Goal: Transaction & Acquisition: Purchase product/service

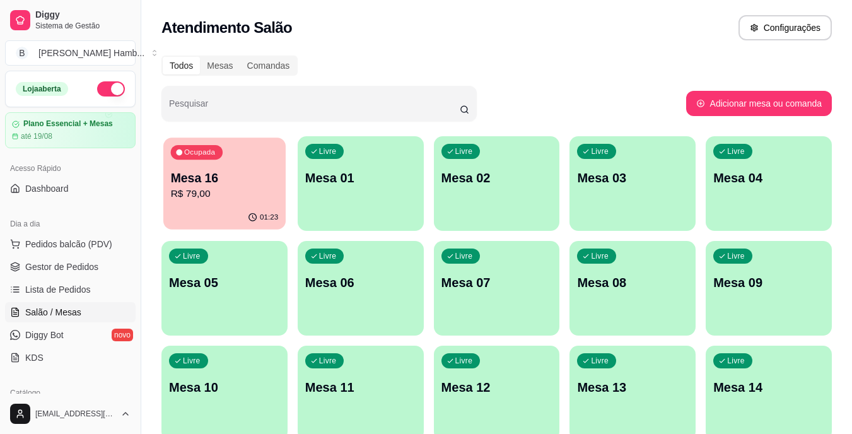
click at [219, 202] on div "Ocupada Mesa 16 R$ 79,00" at bounding box center [224, 171] width 122 height 68
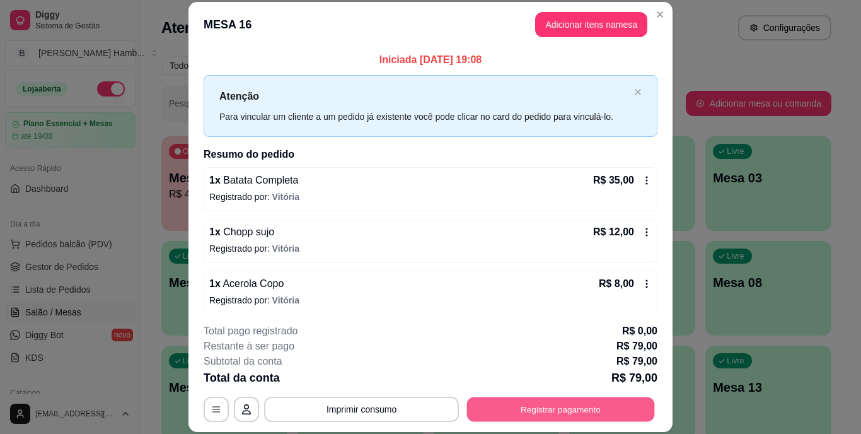
click at [591, 405] on button "Registrar pagamento" at bounding box center [561, 409] width 188 height 25
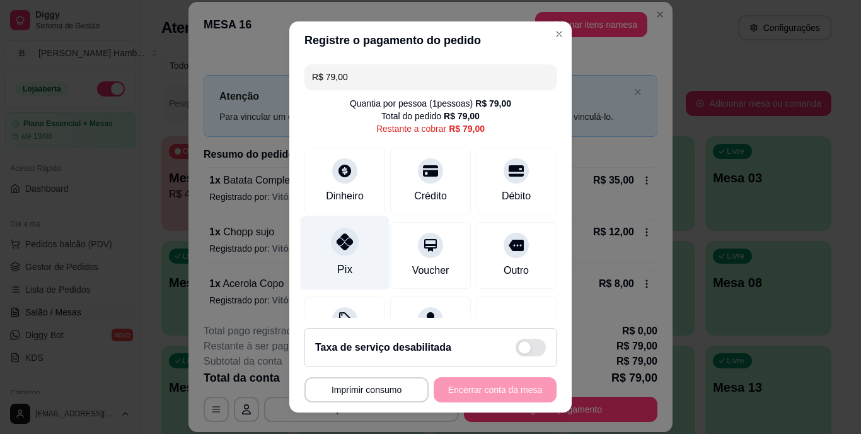
click at [338, 221] on div "Pix" at bounding box center [345, 253] width 89 height 74
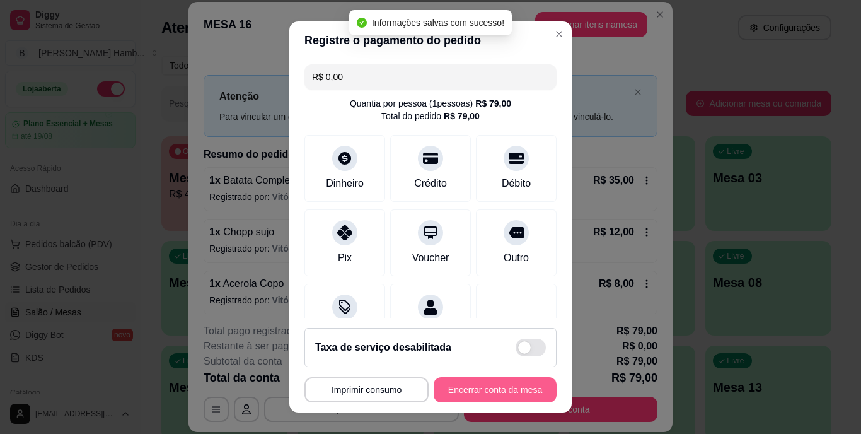
type input "R$ 0,00"
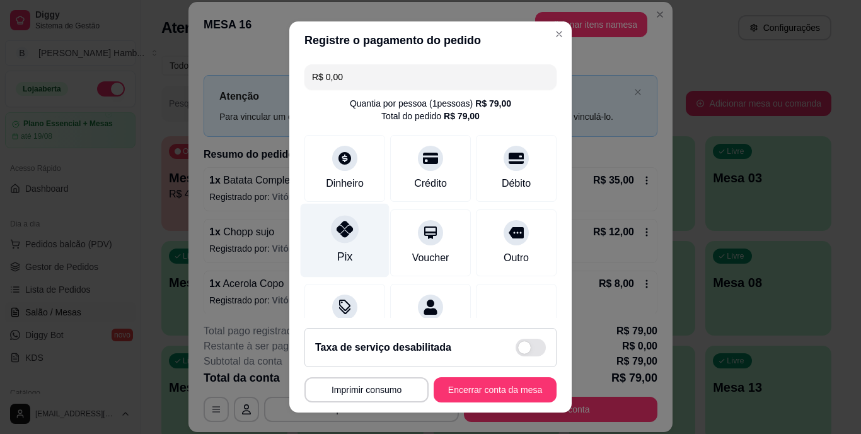
click at [342, 254] on div "Pix" at bounding box center [344, 257] width 15 height 16
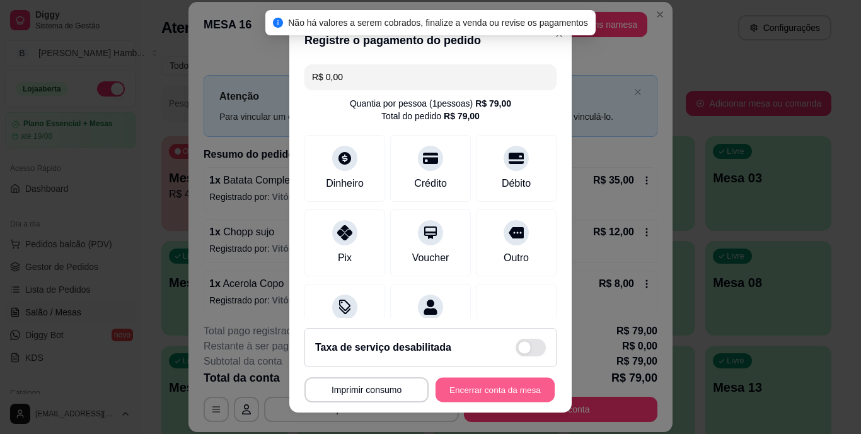
click at [473, 380] on button "Encerrar conta da mesa" at bounding box center [495, 389] width 119 height 25
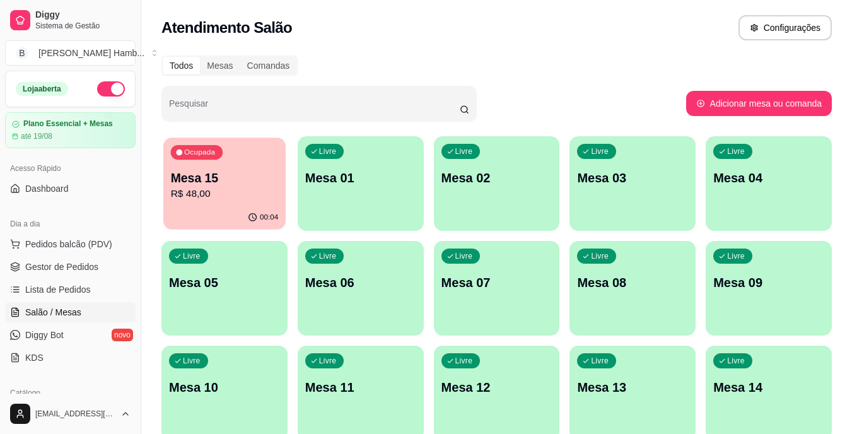
click at [208, 185] on p "Mesa 15" at bounding box center [225, 178] width 108 height 17
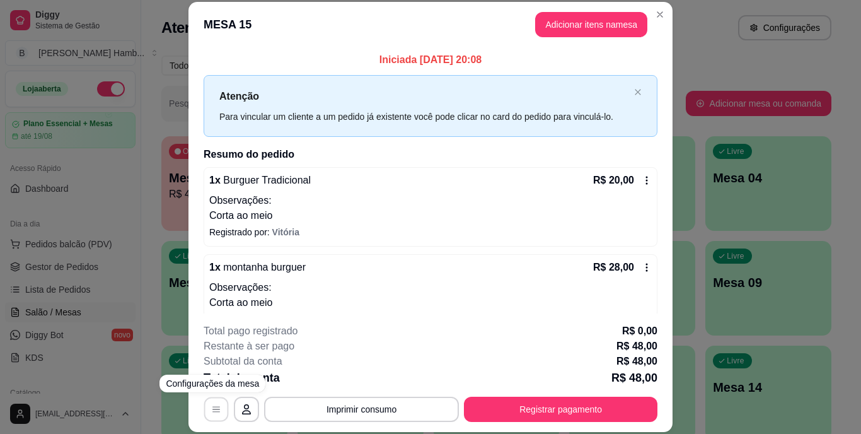
click at [213, 411] on icon "button" at bounding box center [216, 409] width 10 height 10
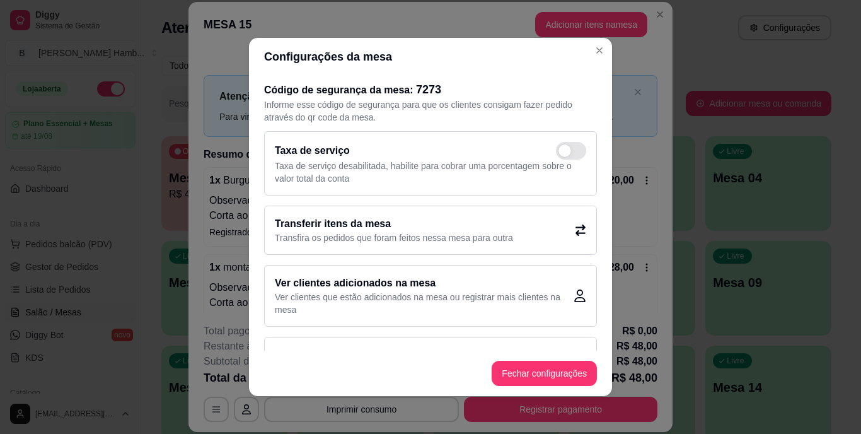
click at [438, 216] on div "Transferir itens da mesa Transfira os pedidos que foram feitos nessa mesa para …" at bounding box center [430, 230] width 333 height 49
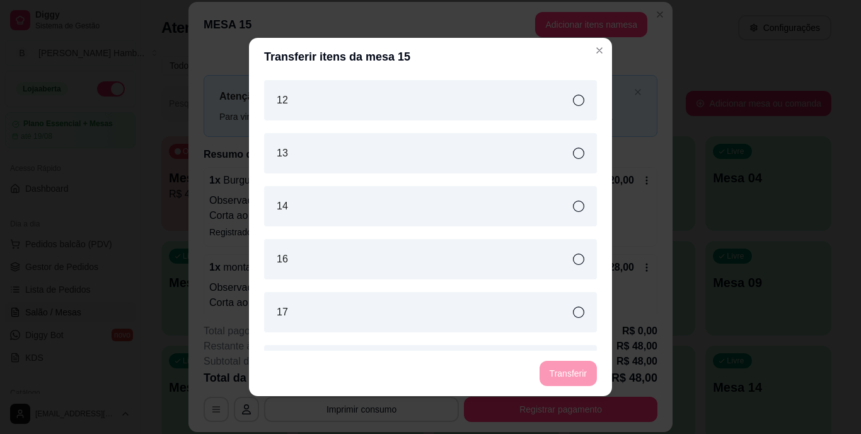
scroll to position [586, 0]
click at [373, 247] on div "16" at bounding box center [430, 256] width 333 height 40
click at [552, 365] on button "Transferir" at bounding box center [568, 373] width 56 height 25
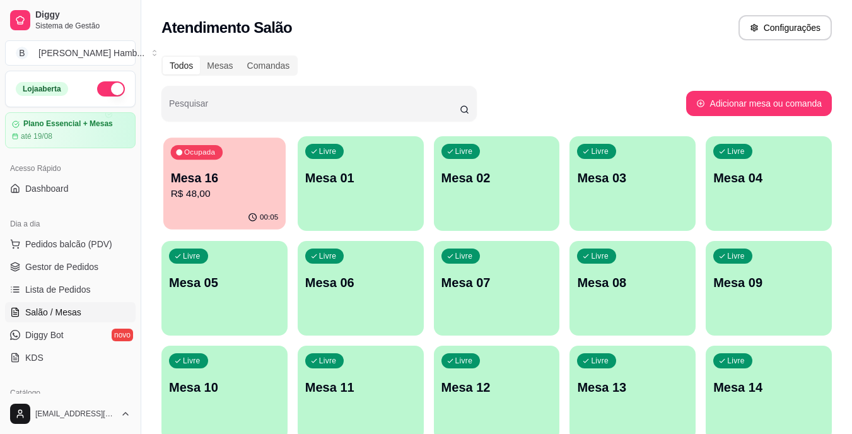
click at [229, 161] on div "Ocupada Mesa 16 R$ 48,00" at bounding box center [224, 171] width 122 height 68
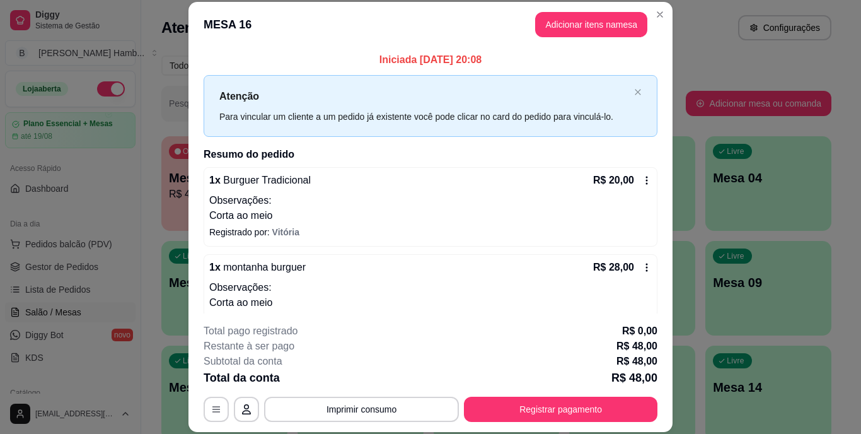
click at [397, 423] on footer "**********" at bounding box center [431, 372] width 484 height 119
click at [392, 419] on button "Imprimir consumo" at bounding box center [361, 409] width 189 height 25
click at [365, 385] on button "IMPRESSORA" at bounding box center [361, 380] width 88 height 20
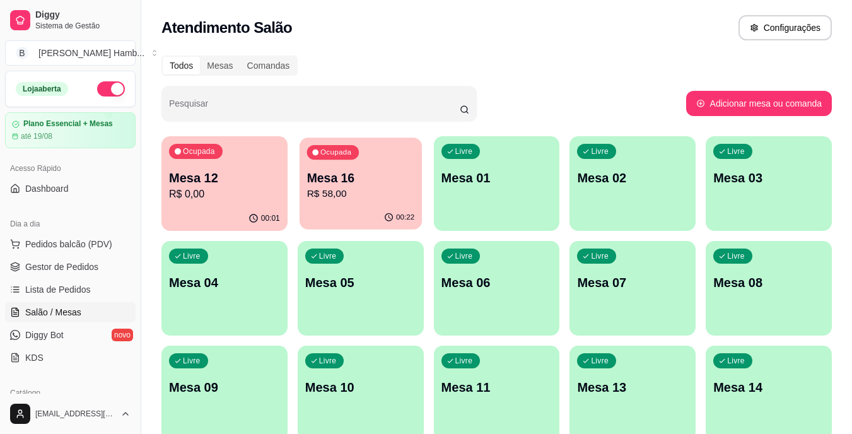
click at [335, 158] on div "Ocupada" at bounding box center [332, 152] width 52 height 15
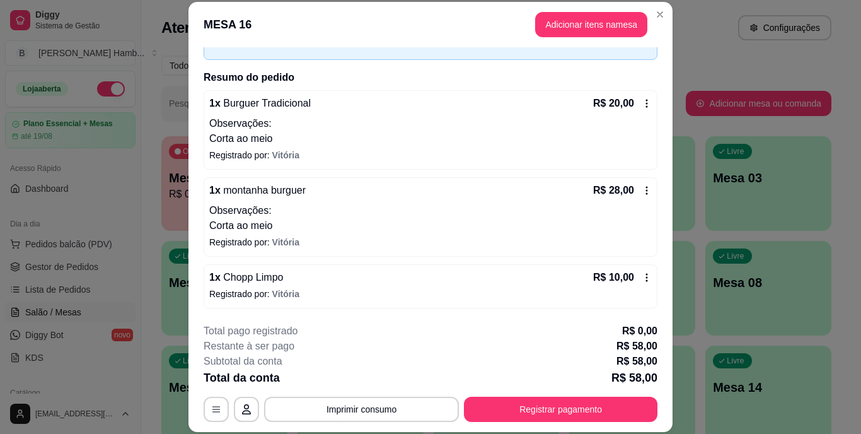
scroll to position [0, 0]
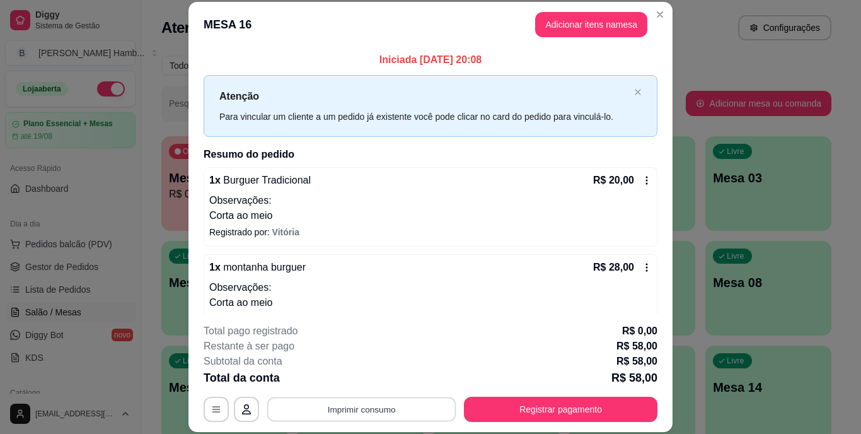
click at [354, 407] on button "Imprimir consumo" at bounding box center [361, 409] width 189 height 25
click at [351, 378] on button "IMPRESSORA" at bounding box center [360, 380] width 91 height 20
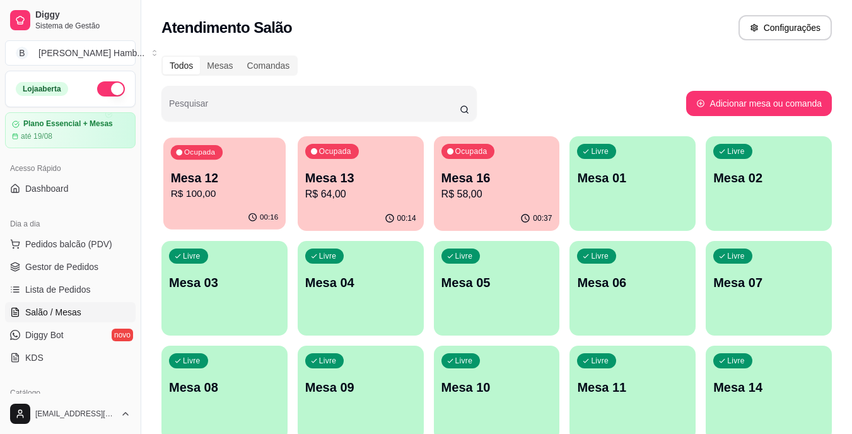
click at [251, 197] on p "R$ 100,00" at bounding box center [225, 194] width 108 height 15
click at [118, 245] on button "Pedidos balcão (PDV)" at bounding box center [70, 244] width 131 height 20
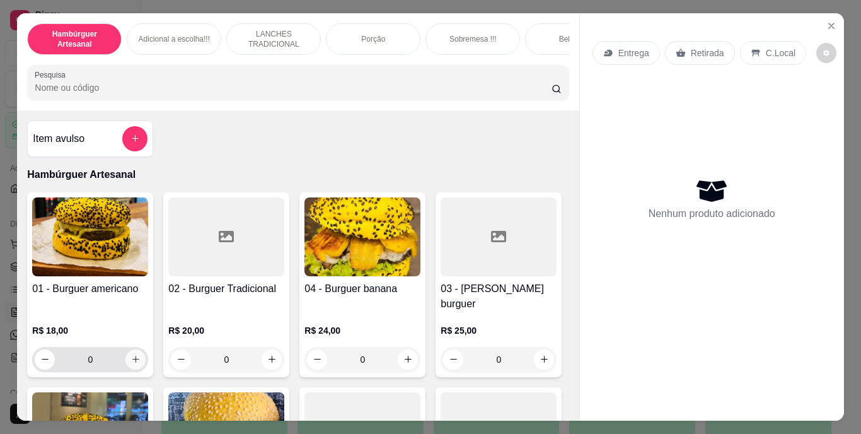
drag, startPoint x: 138, startPoint y: 362, endPoint x: 129, endPoint y: 358, distance: 9.9
click at [129, 358] on div "01 - Burguer americano R$ 18,00 0" at bounding box center [90, 284] width 126 height 185
click at [135, 354] on icon "increase-product-quantity" at bounding box center [135, 358] width 9 height 9
type input "1"
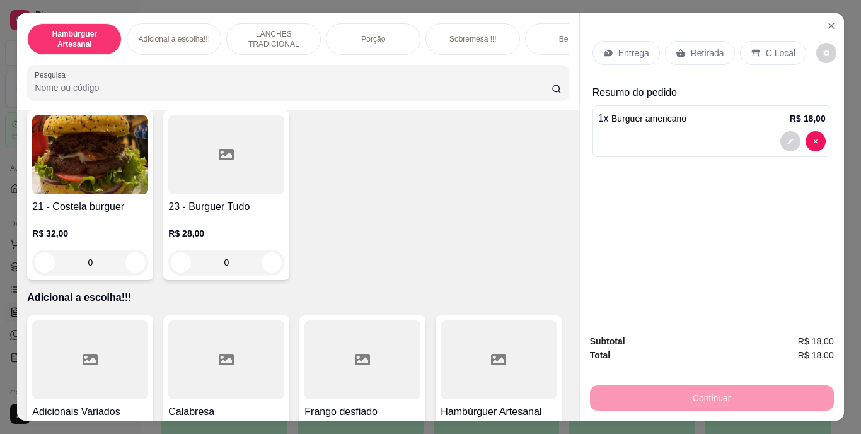
scroll to position [1200, 0]
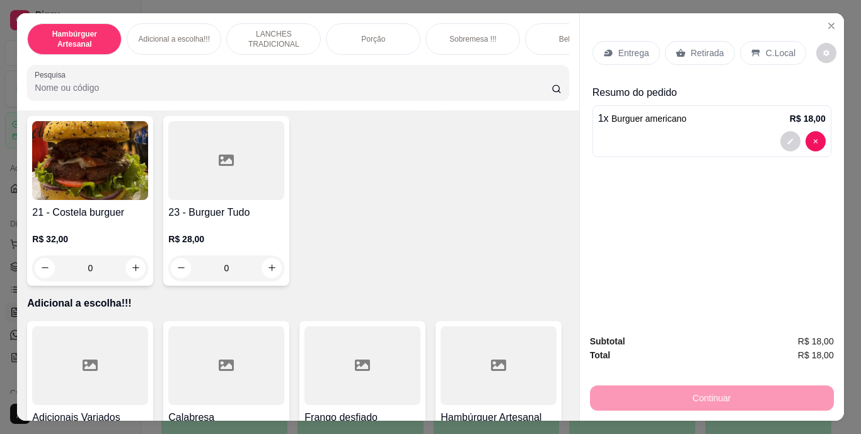
click at [139, 91] on icon "increase-product-quantity" at bounding box center [135, 88] width 6 height 6
type input "1"
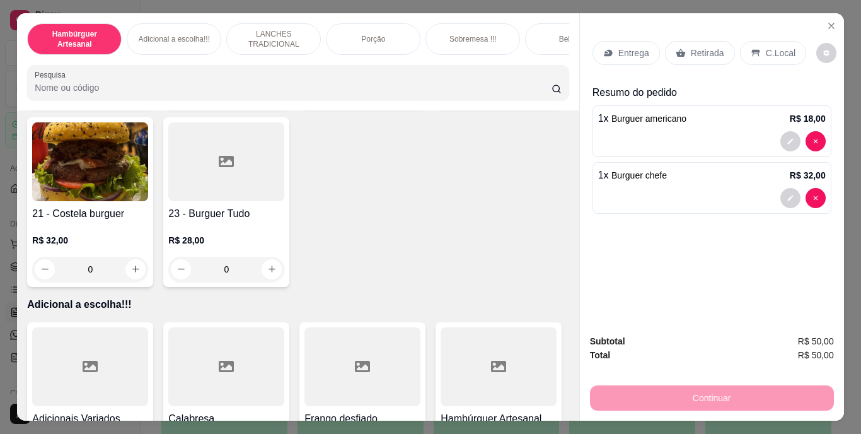
click at [619, 47] on p "Entrega" at bounding box center [634, 53] width 31 height 13
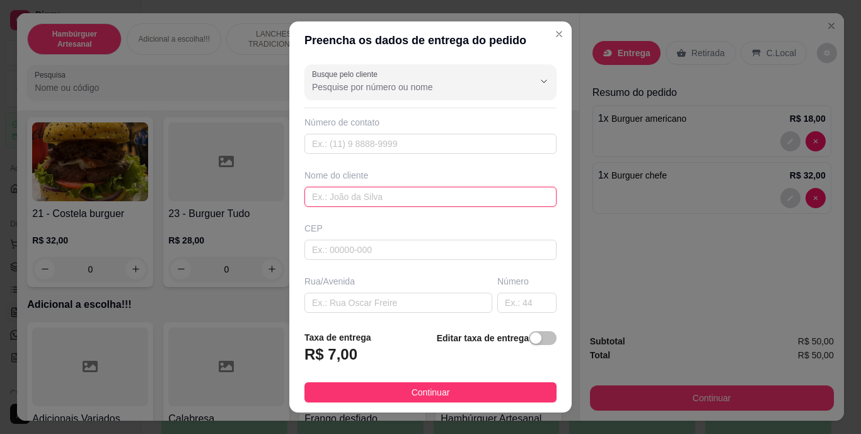
click at [441, 194] on input "text" at bounding box center [431, 197] width 252 height 20
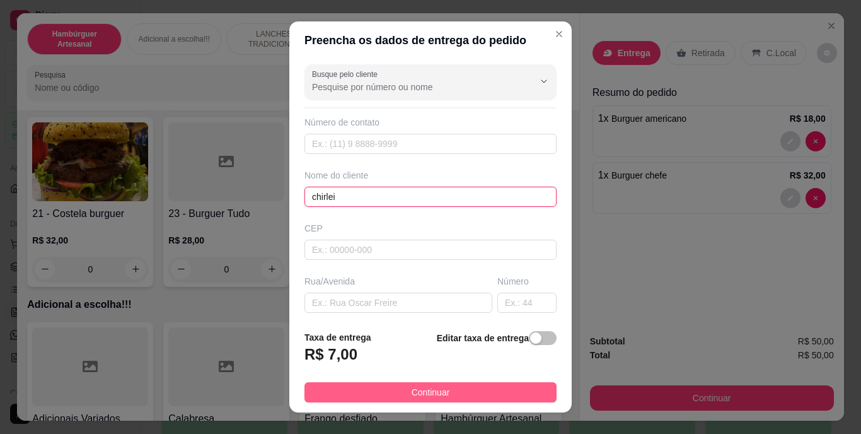
type input "chirlei"
click at [441, 397] on button "Continuar" at bounding box center [431, 392] width 252 height 20
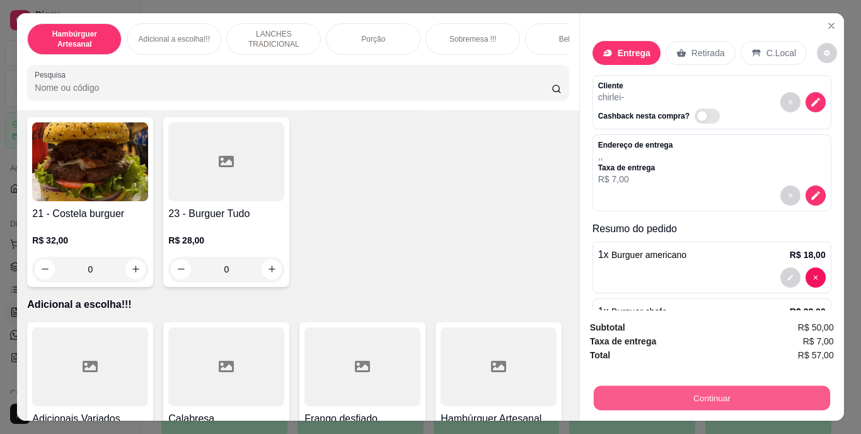
click at [701, 397] on button "Continuar" at bounding box center [711, 398] width 236 height 25
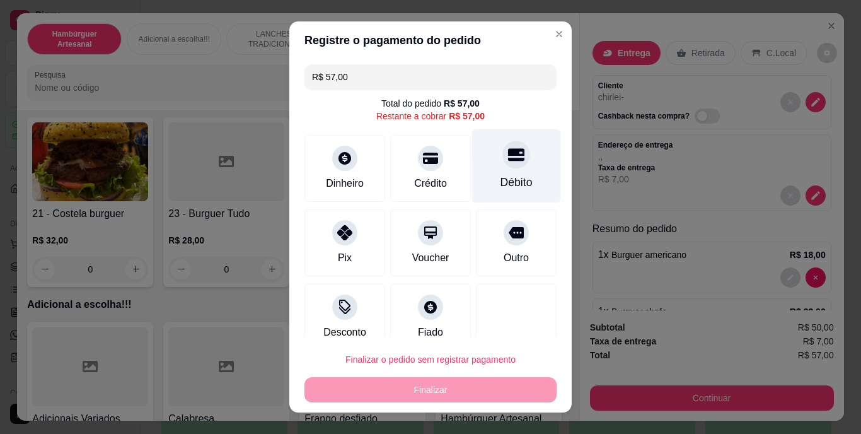
click at [503, 166] on div at bounding box center [517, 155] width 28 height 28
type input "R$ 0,00"
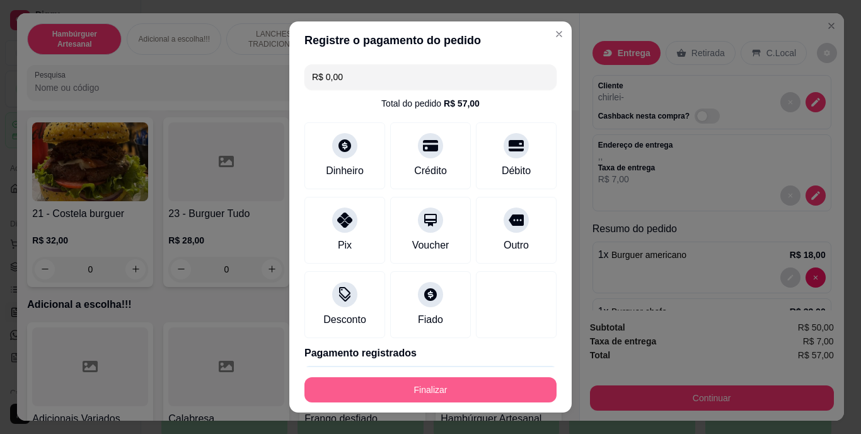
click at [462, 386] on button "Finalizar" at bounding box center [431, 389] width 252 height 25
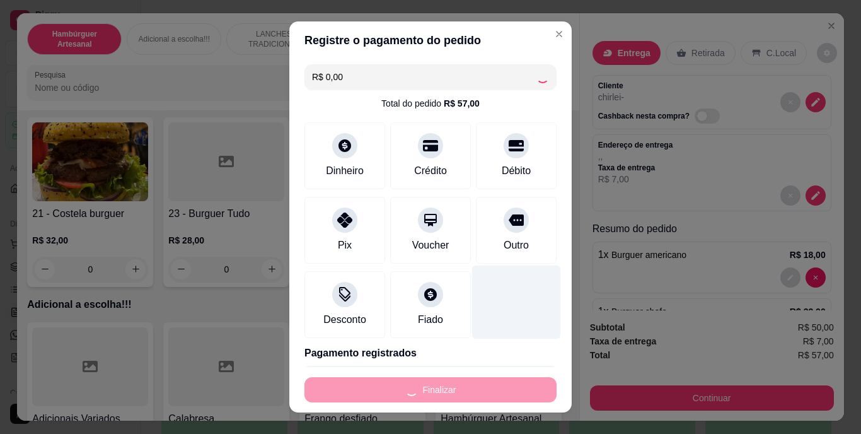
type input "0"
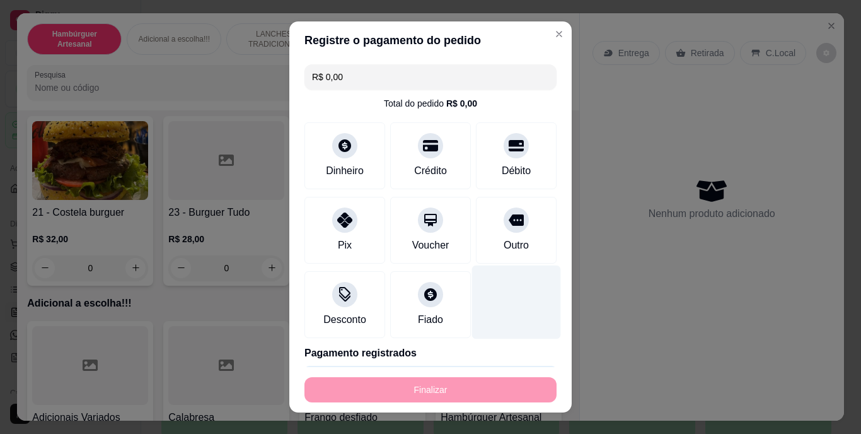
type input "-R$ 57,00"
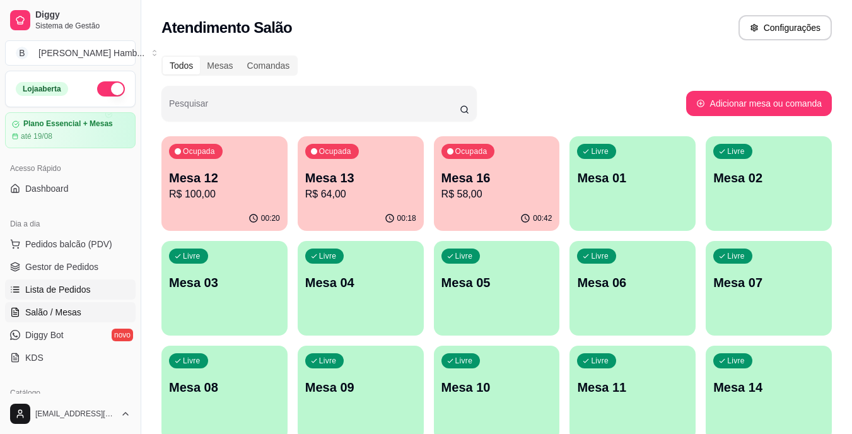
click at [81, 286] on span "Lista de Pedidos" at bounding box center [58, 289] width 66 height 13
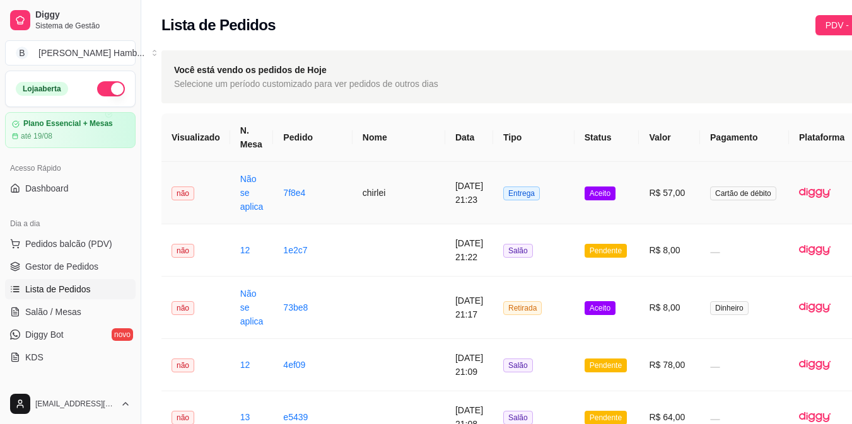
click at [813, 240] on button "IMPRESSORA" at bounding box center [800, 250] width 88 height 20
click at [107, 322] on link "Salão / Mesas" at bounding box center [70, 312] width 131 height 20
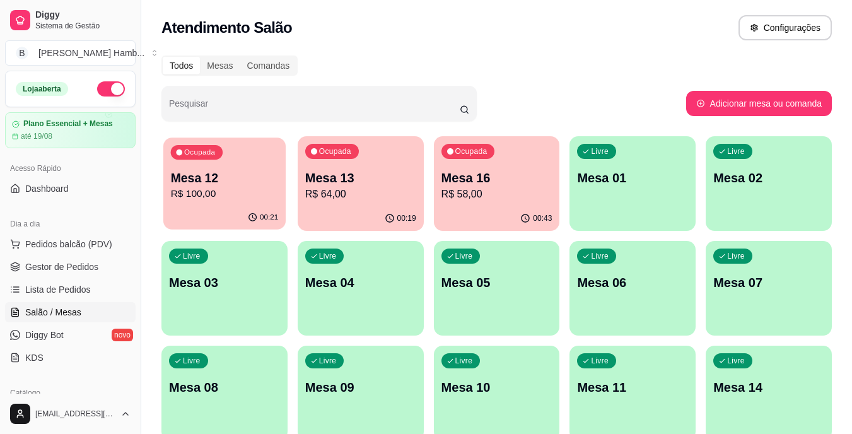
click at [199, 189] on p "R$ 100,00" at bounding box center [225, 194] width 108 height 15
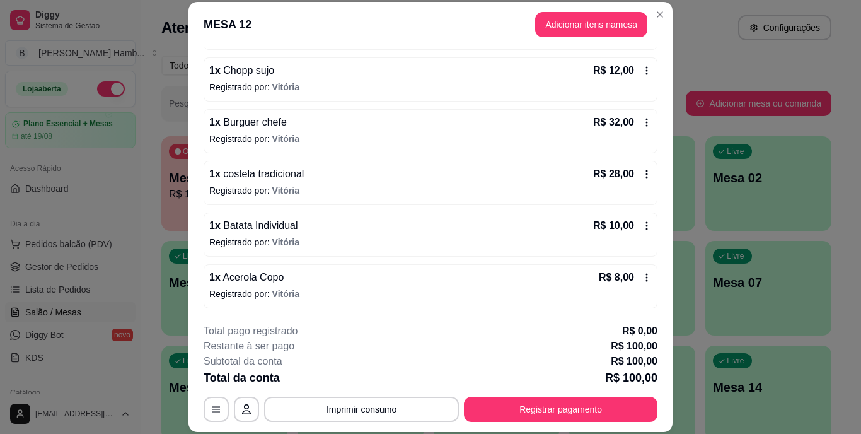
scroll to position [38, 0]
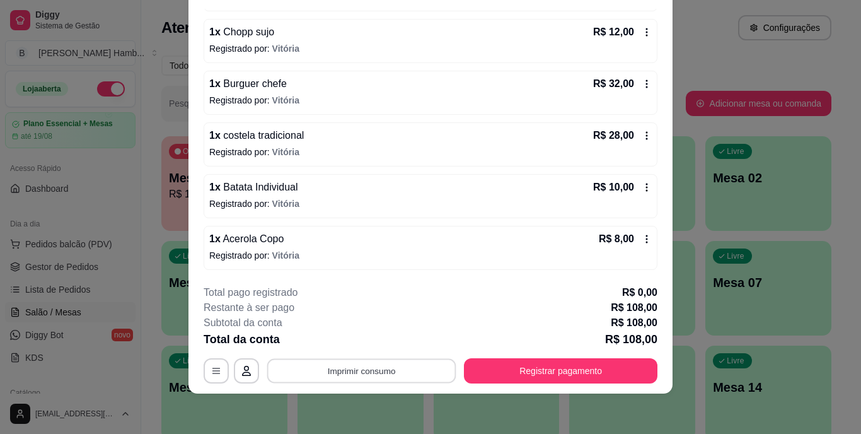
click at [349, 374] on button "Imprimir consumo" at bounding box center [361, 370] width 189 height 25
click at [349, 348] on button "IMPRESSORA" at bounding box center [361, 342] width 88 height 20
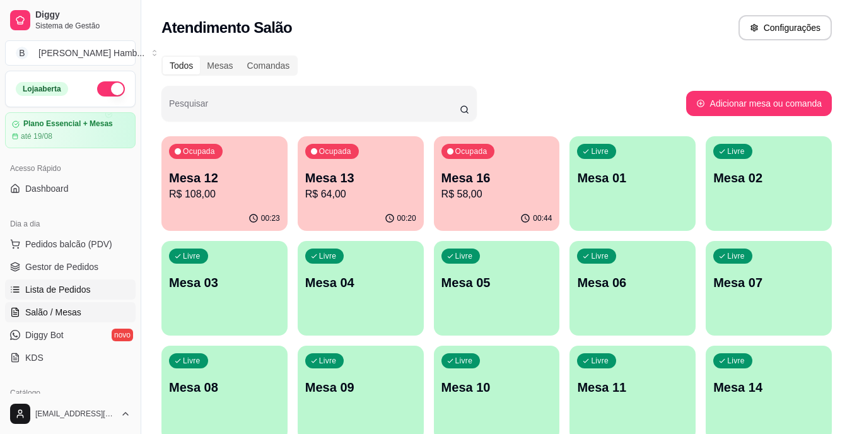
click at [66, 288] on span "Lista de Pedidos" at bounding box center [58, 289] width 66 height 13
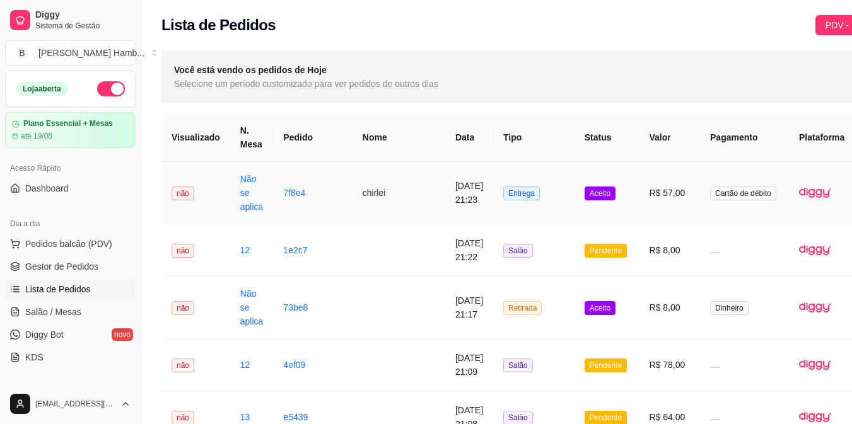
click at [639, 192] on td "R$ 57,00" at bounding box center [669, 193] width 61 height 62
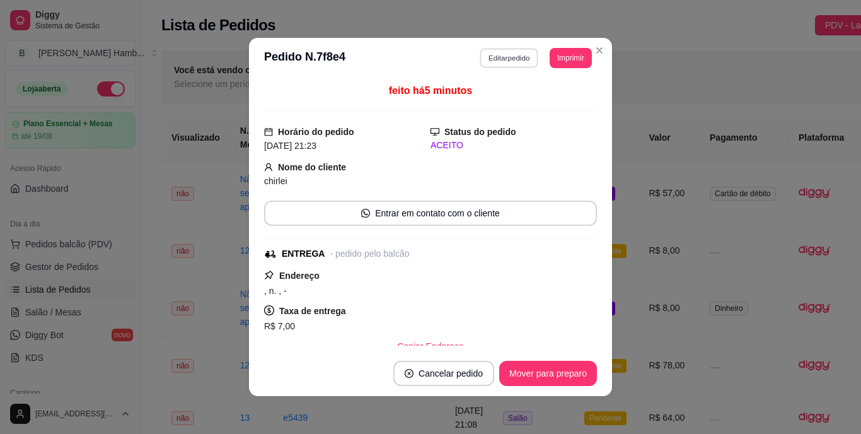
click at [510, 57] on button "Editar pedido" at bounding box center [510, 58] width 59 height 20
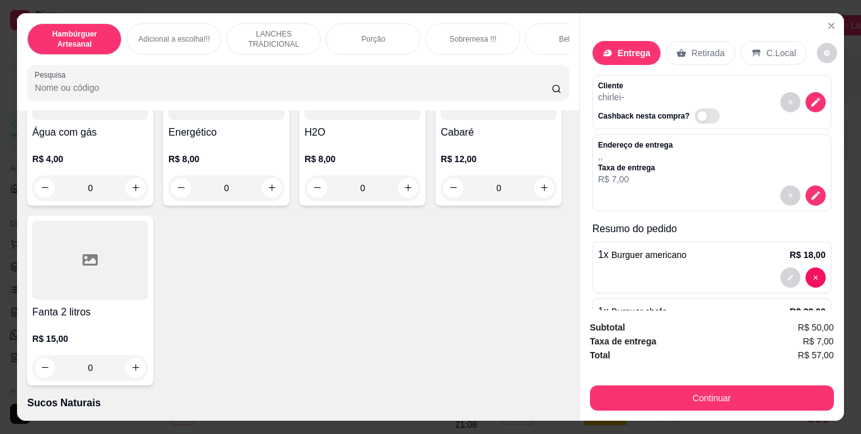
scroll to position [3701, 0]
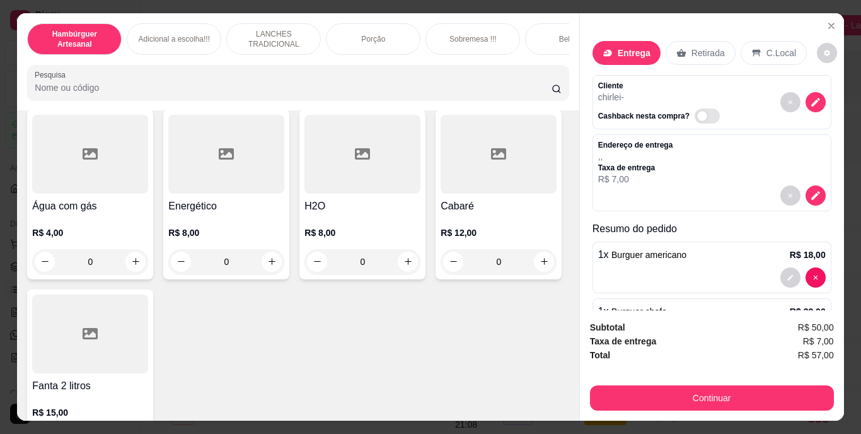
type input "1"
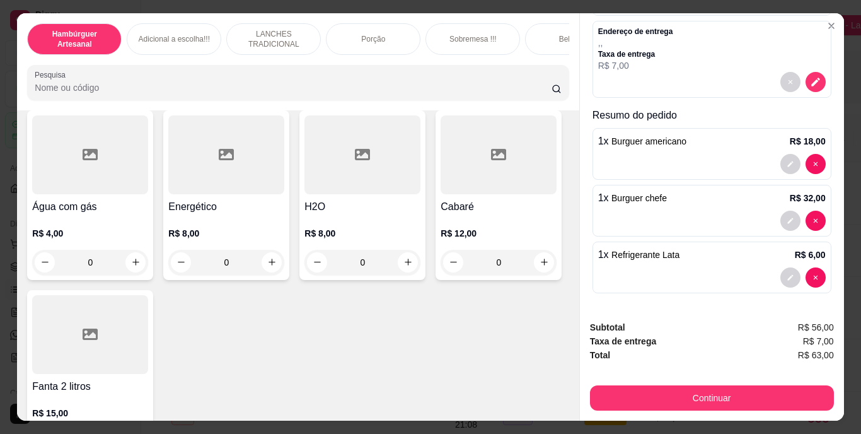
scroll to position [32, 0]
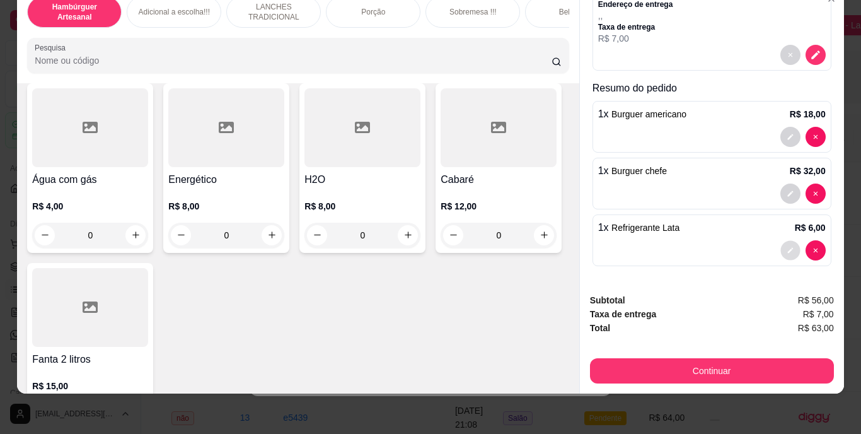
click at [781, 240] on button "decrease-product-quantity" at bounding box center [791, 250] width 20 height 20
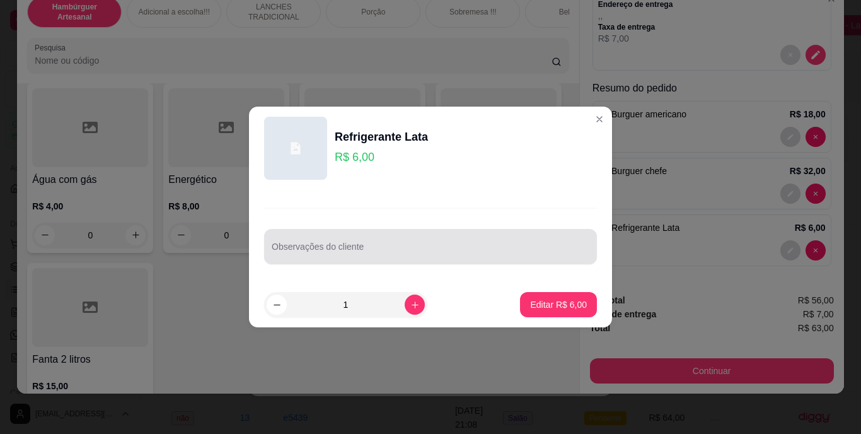
click at [561, 235] on div at bounding box center [431, 246] width 318 height 25
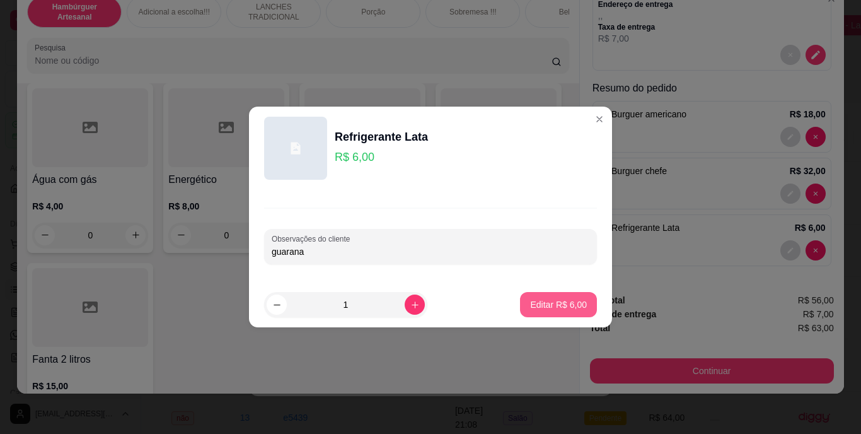
type input "guarana"
click at [572, 296] on button "Editar R$ 6,00" at bounding box center [559, 305] width 74 height 25
type input "0"
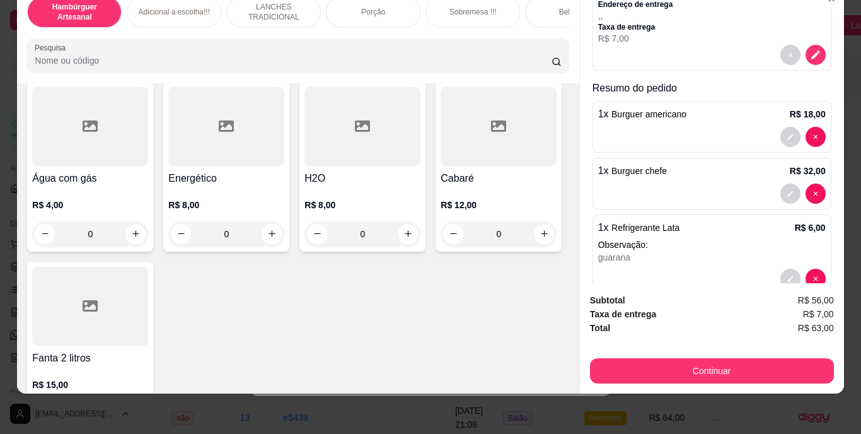
scroll to position [3701, 0]
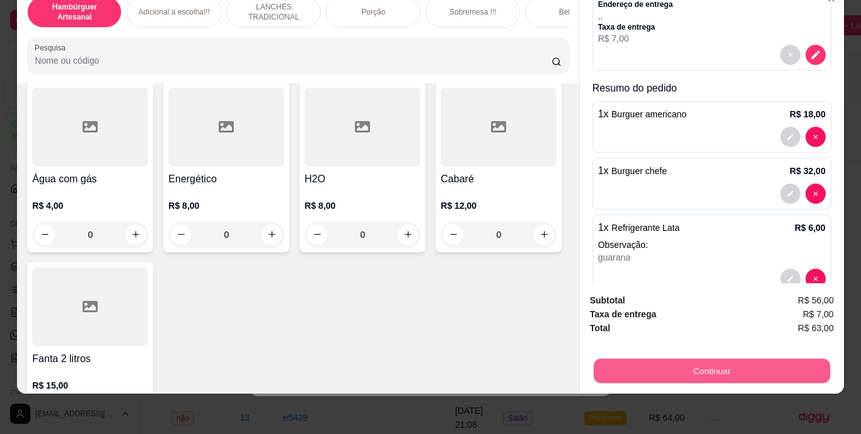
click at [692, 366] on button "Continuar" at bounding box center [711, 371] width 236 height 25
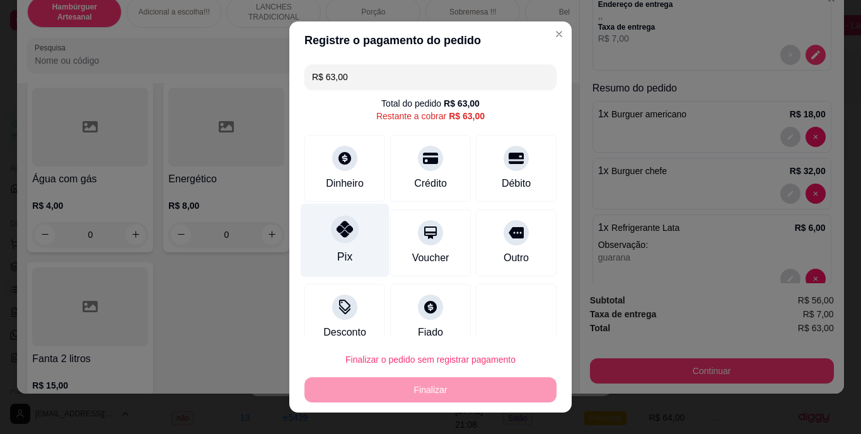
click at [329, 243] on div "Pix" at bounding box center [345, 241] width 89 height 74
type input "R$ 0,00"
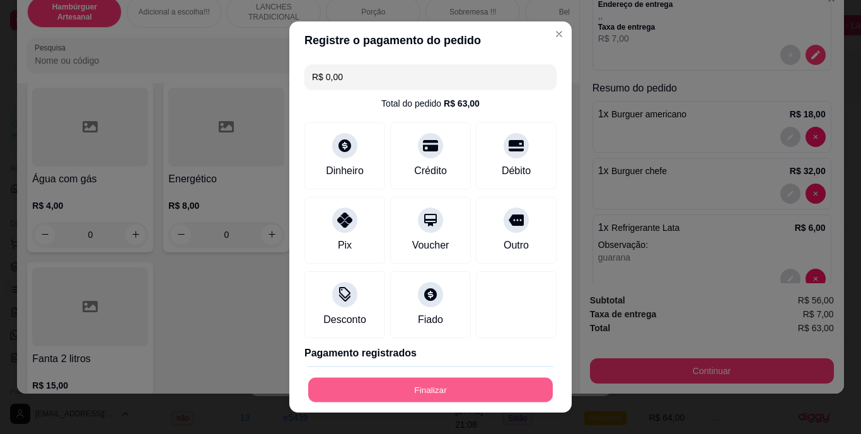
click at [426, 382] on button "Finalizar" at bounding box center [430, 389] width 245 height 25
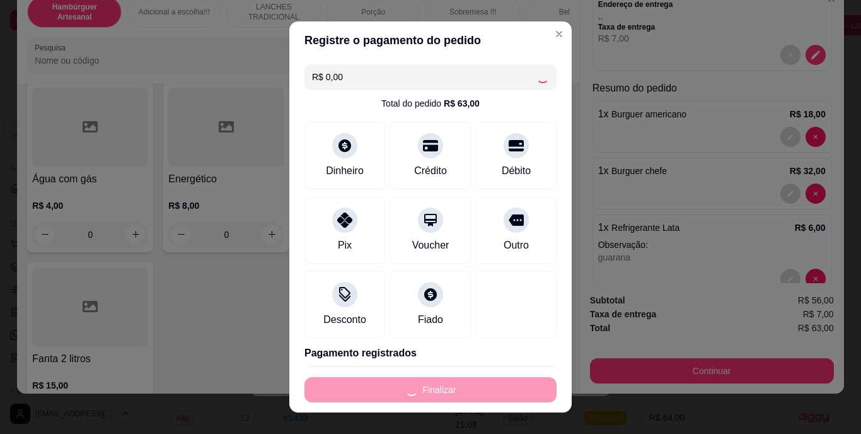
type input "0"
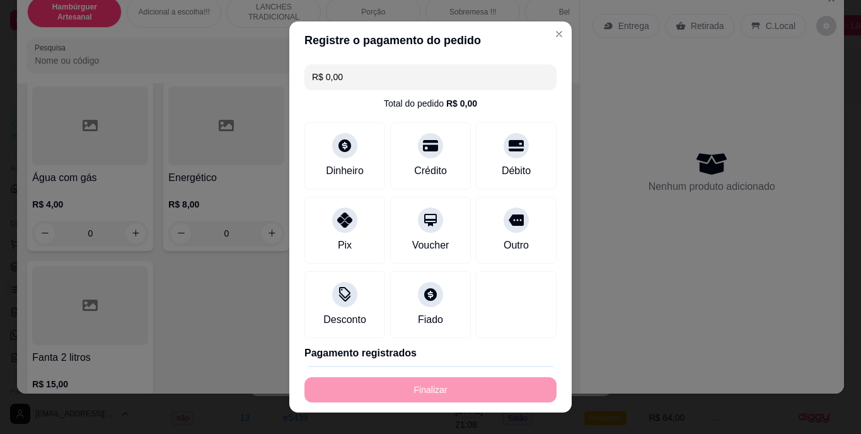
type input "-R$ 63,00"
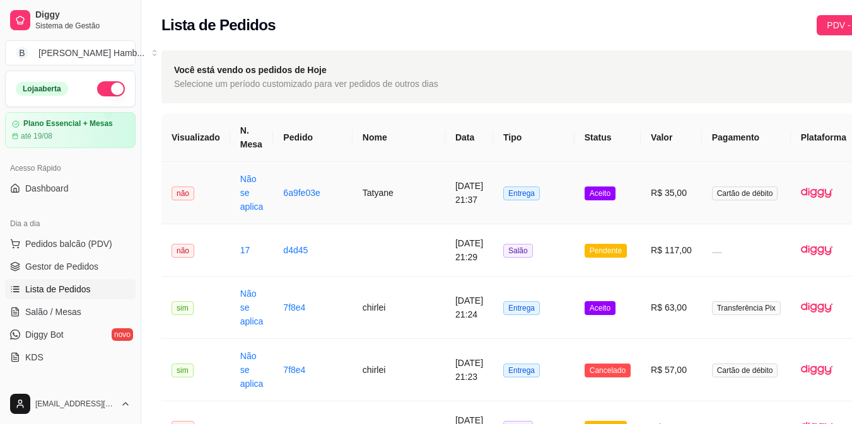
click at [445, 191] on td "[DATE] 21:37" at bounding box center [469, 193] width 48 height 62
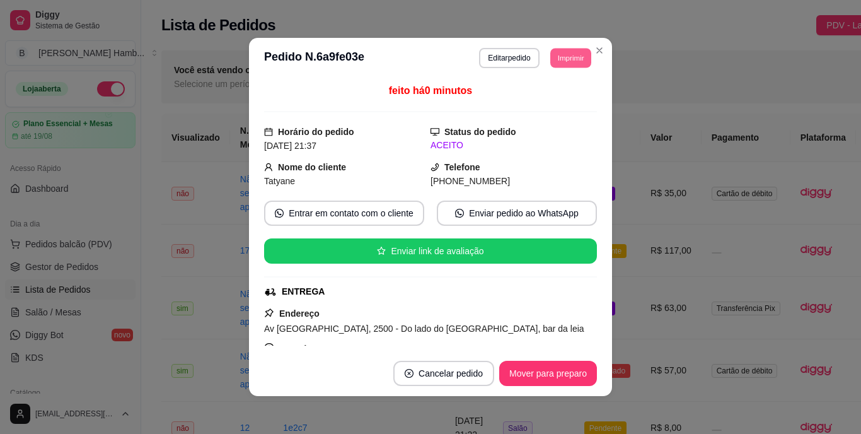
click at [570, 61] on button "Imprimir" at bounding box center [571, 58] width 41 height 20
click at [535, 104] on button "IMPRESSORA" at bounding box center [542, 102] width 88 height 20
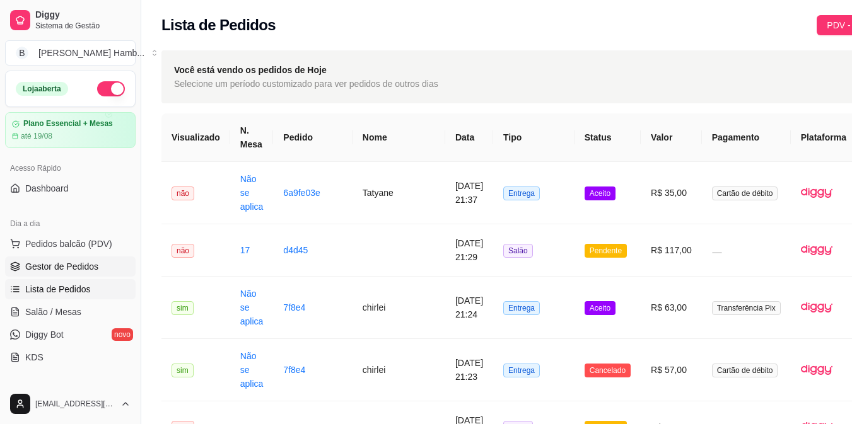
click at [98, 276] on link "Gestor de Pedidos" at bounding box center [70, 267] width 131 height 20
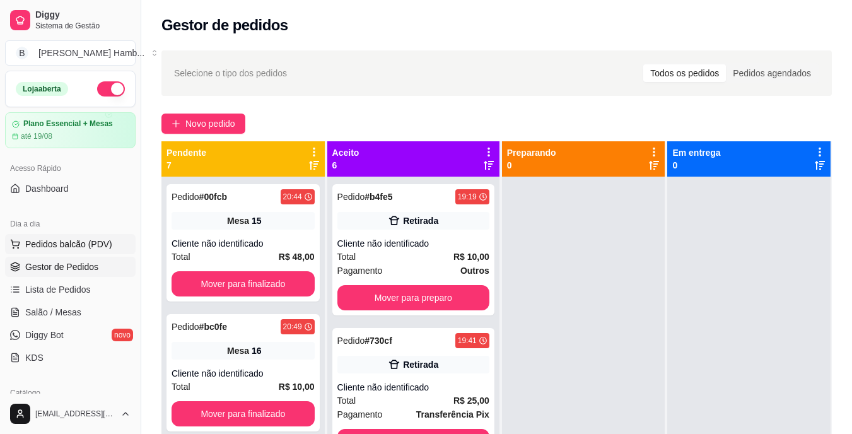
click at [85, 253] on button "Pedidos balcão (PDV)" at bounding box center [70, 244] width 131 height 20
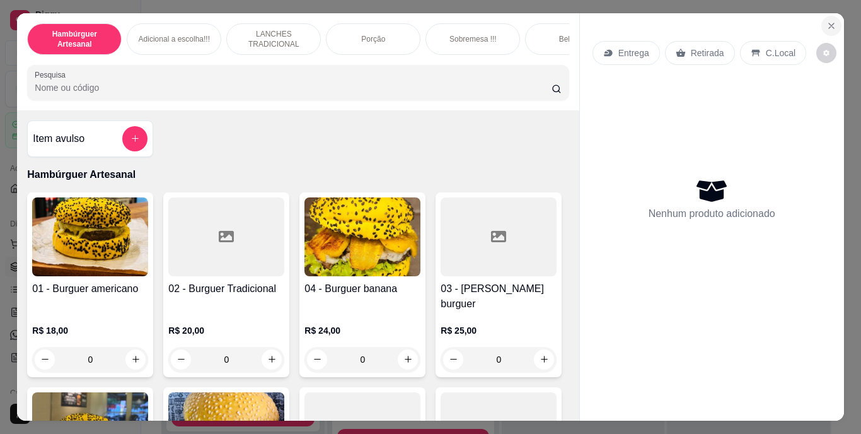
click at [827, 21] on icon "Close" at bounding box center [832, 26] width 10 height 10
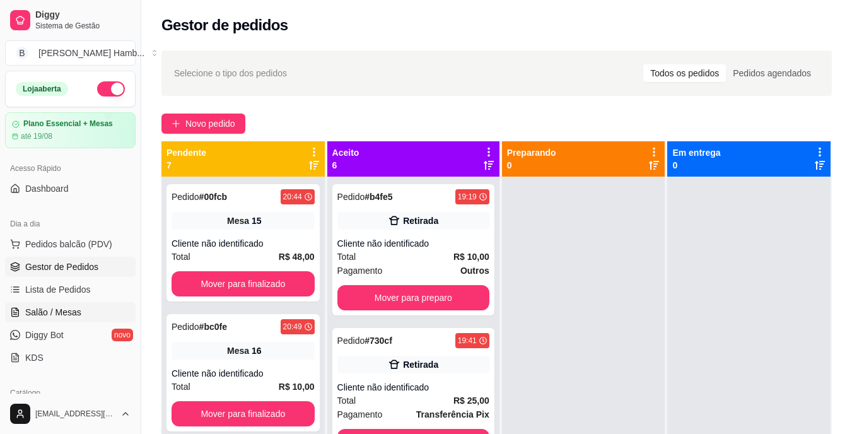
click at [90, 308] on link "Salão / Mesas" at bounding box center [70, 312] width 131 height 20
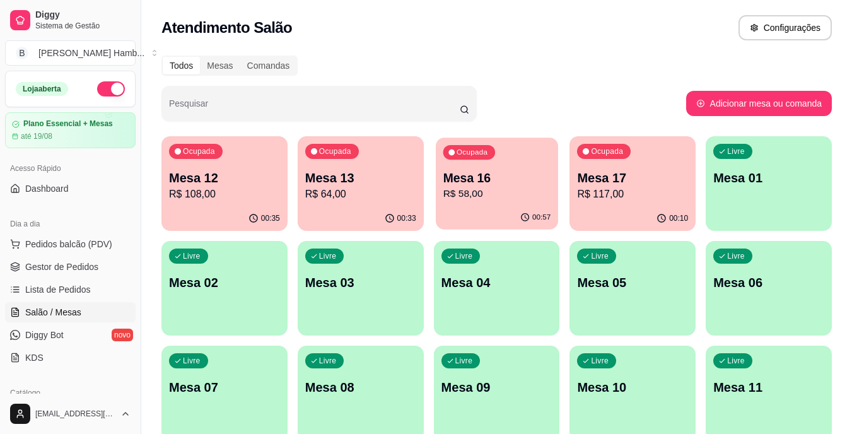
click at [506, 163] on div "Ocupada Mesa 16 R$ 58,00" at bounding box center [497, 171] width 122 height 68
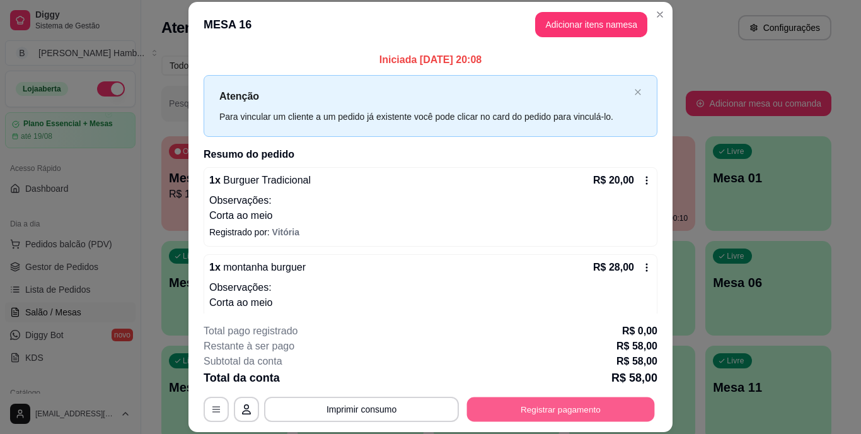
click at [563, 404] on button "Registrar pagamento" at bounding box center [561, 409] width 188 height 25
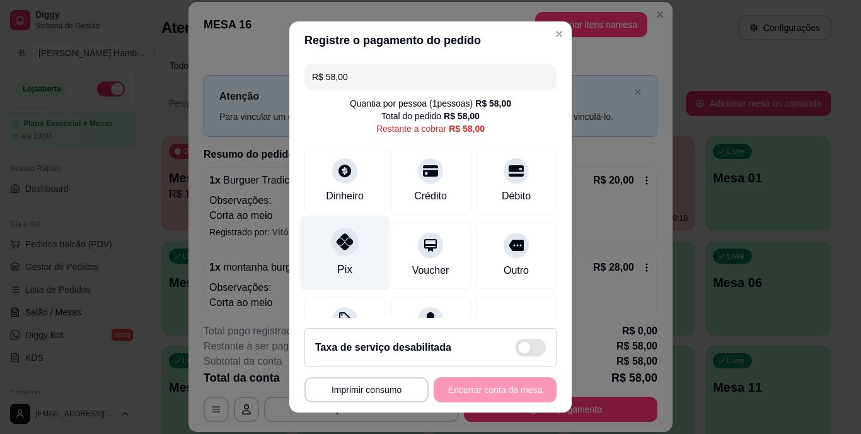
click at [315, 269] on div "Pix" at bounding box center [345, 253] width 89 height 74
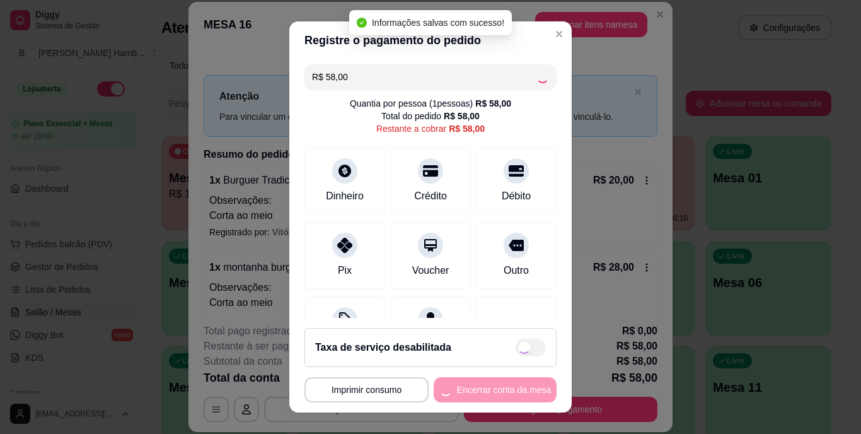
type input "R$ 0,00"
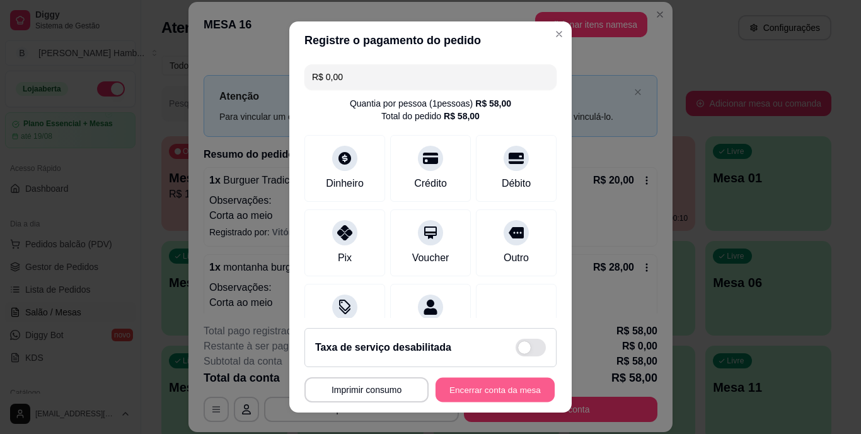
click at [487, 388] on button "Encerrar conta da mesa" at bounding box center [495, 389] width 119 height 25
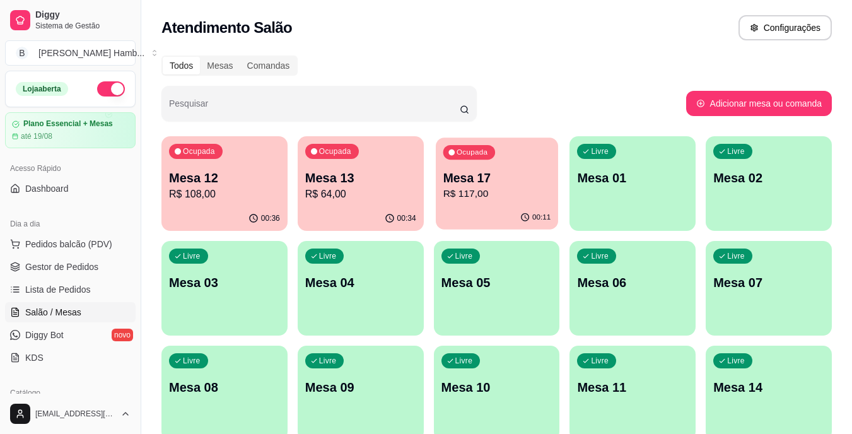
click at [514, 172] on p "Mesa 17" at bounding box center [497, 178] width 108 height 17
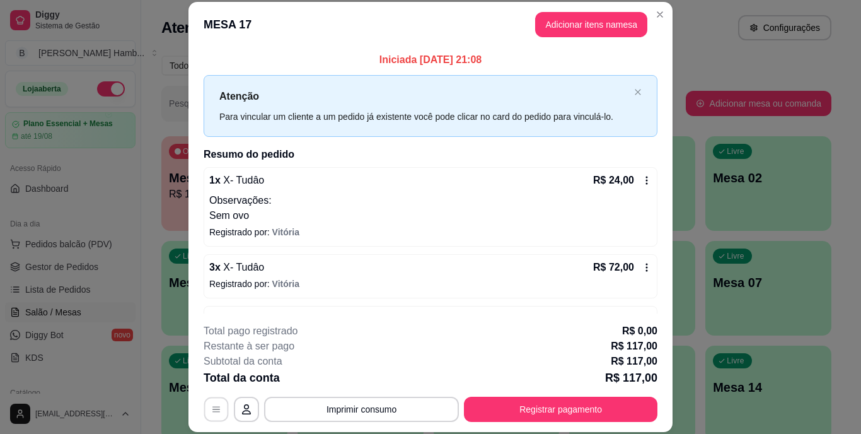
click at [213, 407] on icon "button" at bounding box center [217, 409] width 8 height 6
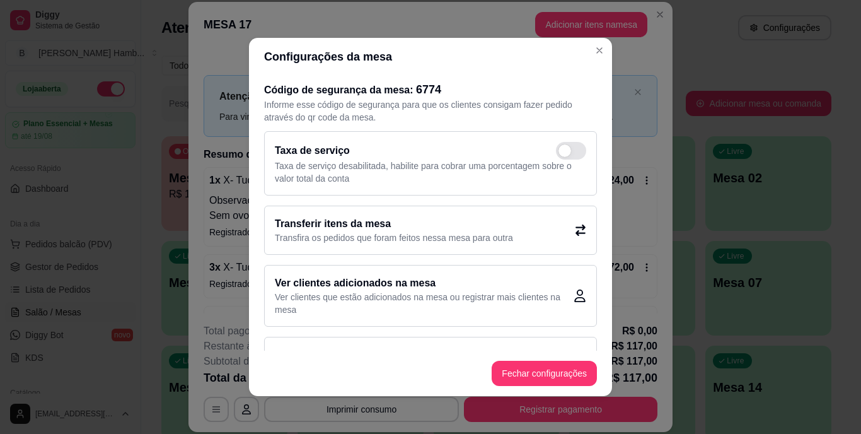
click at [400, 227] on h2 "Transferir itens da mesa" at bounding box center [394, 223] width 238 height 15
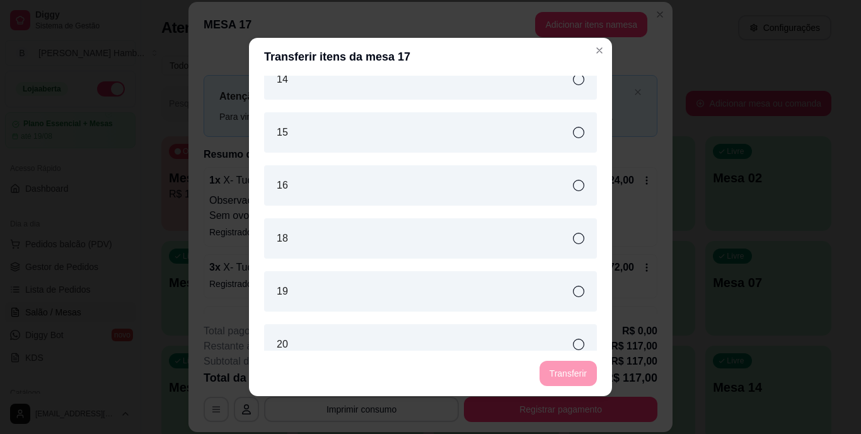
scroll to position [623, 0]
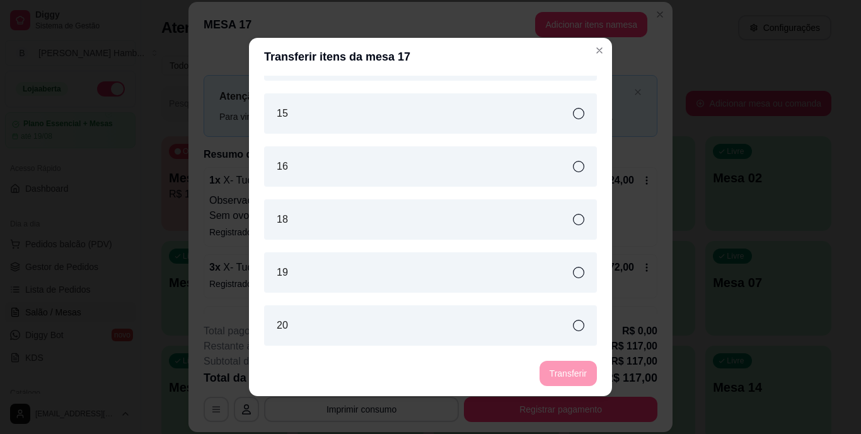
click at [417, 170] on div "16" at bounding box center [430, 166] width 333 height 40
click at [547, 376] on button "Transferir" at bounding box center [568, 373] width 56 height 25
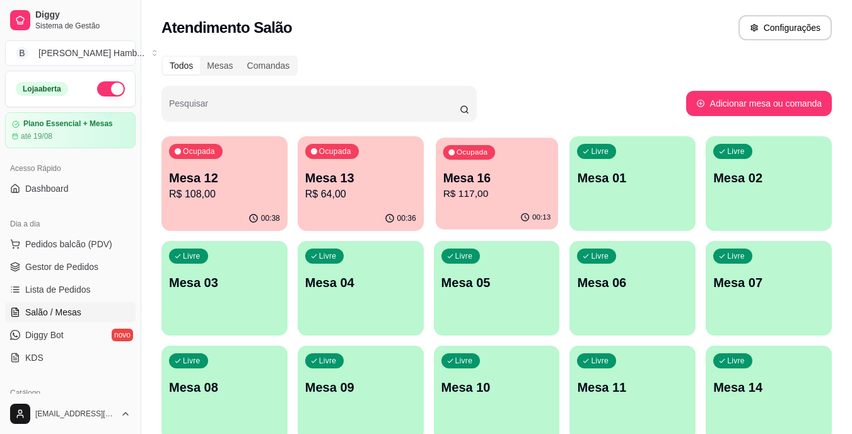
click at [491, 207] on div "00:13" at bounding box center [497, 218] width 122 height 24
click at [539, 170] on p "Mesa 16" at bounding box center [497, 178] width 108 height 17
click at [470, 182] on p "Mesa 16" at bounding box center [497, 178] width 108 height 17
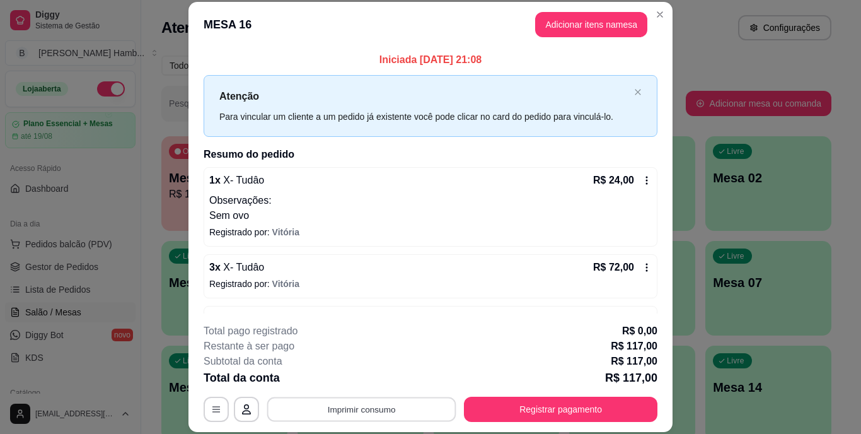
click at [342, 400] on button "Imprimir consumo" at bounding box center [361, 409] width 189 height 25
click at [344, 376] on button "IMPRESSORA" at bounding box center [361, 380] width 88 height 20
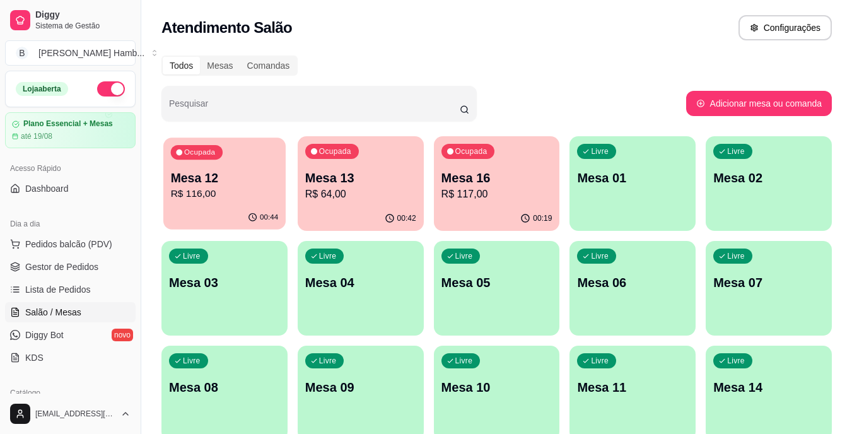
click at [230, 205] on div "Ocupada Mesa 12 R$ 116,00" at bounding box center [224, 171] width 122 height 68
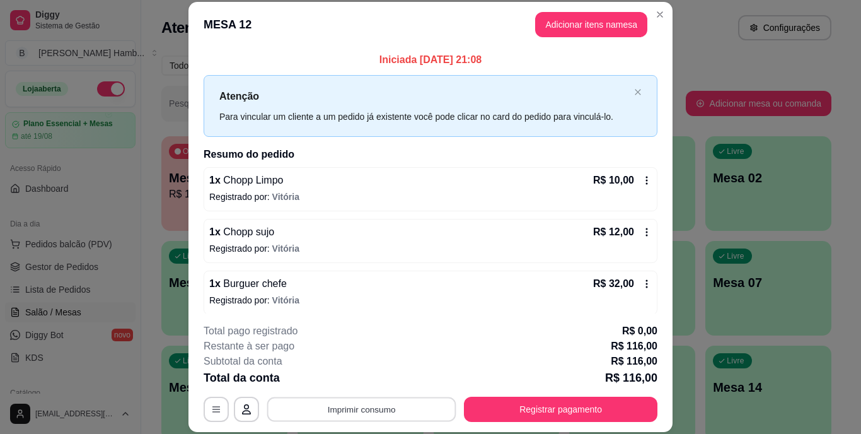
click at [368, 412] on button "Imprimir consumo" at bounding box center [361, 409] width 189 height 25
click at [361, 383] on button "IMPRESSORA" at bounding box center [360, 380] width 91 height 20
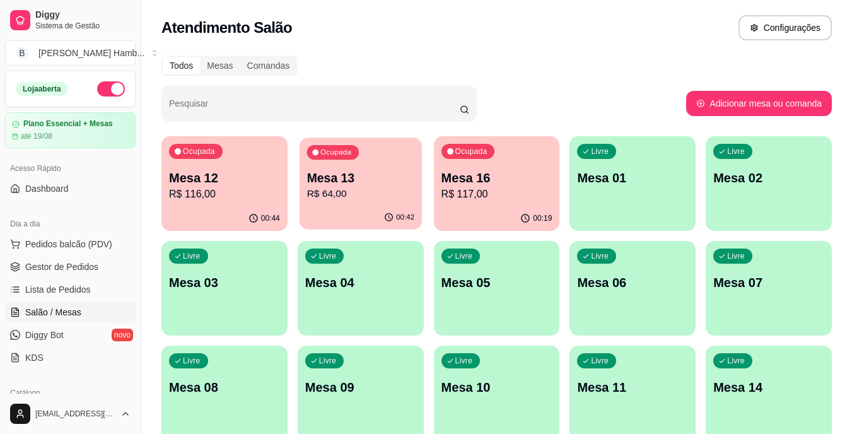
click at [371, 195] on p "R$ 64,00" at bounding box center [360, 194] width 108 height 15
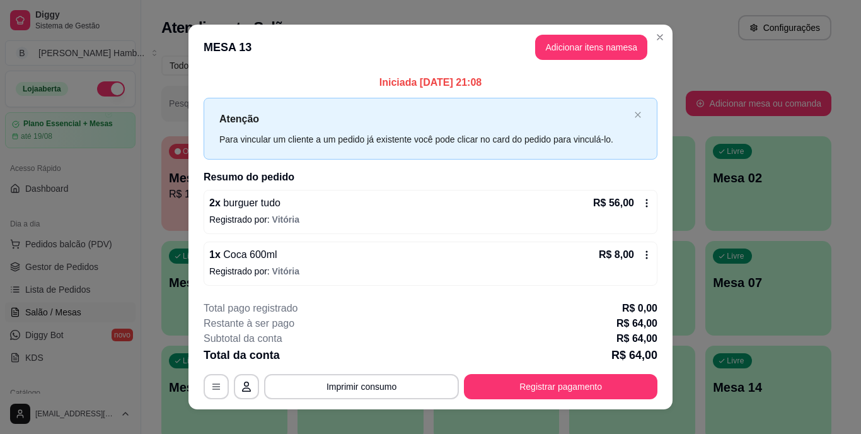
scroll to position [0, 0]
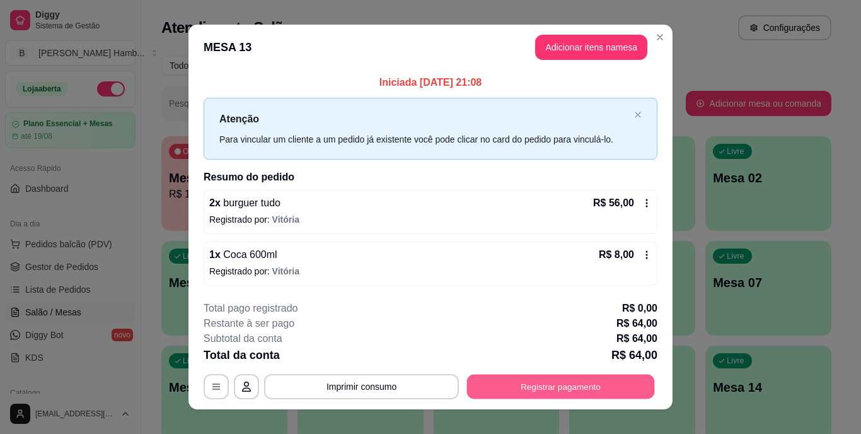
click at [564, 388] on button "Registrar pagamento" at bounding box center [561, 386] width 188 height 25
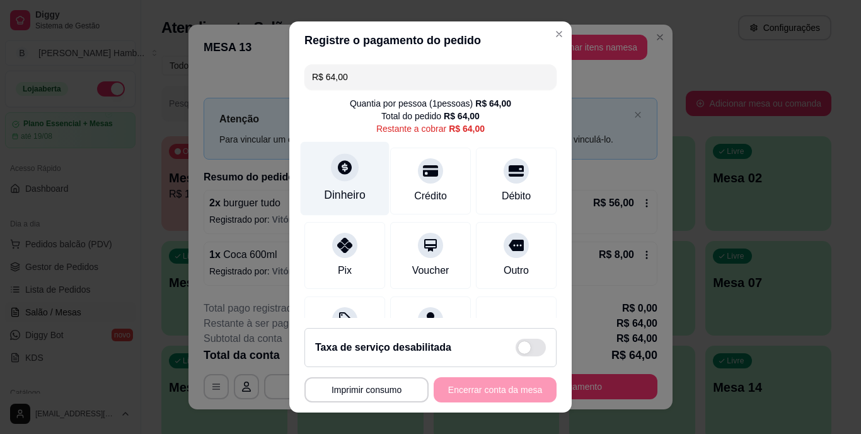
click at [330, 194] on div "Dinheiro" at bounding box center [345, 195] width 42 height 16
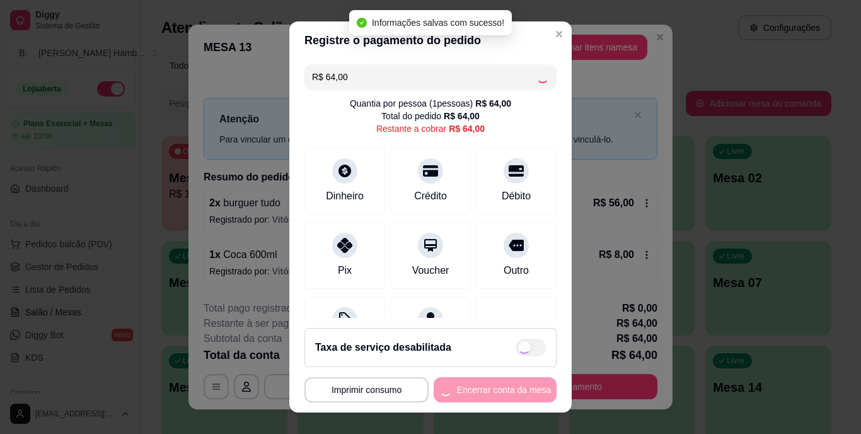
type input "R$ 0,00"
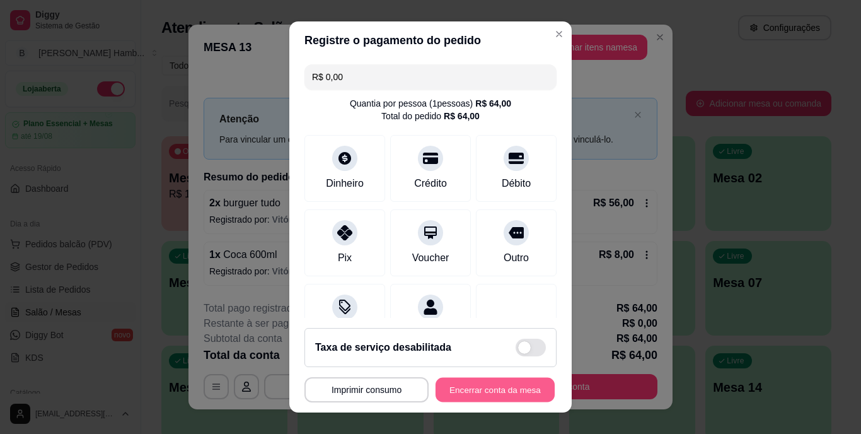
click at [462, 397] on button "Encerrar conta da mesa" at bounding box center [495, 389] width 119 height 25
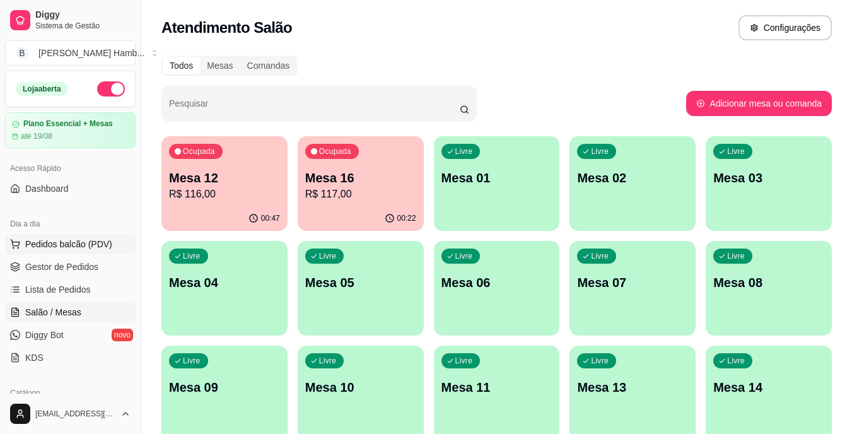
click at [71, 247] on span "Pedidos balcão (PDV)" at bounding box center [68, 244] width 87 height 13
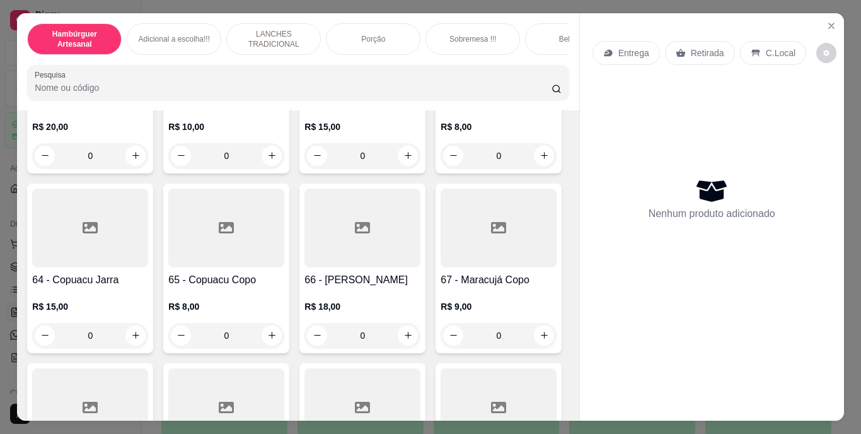
scroll to position [4189, 0]
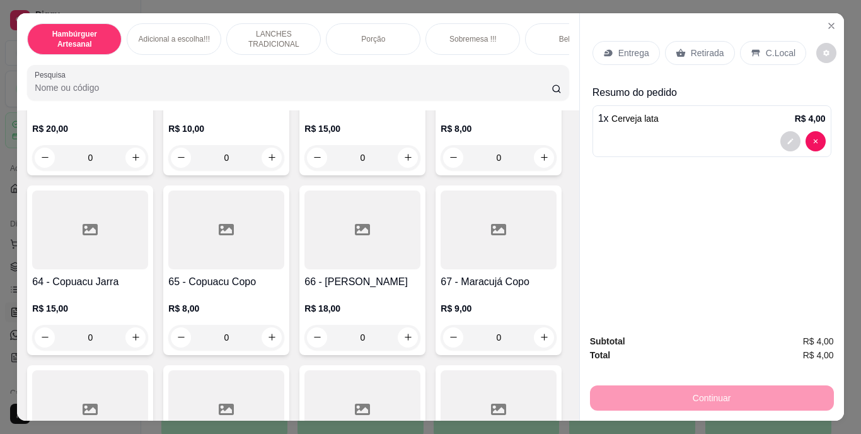
type input "2"
click at [695, 55] on div "Retirada" at bounding box center [700, 53] width 70 height 24
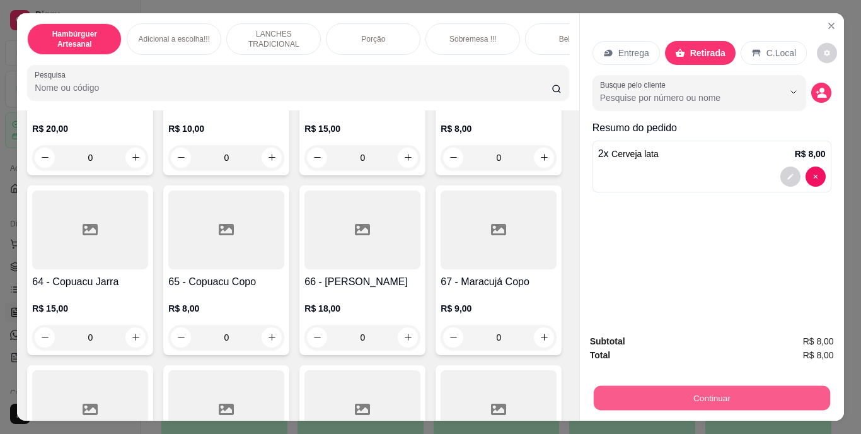
click at [737, 386] on button "Continuar" at bounding box center [711, 398] width 236 height 25
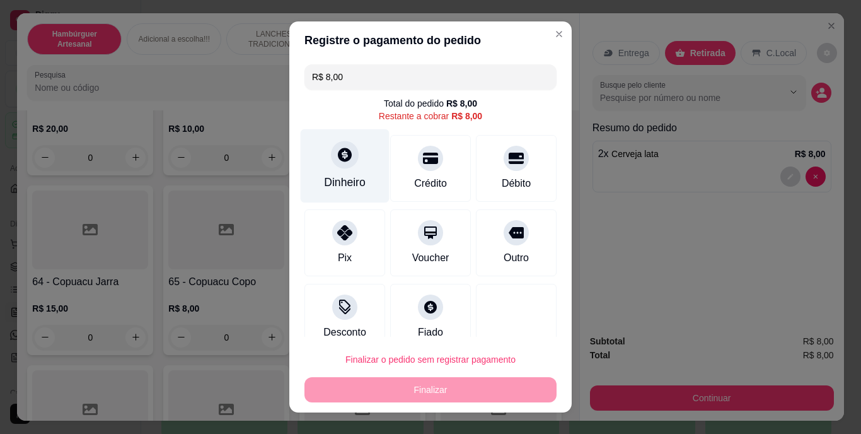
click at [323, 164] on div "Dinheiro" at bounding box center [345, 166] width 89 height 74
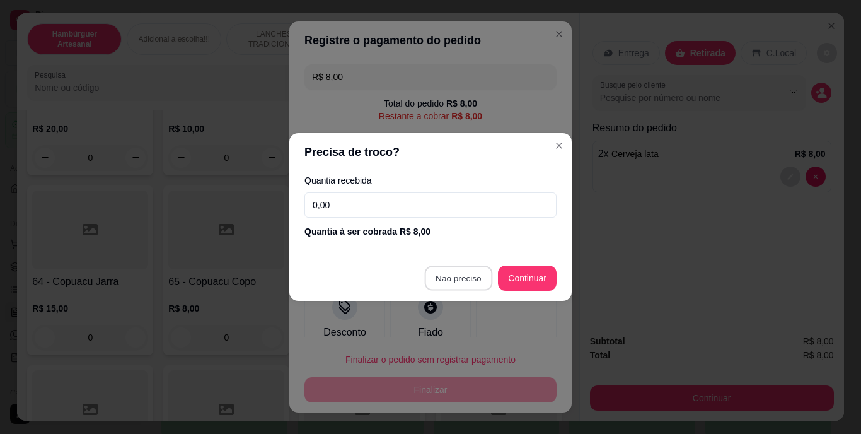
type input "R$ 0,00"
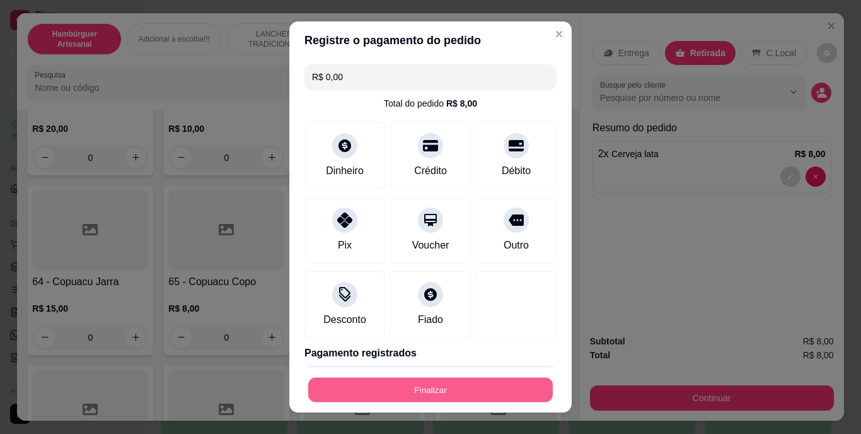
click at [473, 394] on button "Finalizar" at bounding box center [430, 389] width 245 height 25
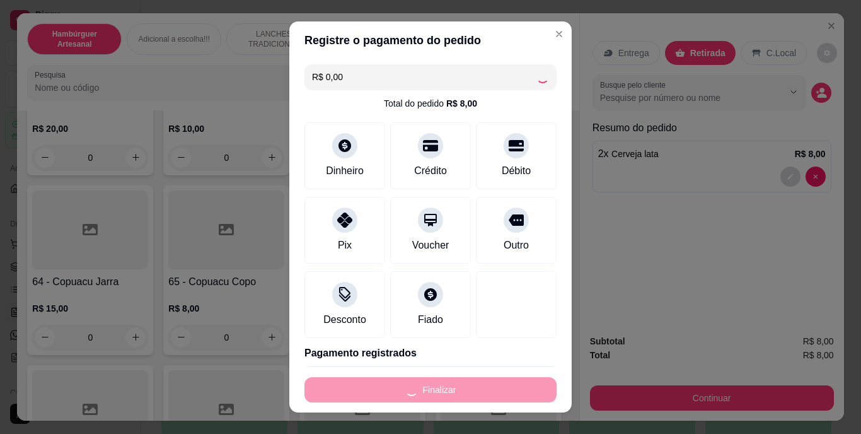
type input "0"
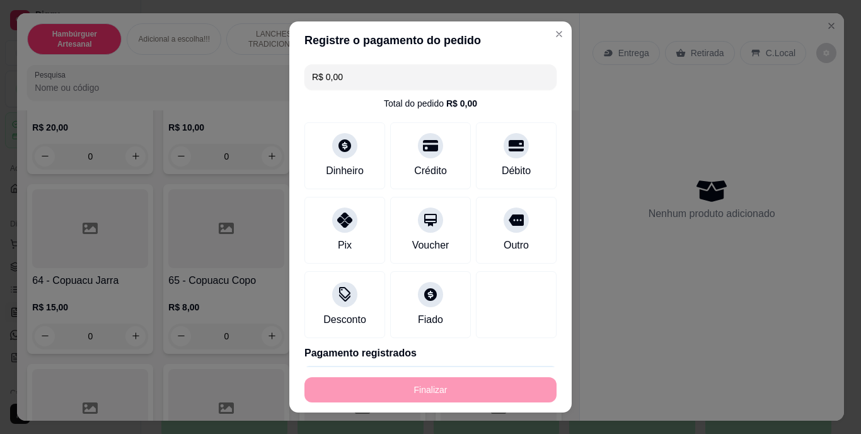
type input "-R$ 8,00"
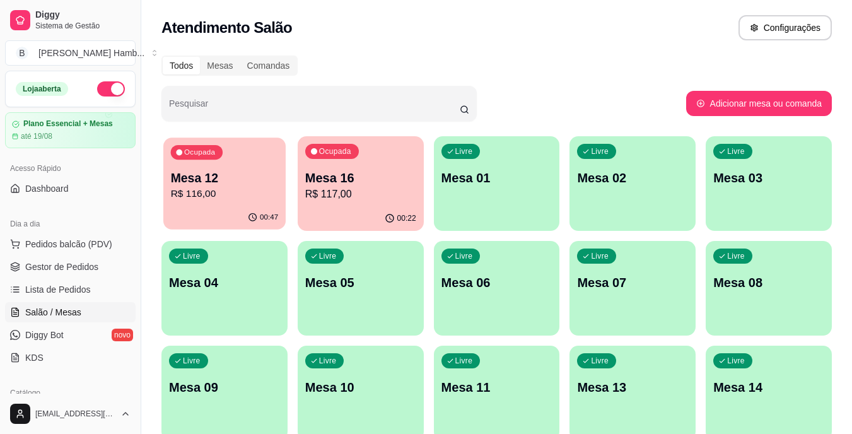
click at [178, 200] on p "R$ 116,00" at bounding box center [225, 194] width 108 height 15
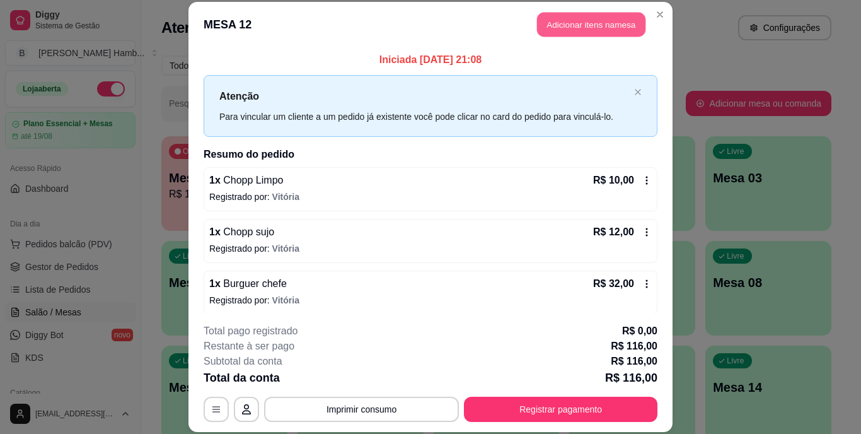
click at [605, 26] on button "Adicionar itens na mesa" at bounding box center [591, 25] width 108 height 25
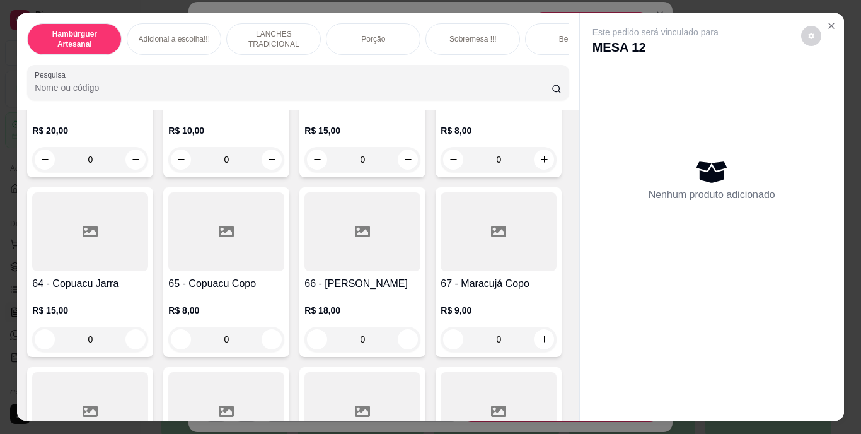
scroll to position [4186, 0]
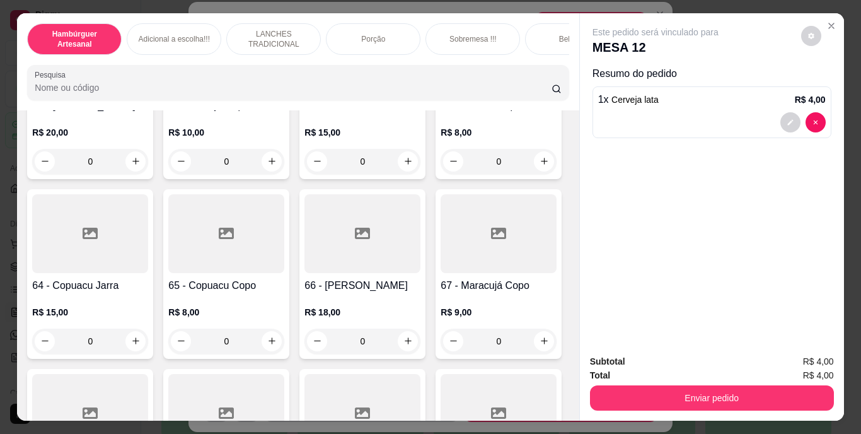
type input "2"
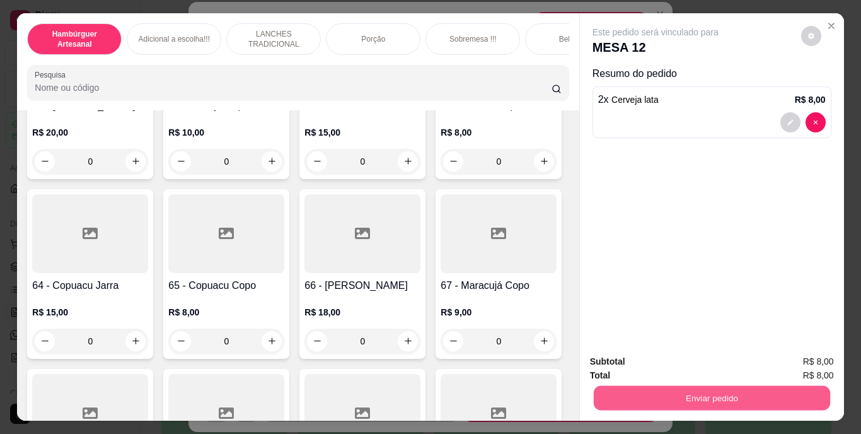
click at [644, 393] on button "Enviar pedido" at bounding box center [711, 398] width 236 height 25
click at [680, 359] on button "Não registrar e enviar pedido" at bounding box center [670, 362] width 127 height 23
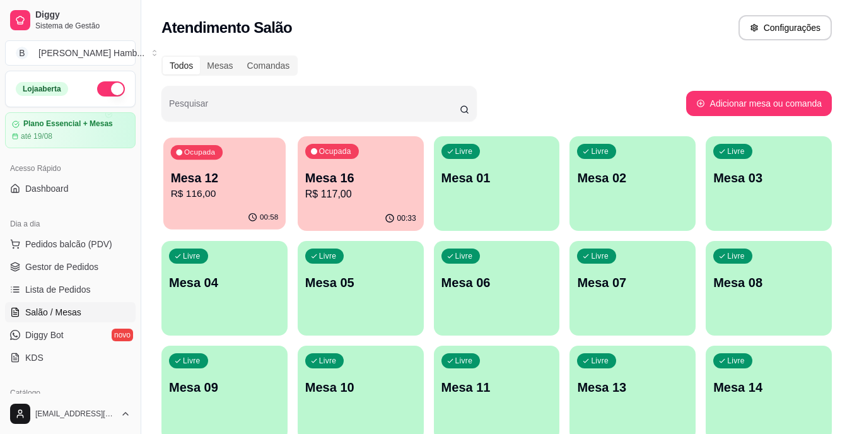
click at [257, 198] on p "R$ 116,00" at bounding box center [225, 194] width 108 height 15
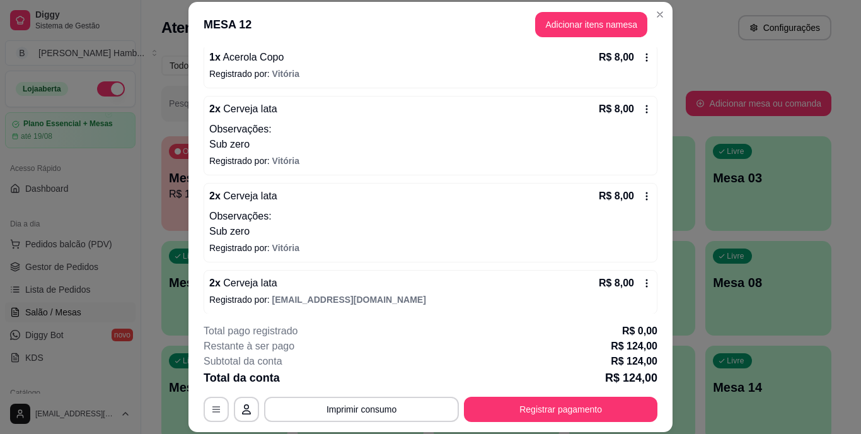
scroll to position [387, 0]
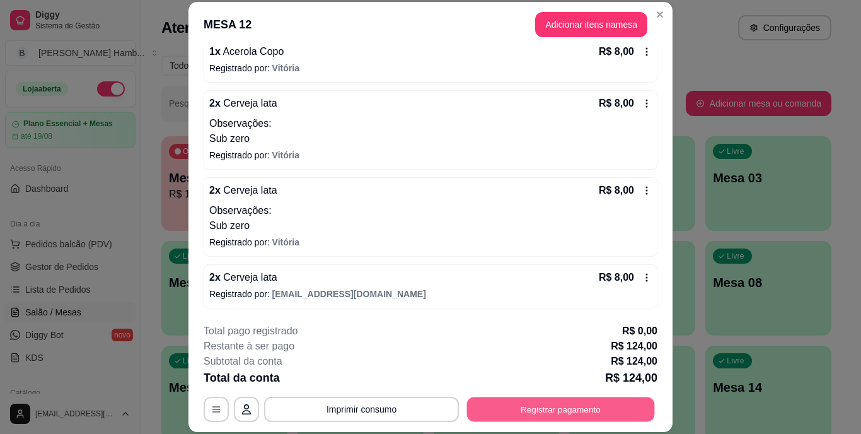
click at [531, 402] on button "Registrar pagamento" at bounding box center [561, 409] width 188 height 25
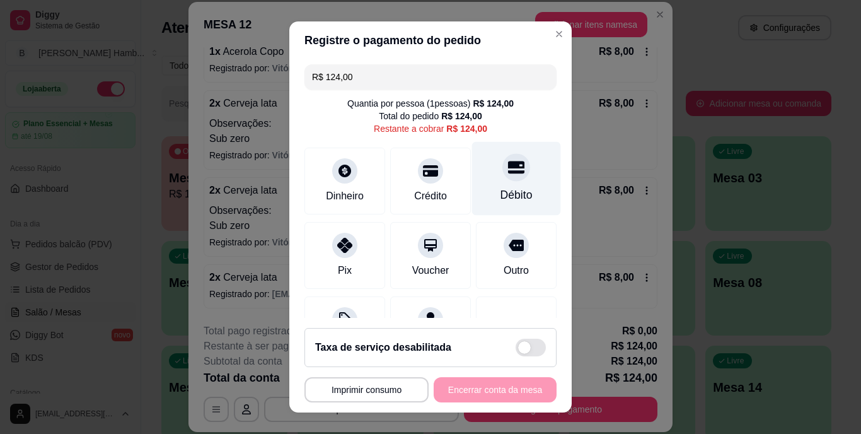
click at [513, 162] on div "Débito" at bounding box center [516, 179] width 89 height 74
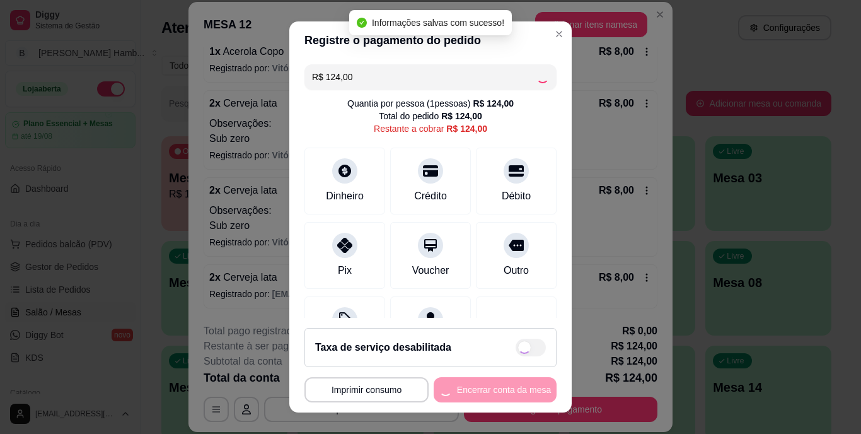
type input "R$ 0,00"
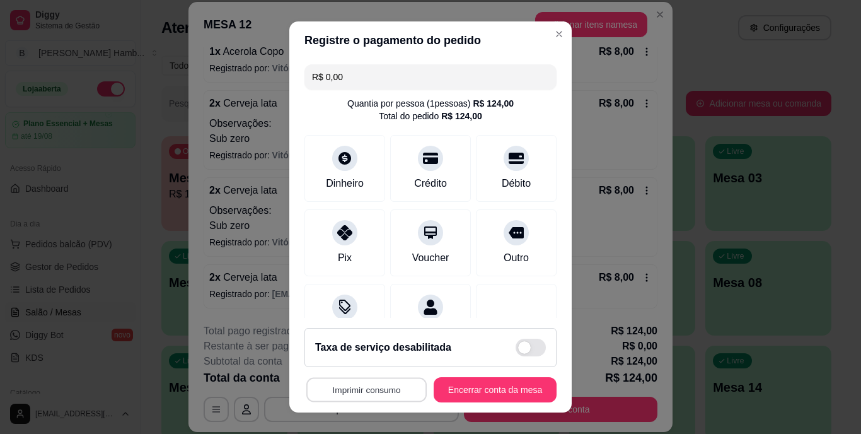
click at [372, 384] on button "Imprimir consumo" at bounding box center [366, 389] width 120 height 25
click at [363, 361] on button "IMPRESSORA" at bounding box center [363, 361] width 88 height 20
click at [510, 379] on button "Encerrar conta da mesa" at bounding box center [495, 389] width 119 height 25
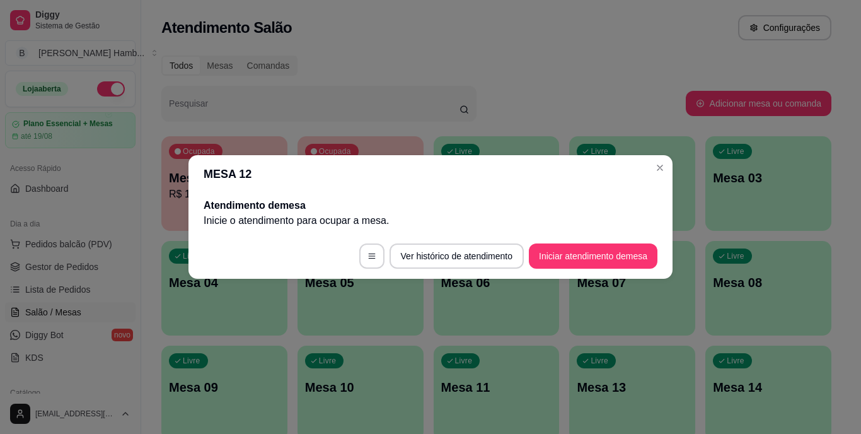
scroll to position [0, 0]
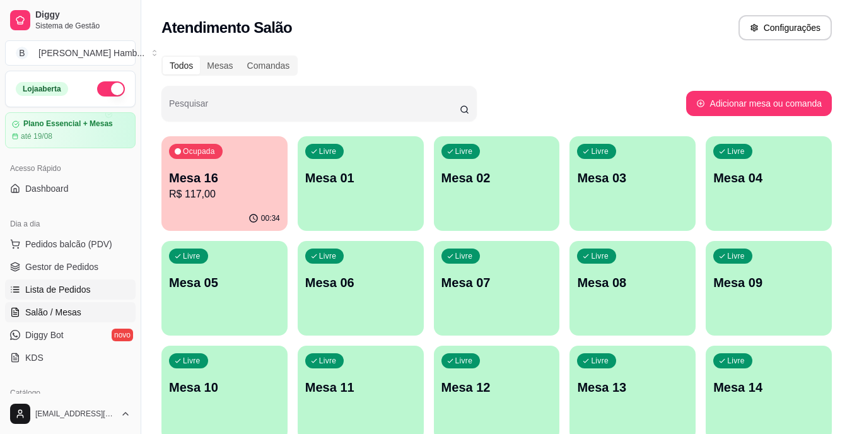
click at [61, 291] on span "Lista de Pedidos" at bounding box center [58, 289] width 66 height 13
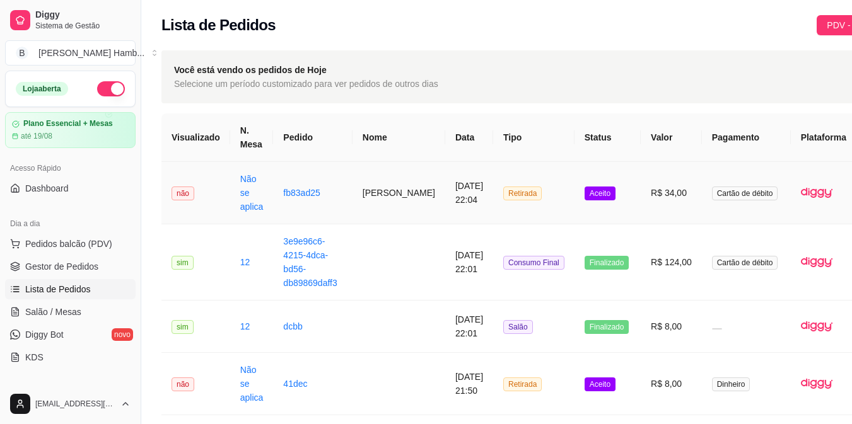
click at [802, 240] on button "IMPRESSORA" at bounding box center [800, 250] width 88 height 20
click at [52, 242] on span "Pedidos balcão (PDV)" at bounding box center [68, 244] width 87 height 13
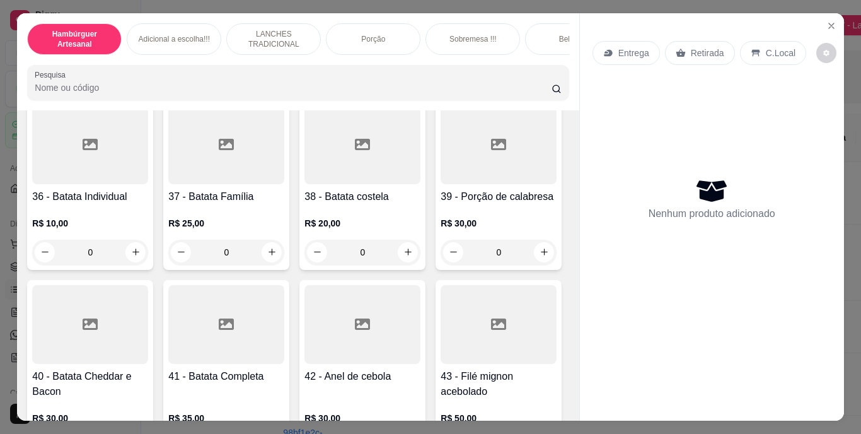
scroll to position [2385, 0]
type input "1"
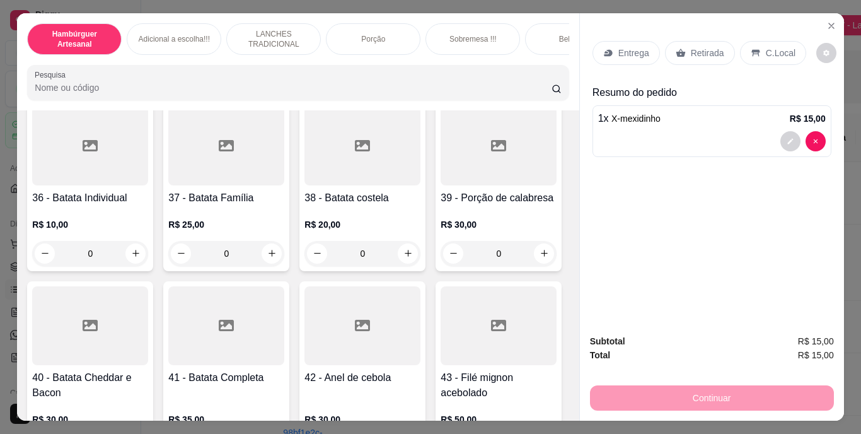
scroll to position [2442, 0]
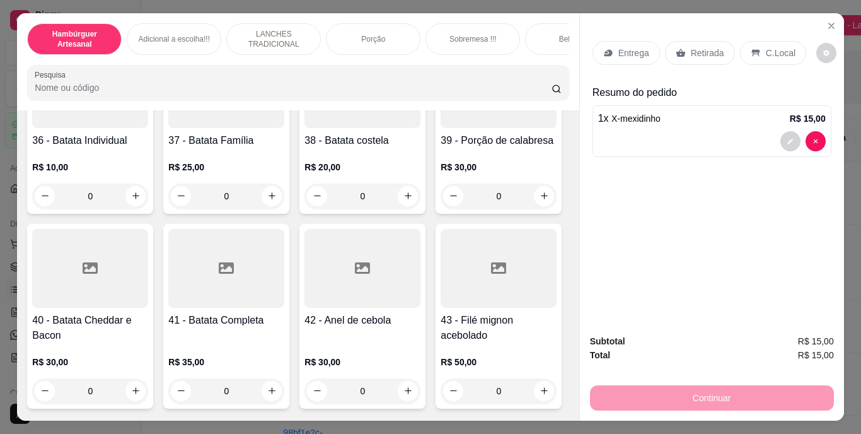
click at [709, 52] on p "Retirada" at bounding box center [707, 53] width 33 height 13
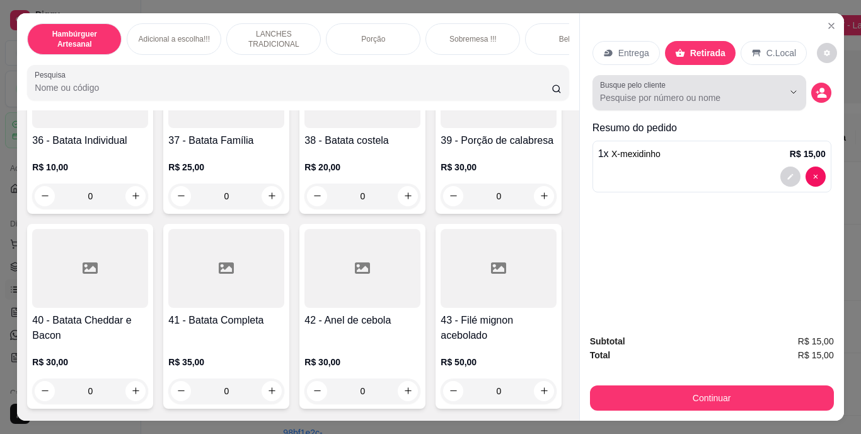
click at [778, 94] on div at bounding box center [784, 92] width 40 height 24
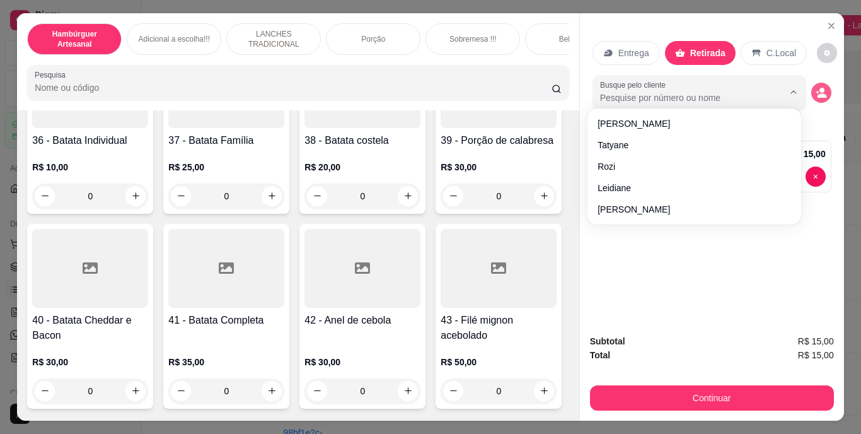
click at [816, 90] on icon "decrease-product-quantity" at bounding box center [817, 91] width 3 height 3
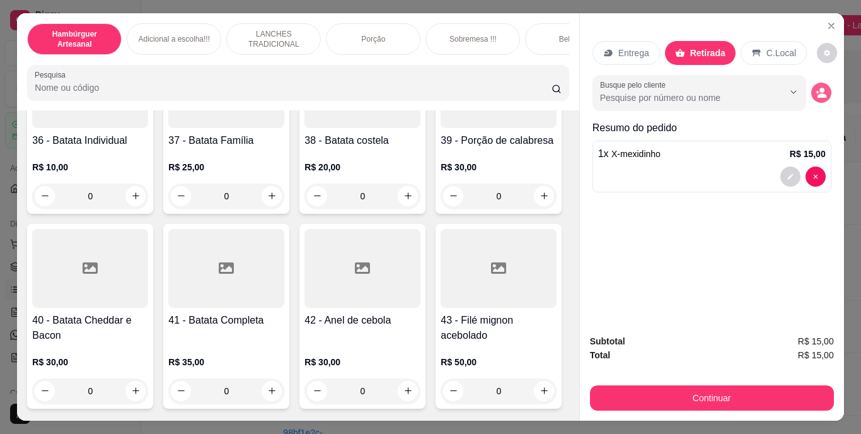
click at [824, 85] on button "decrease-product-quantity" at bounding box center [822, 93] width 20 height 20
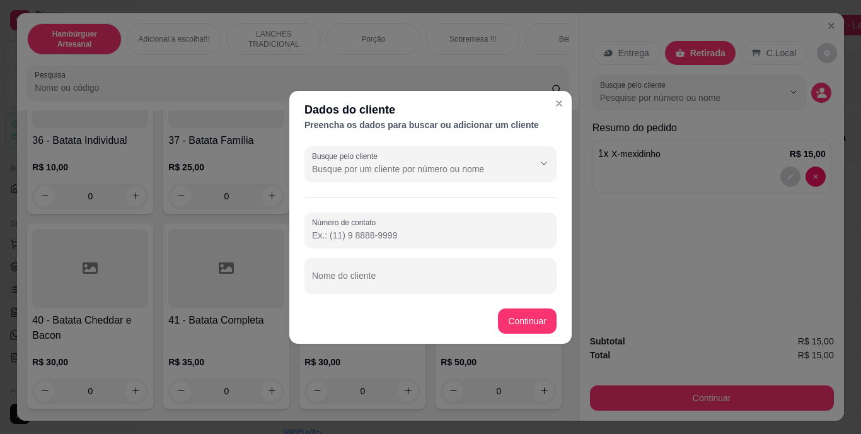
click at [398, 235] on input "Número de contato" at bounding box center [430, 235] width 237 height 13
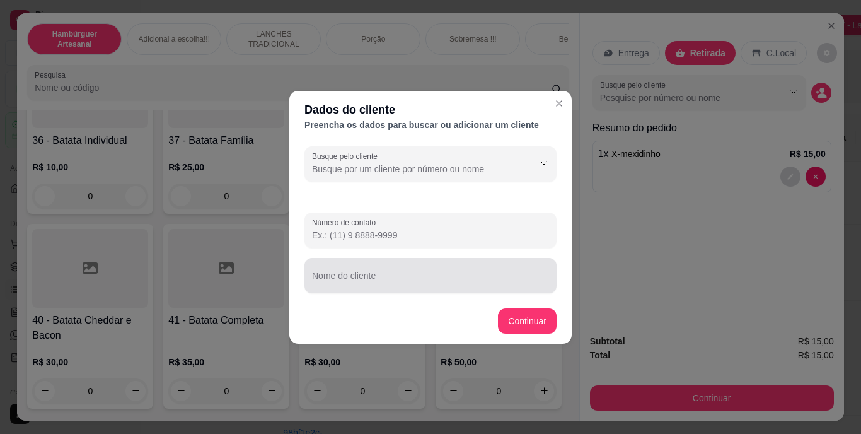
click at [391, 266] on div at bounding box center [430, 275] width 237 height 25
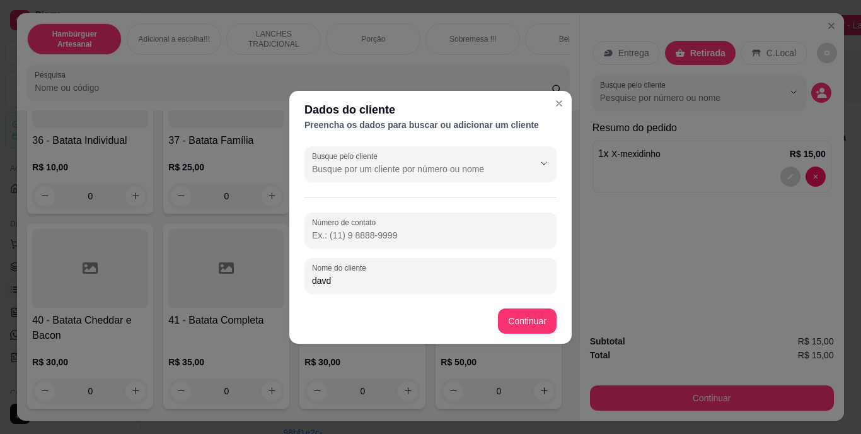
click at [325, 280] on input "davd" at bounding box center [430, 280] width 237 height 13
type input "[PERSON_NAME]"
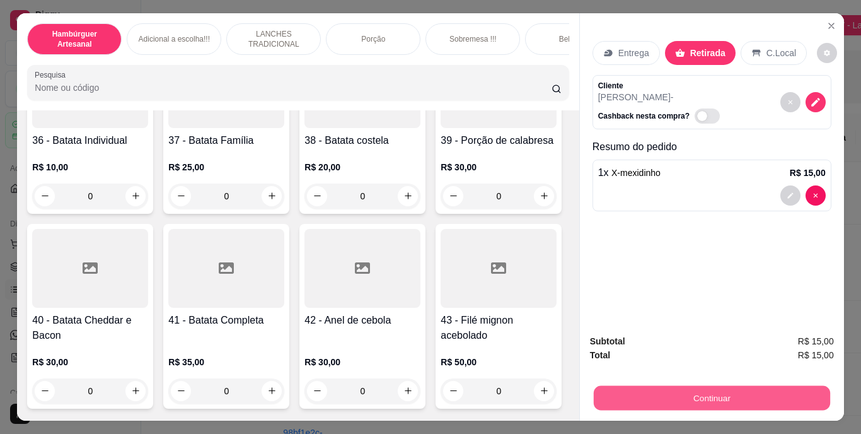
click at [668, 386] on button "Continuar" at bounding box center [711, 398] width 236 height 25
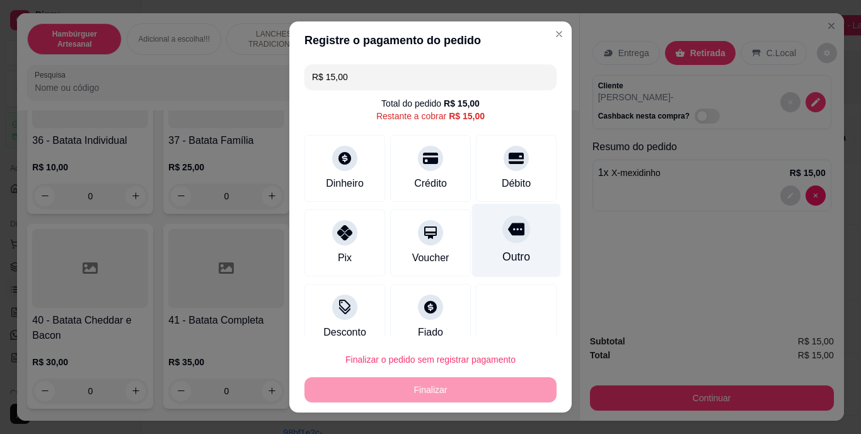
click at [513, 232] on div "Outro" at bounding box center [516, 241] width 89 height 74
type input "R$ 0,00"
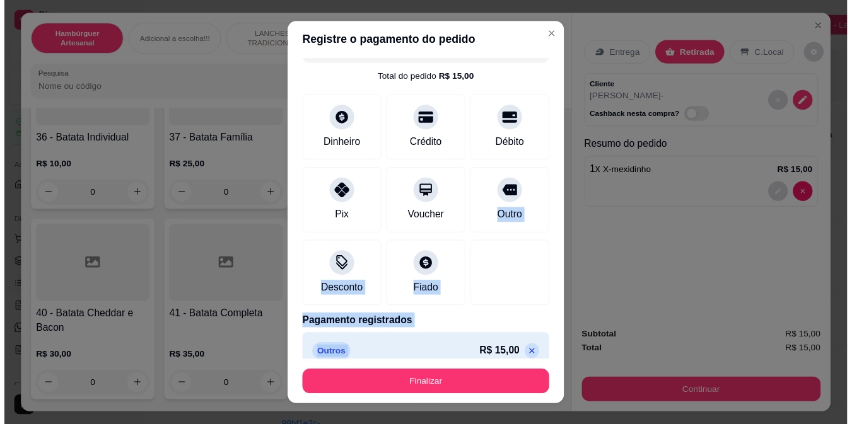
scroll to position [42, 0]
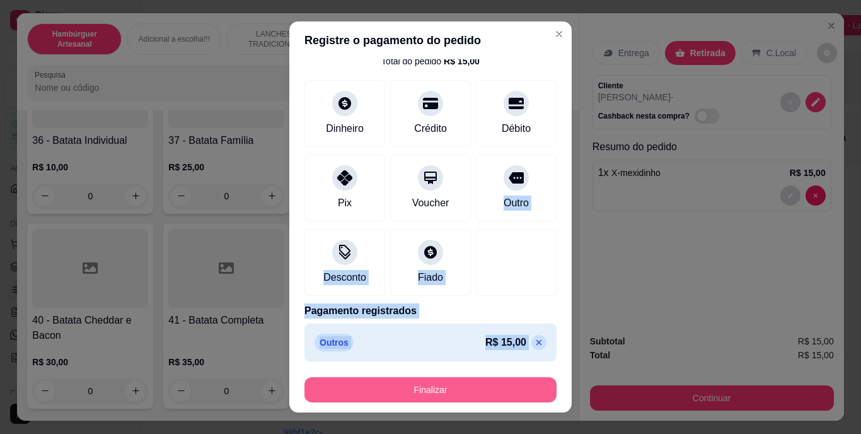
drag, startPoint x: 502, startPoint y: 231, endPoint x: 452, endPoint y: 389, distance: 165.5
click at [452, 389] on section "Registre o pagamento do pedido R$ 0,00 Total do pedido R$ 15,00 Dinheiro Crédit…" at bounding box center [430, 216] width 283 height 390
click at [452, 389] on button "Finalizar" at bounding box center [430, 389] width 245 height 25
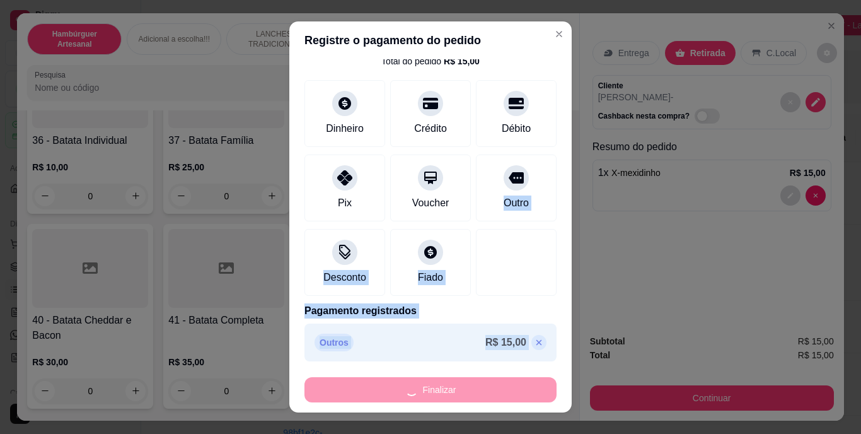
type input "0"
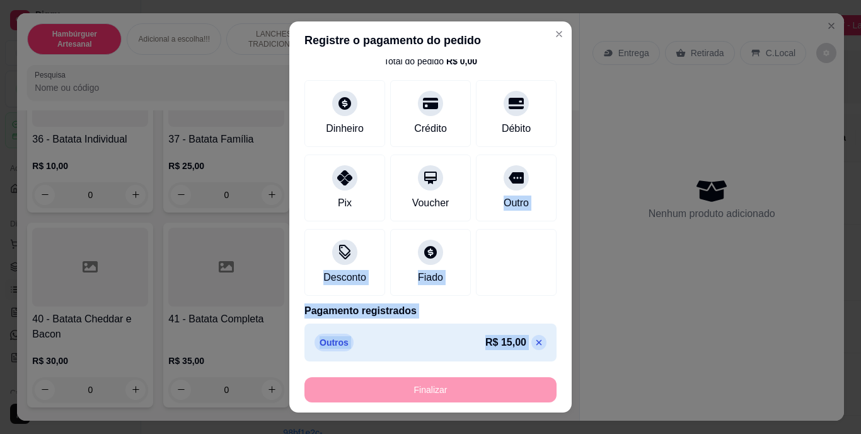
type input "-R$ 15,00"
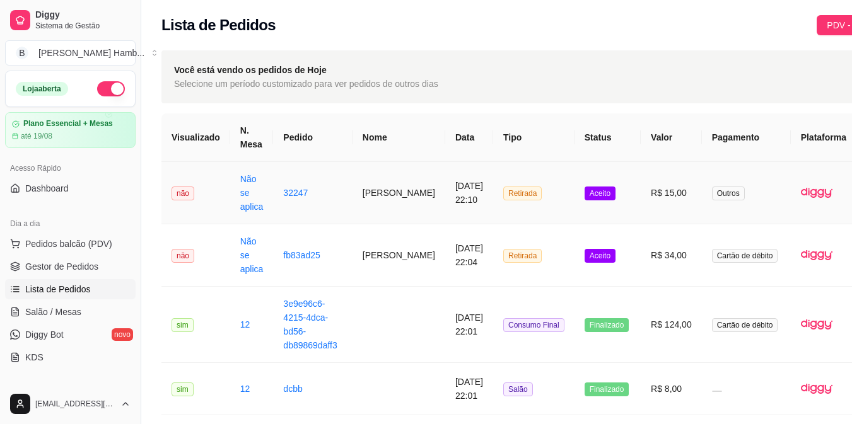
click at [802, 240] on button "IMPRESSORA" at bounding box center [800, 250] width 91 height 20
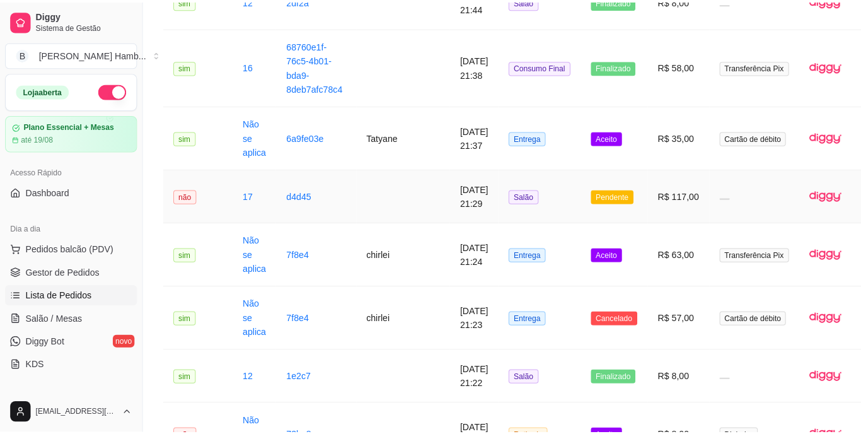
scroll to position [581, 0]
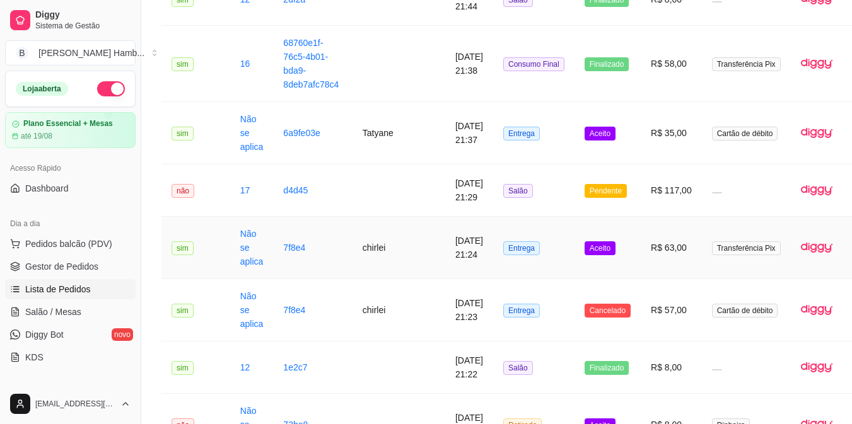
click at [657, 255] on td "R$ 63,00" at bounding box center [671, 248] width 61 height 62
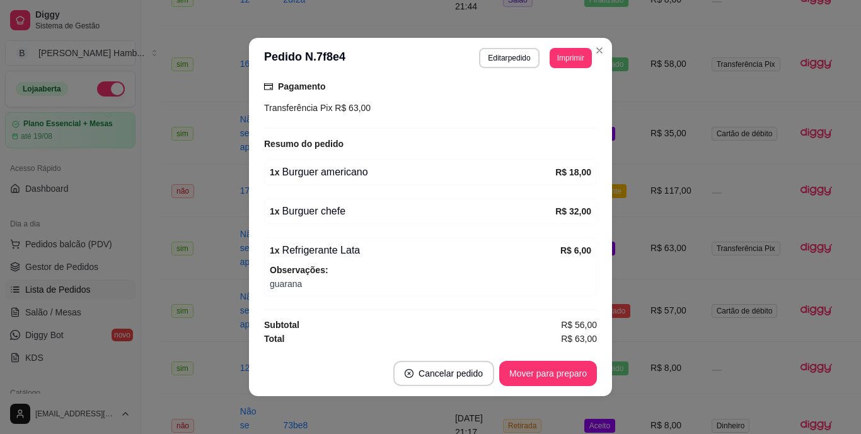
scroll to position [3, 0]
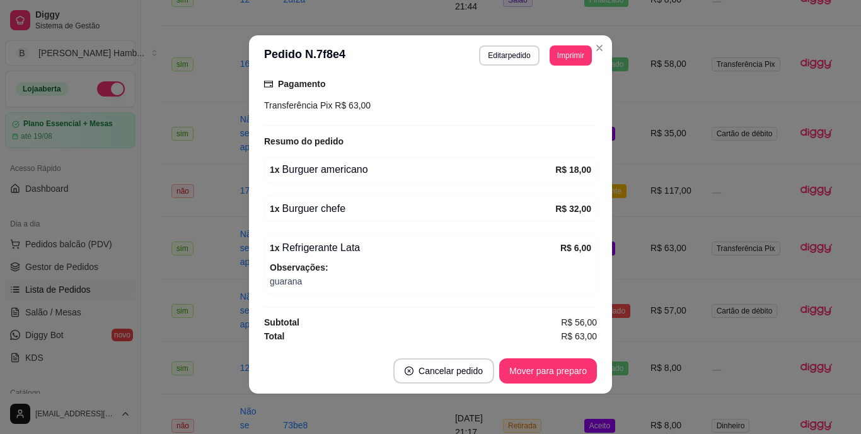
click at [486, 295] on div "feito há 48 minutos Editado por [EMAIL_ADDRESS][DOMAIN_NAME] Horário do pedido …" at bounding box center [430, 212] width 333 height 262
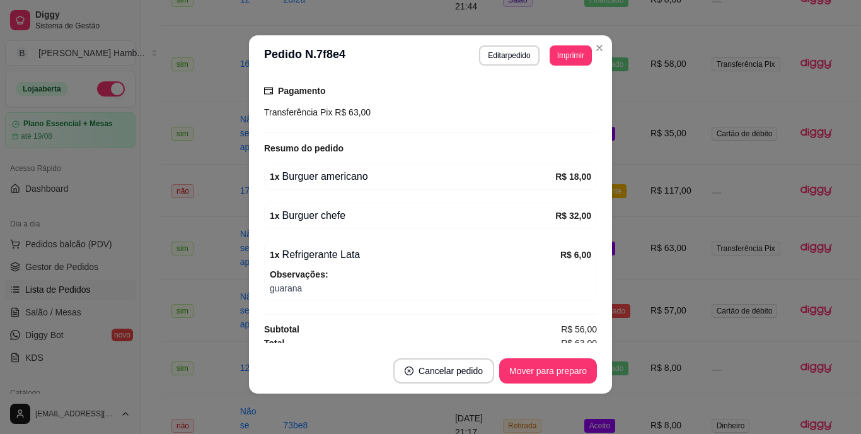
scroll to position [329, 0]
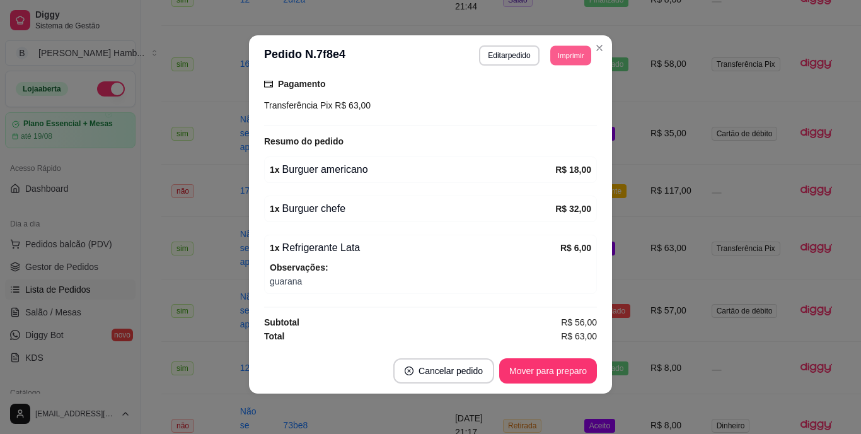
click at [576, 62] on button "Imprimir" at bounding box center [571, 55] width 41 height 20
click at [559, 98] on button "IMPRESSORA" at bounding box center [542, 100] width 88 height 20
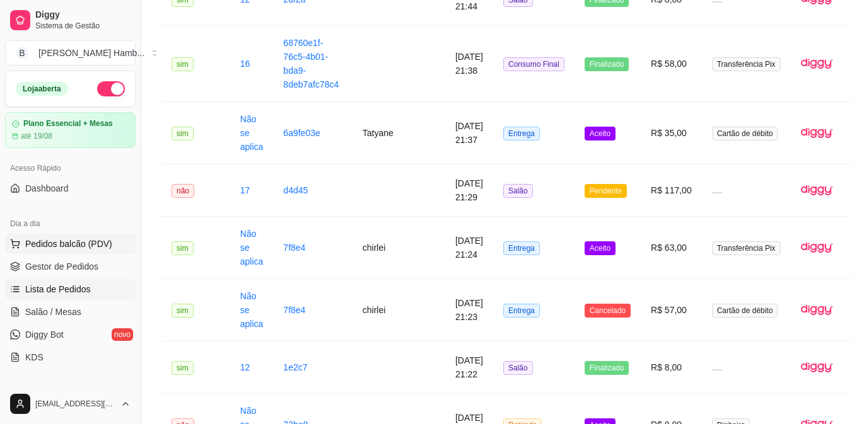
click at [62, 243] on span "Pedidos balcão (PDV)" at bounding box center [68, 244] width 87 height 13
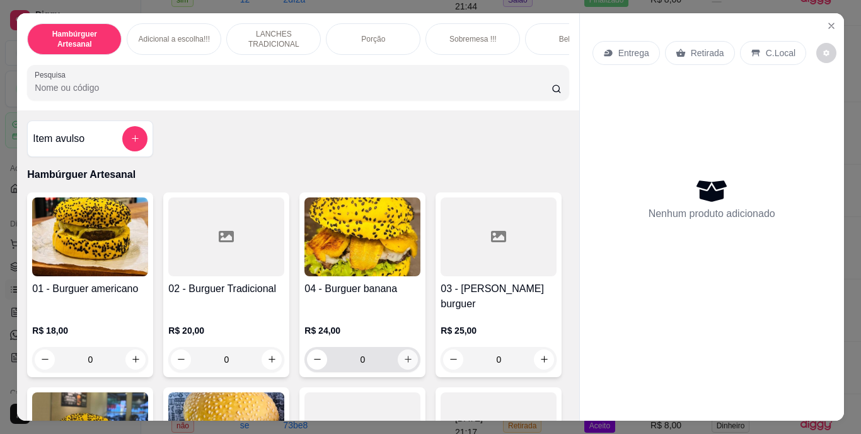
click at [398, 349] on button "increase-product-quantity" at bounding box center [408, 359] width 20 height 20
type input "1"
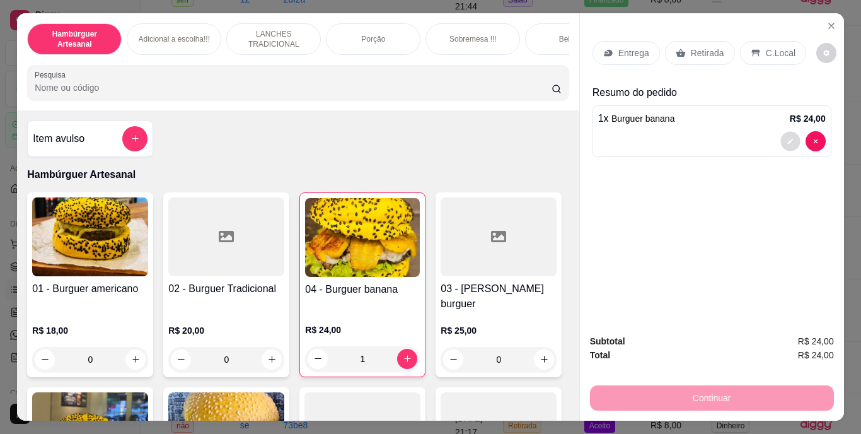
click at [785, 141] on button "decrease-product-quantity" at bounding box center [791, 141] width 20 height 20
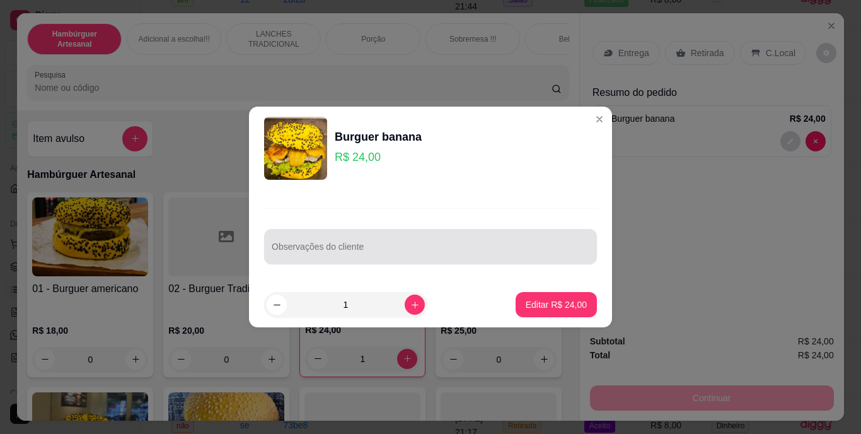
click at [453, 244] on div at bounding box center [431, 246] width 318 height 25
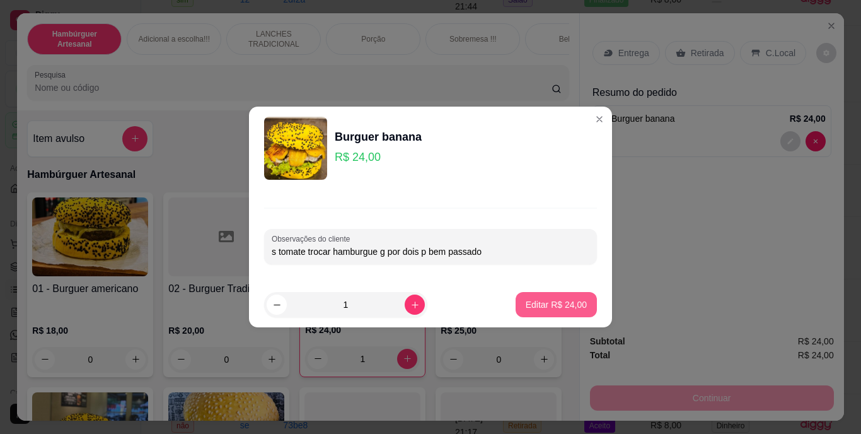
type input "s tomate trocar hamburgue g por dois p bem passado"
click at [542, 301] on p "Editar R$ 24,00" at bounding box center [556, 304] width 59 height 12
type input "0"
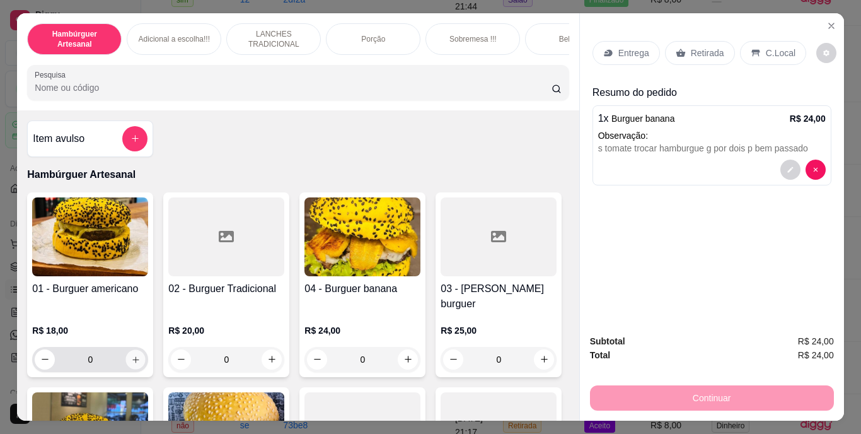
click at [137, 351] on button "increase-product-quantity" at bounding box center [136, 359] width 20 height 20
type input "1"
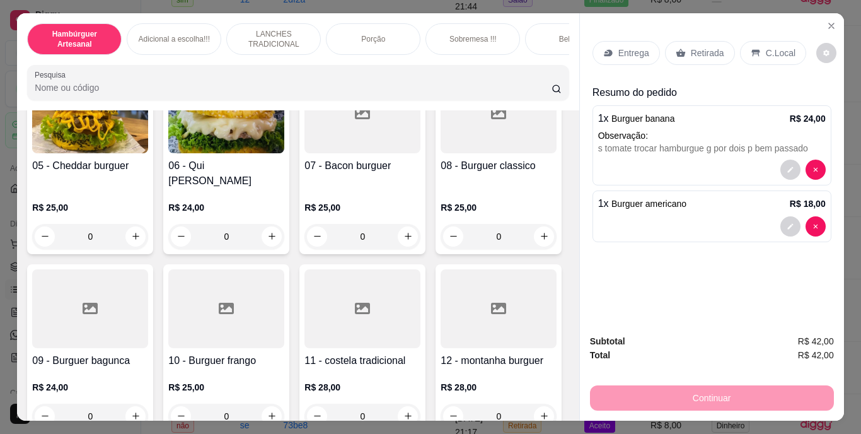
scroll to position [315, 0]
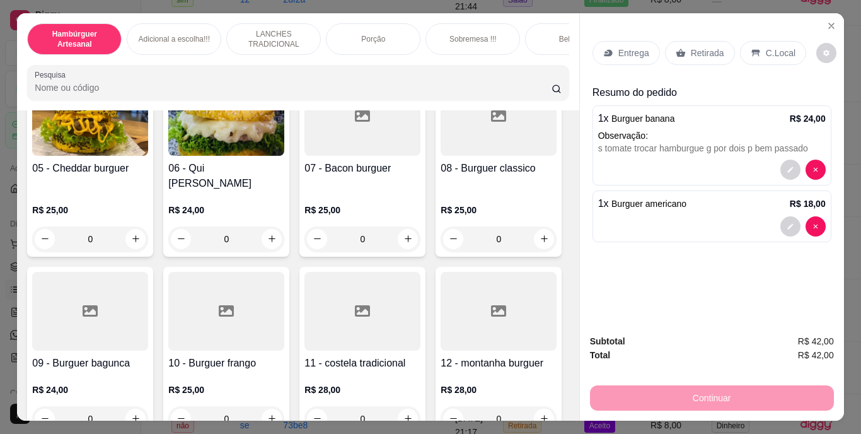
click at [540, 49] on icon "increase-product-quantity" at bounding box center [544, 43] width 9 height 9
type input "1"
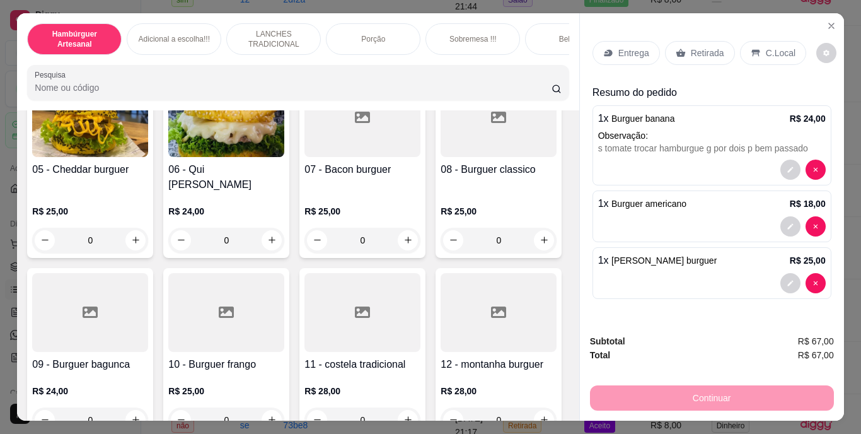
scroll to position [316, 0]
click at [697, 47] on p "Retirada" at bounding box center [707, 53] width 33 height 13
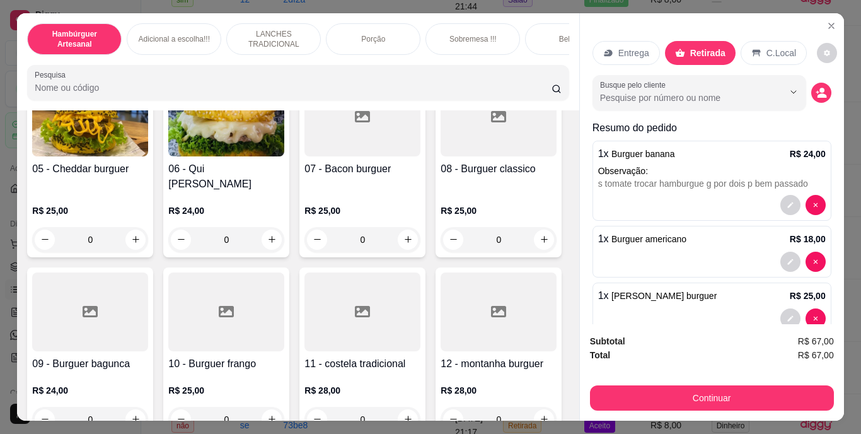
click at [815, 95] on div "Busque pelo cliente" at bounding box center [712, 92] width 239 height 35
click at [818, 93] on icon "decrease-product-quantity" at bounding box center [822, 95] width 9 height 4
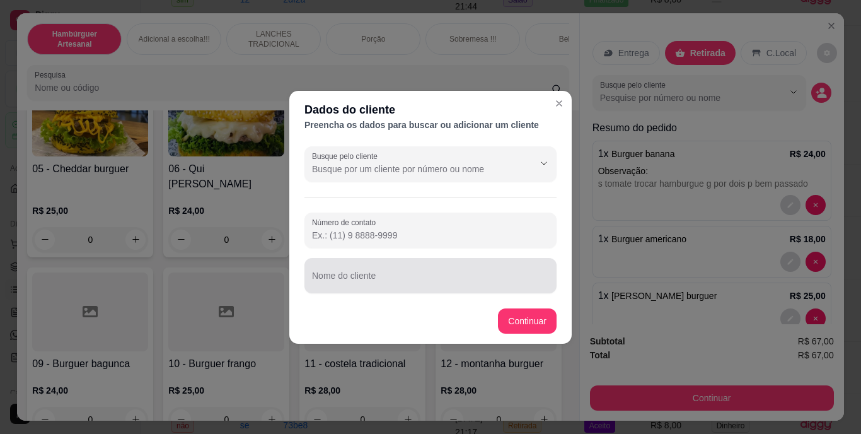
click at [493, 276] on input "Nome do cliente" at bounding box center [430, 280] width 237 height 13
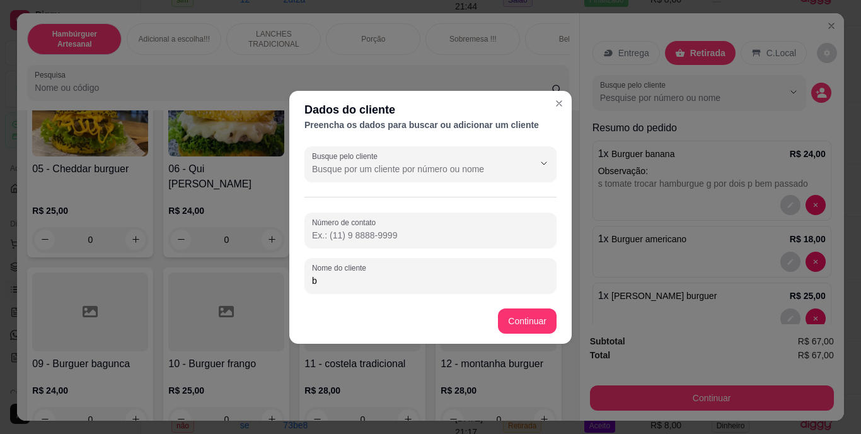
type input "b"
type input "[PERSON_NAME]"
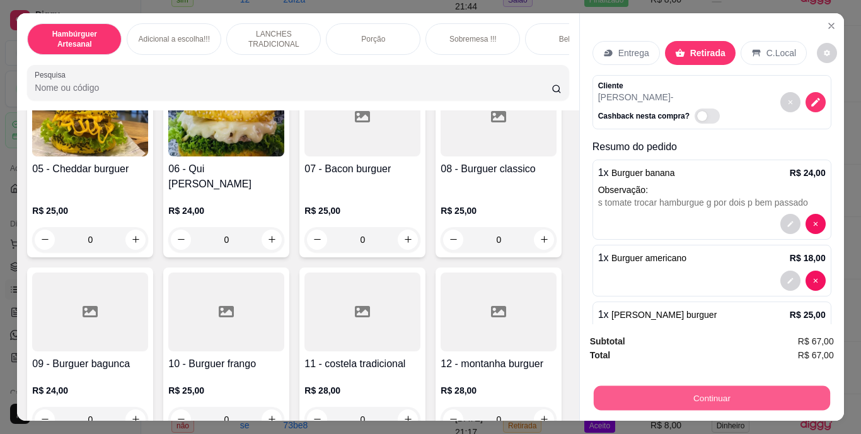
click at [743, 386] on button "Continuar" at bounding box center [711, 398] width 236 height 25
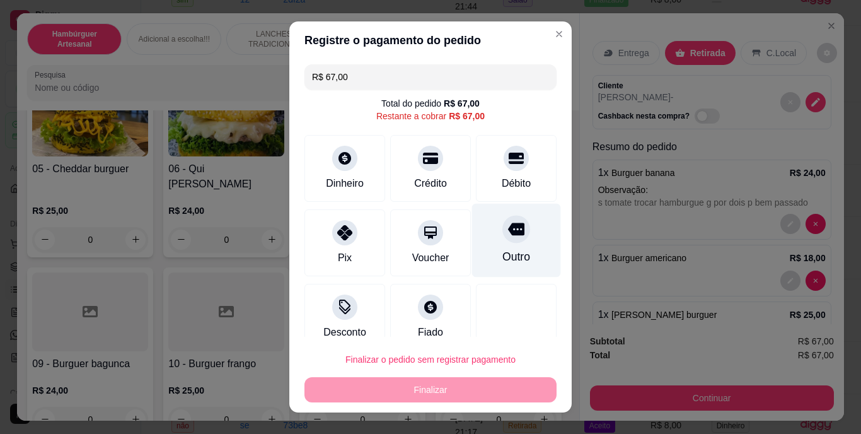
click at [522, 251] on div "Outro" at bounding box center [516, 241] width 89 height 74
type input "R$ 0,00"
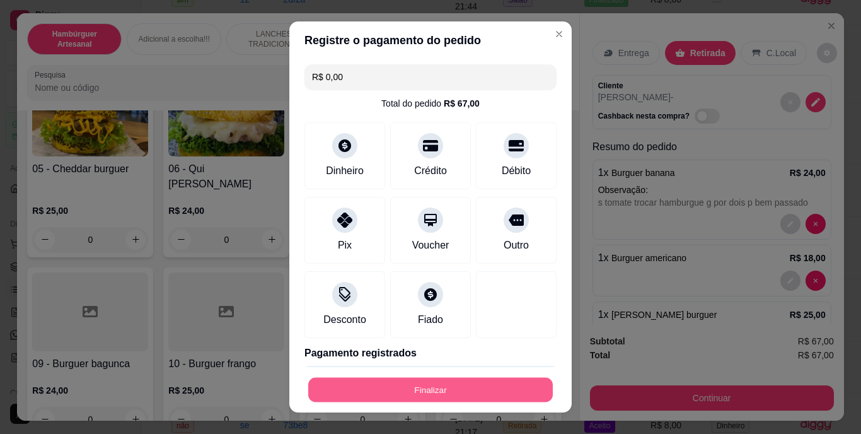
click at [443, 387] on button "Finalizar" at bounding box center [430, 389] width 245 height 25
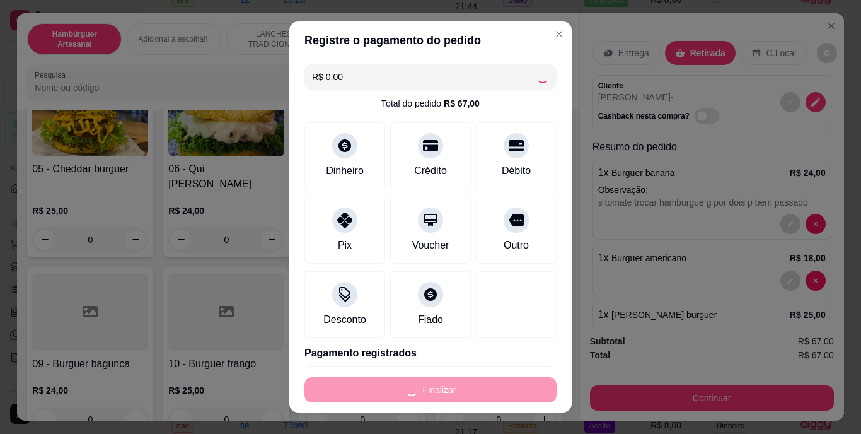
type input "0"
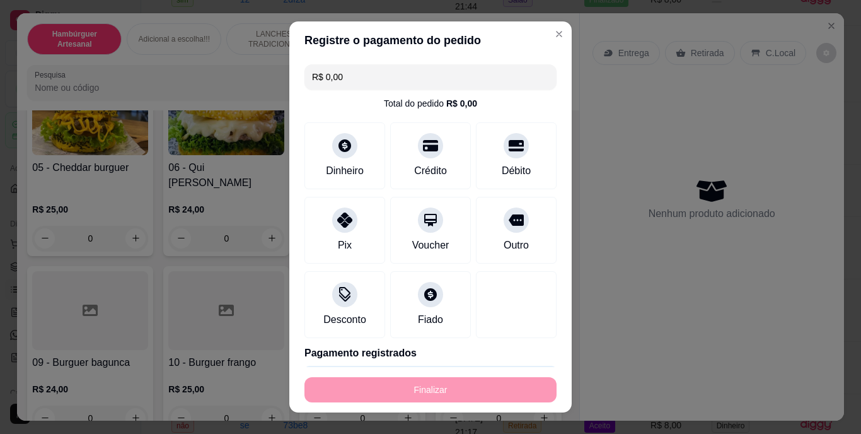
type input "-R$ 67,00"
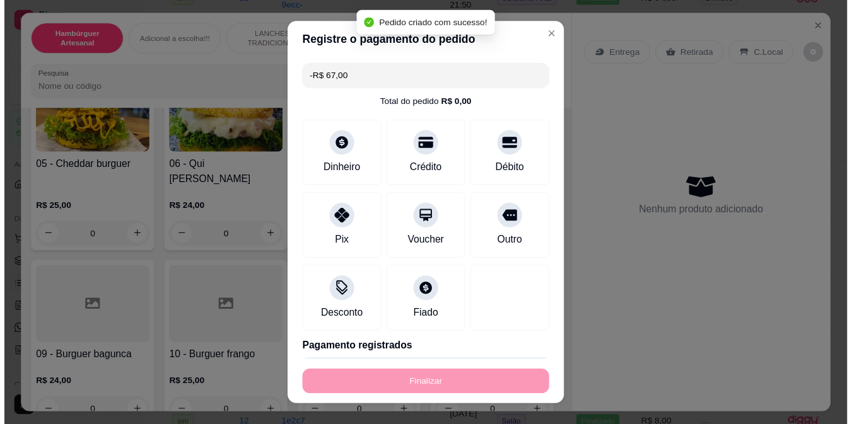
scroll to position [314, 0]
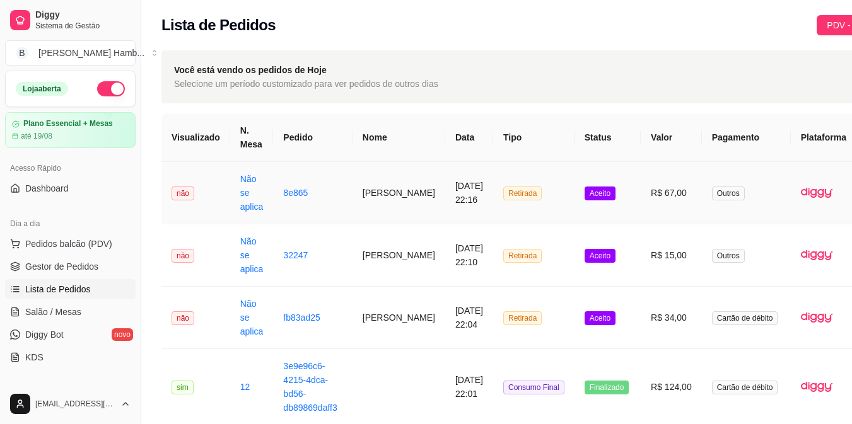
click at [812, 240] on button "IMPRESSORA" at bounding box center [800, 250] width 88 height 20
click at [57, 310] on span "Salão / Mesas" at bounding box center [53, 312] width 56 height 13
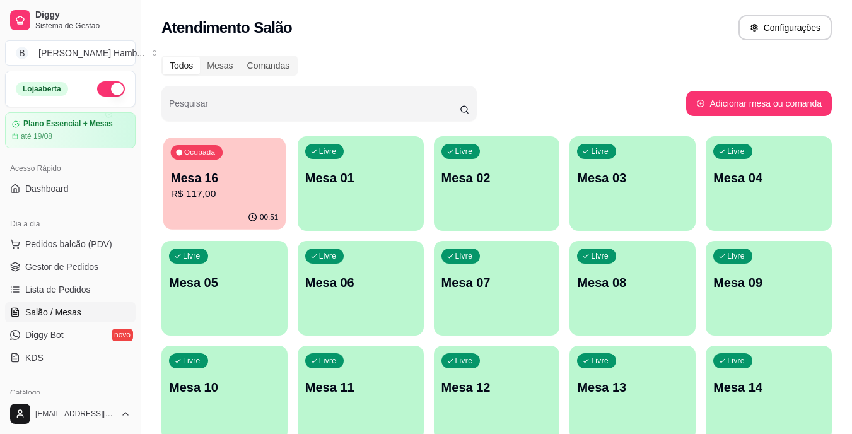
click at [226, 189] on p "R$ 117,00" at bounding box center [225, 194] width 108 height 15
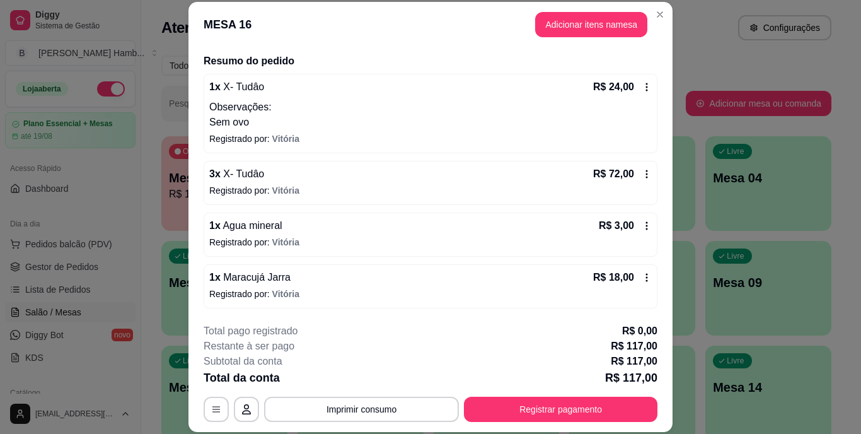
scroll to position [38, 0]
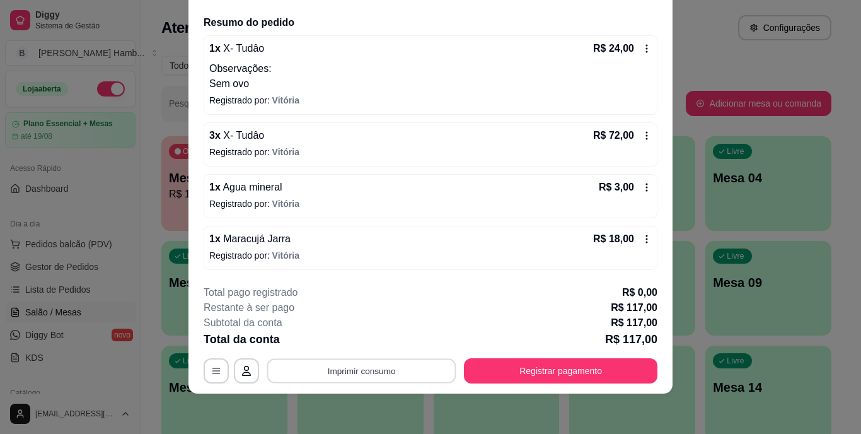
click at [352, 368] on button "Imprimir consumo" at bounding box center [361, 370] width 189 height 25
click at [353, 340] on button "IMPRESSORA" at bounding box center [361, 342] width 88 height 20
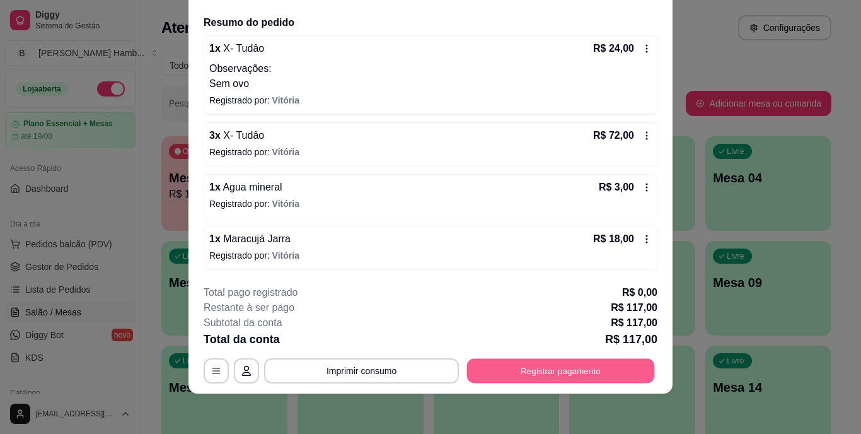
click at [586, 371] on button "Registrar pagamento" at bounding box center [561, 370] width 188 height 25
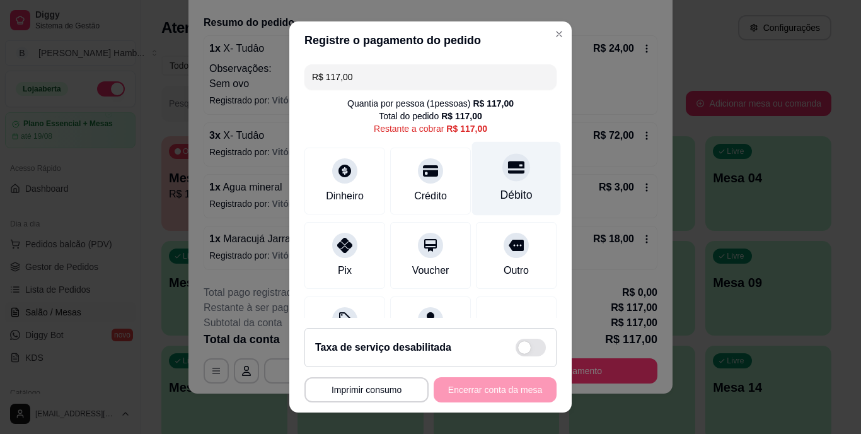
drag, startPoint x: 510, startPoint y: 185, endPoint x: 489, endPoint y: 183, distance: 20.3
click at [489, 183] on div "Débito" at bounding box center [516, 179] width 89 height 74
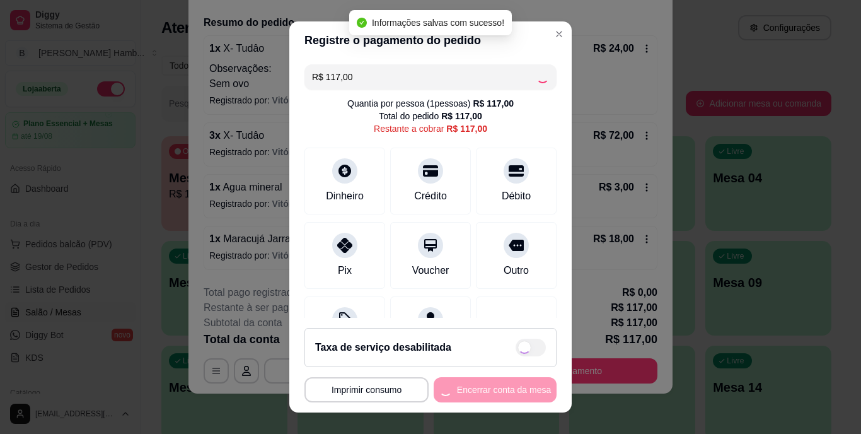
type input "R$ 0,00"
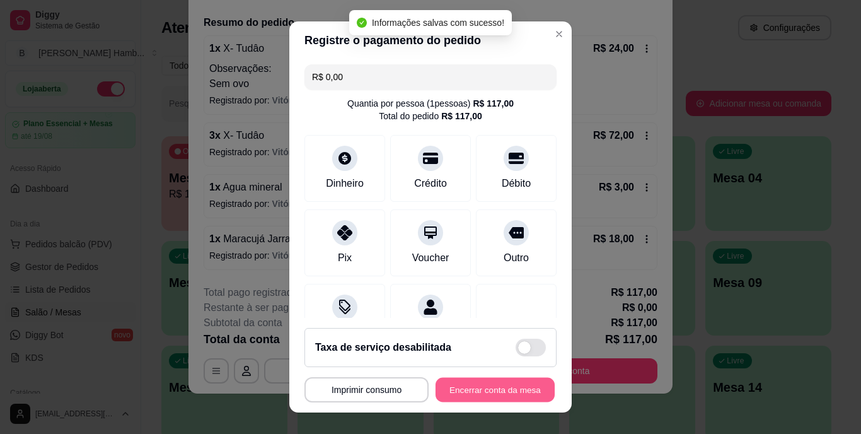
click at [466, 394] on button "Encerrar conta da mesa" at bounding box center [495, 389] width 119 height 25
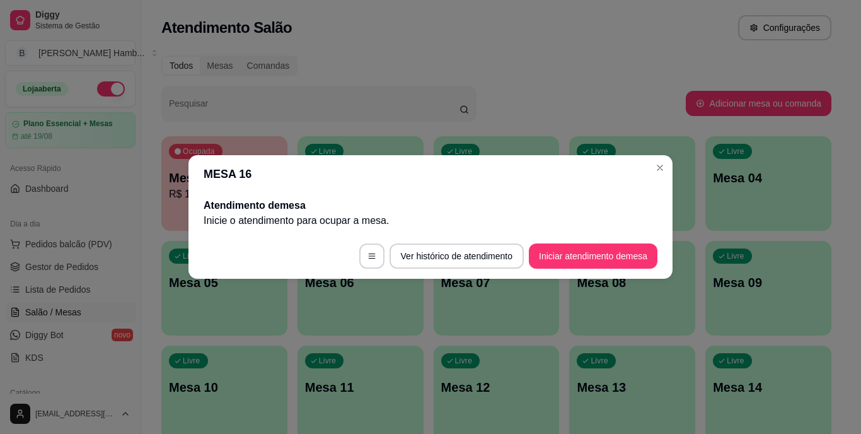
scroll to position [0, 0]
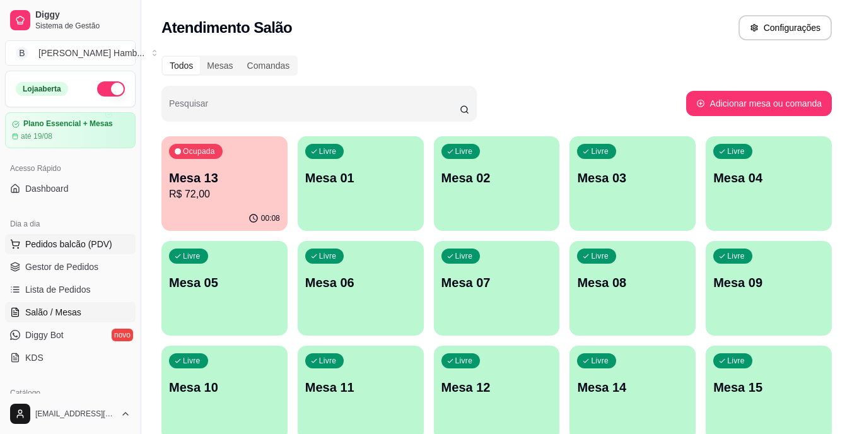
click at [74, 242] on span "Pedidos balcão (PDV)" at bounding box center [68, 244] width 87 height 13
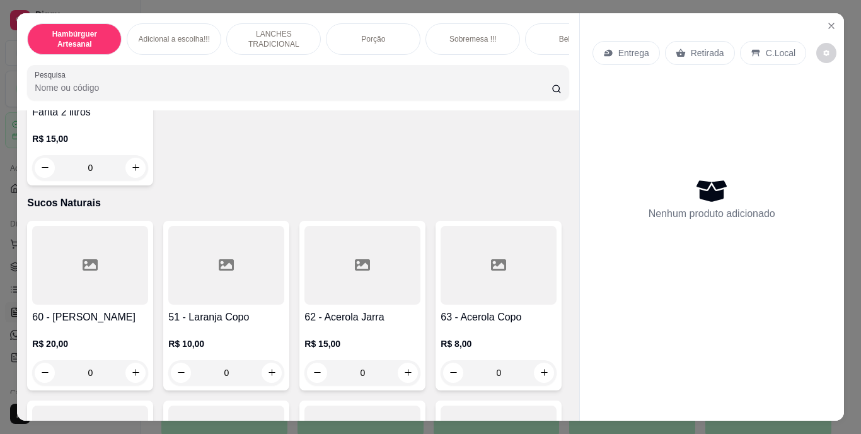
scroll to position [4036, 0]
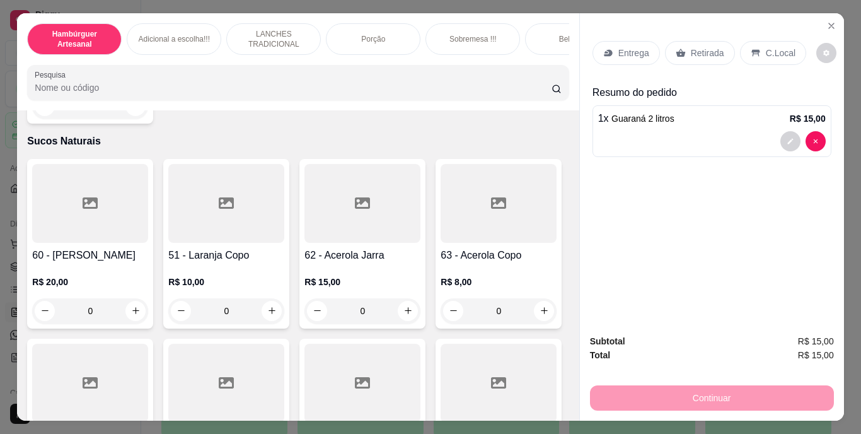
type input "0"
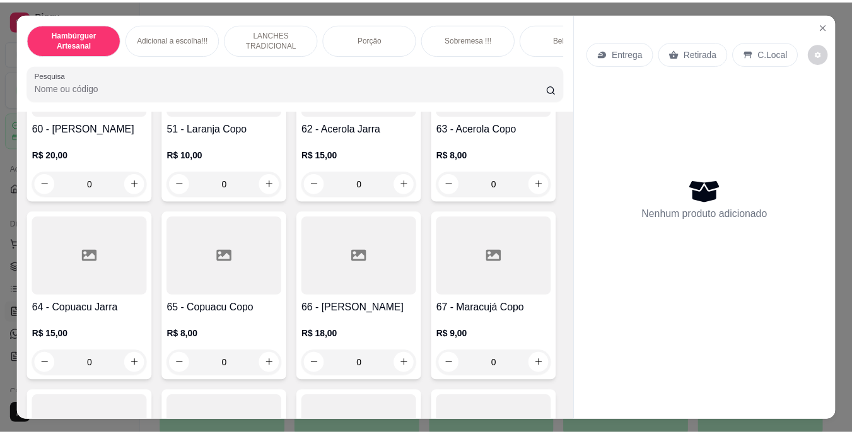
scroll to position [4225, 0]
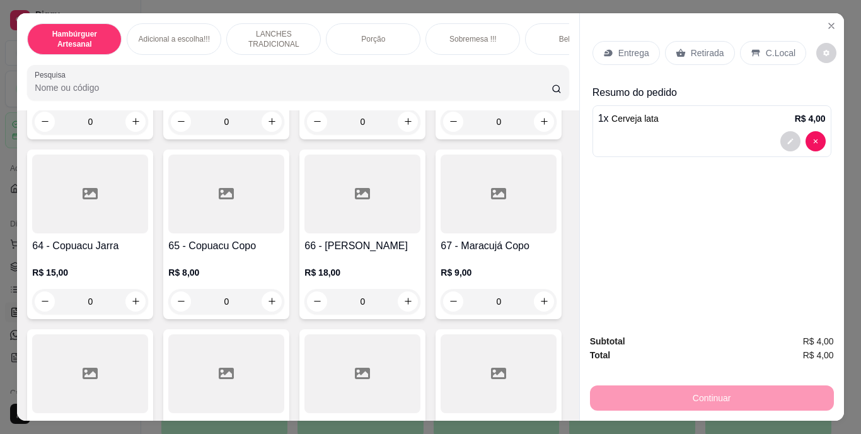
type input "1"
click at [706, 48] on p "Retirada" at bounding box center [707, 53] width 33 height 13
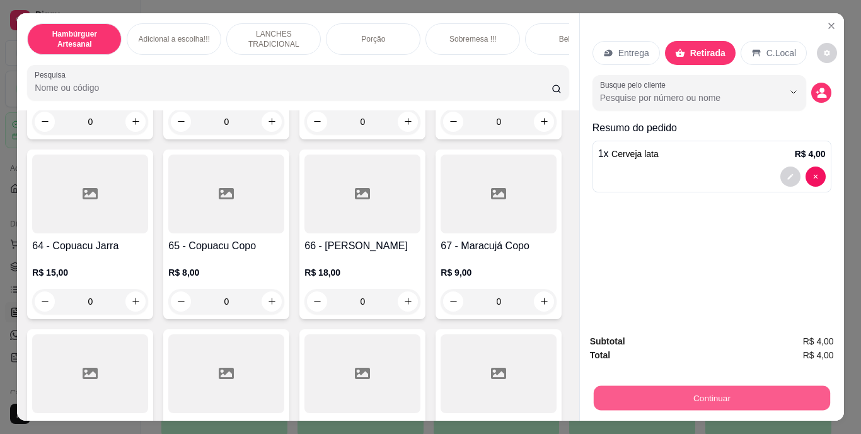
click at [705, 386] on button "Continuar" at bounding box center [711, 398] width 236 height 25
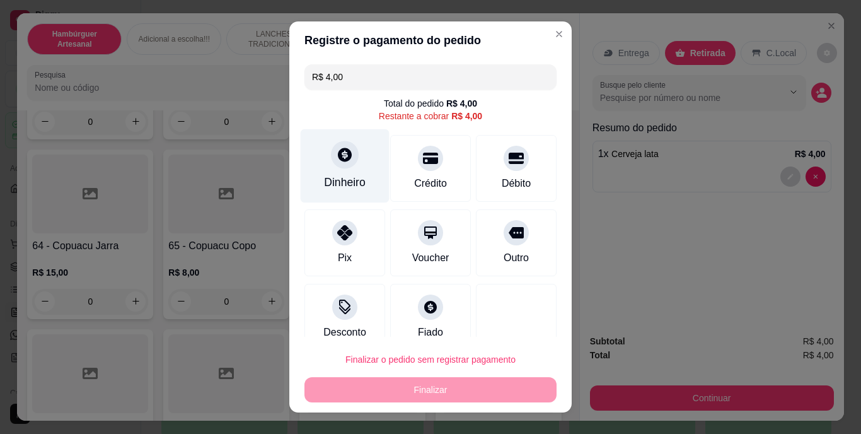
click at [344, 158] on icon at bounding box center [345, 155] width 16 height 16
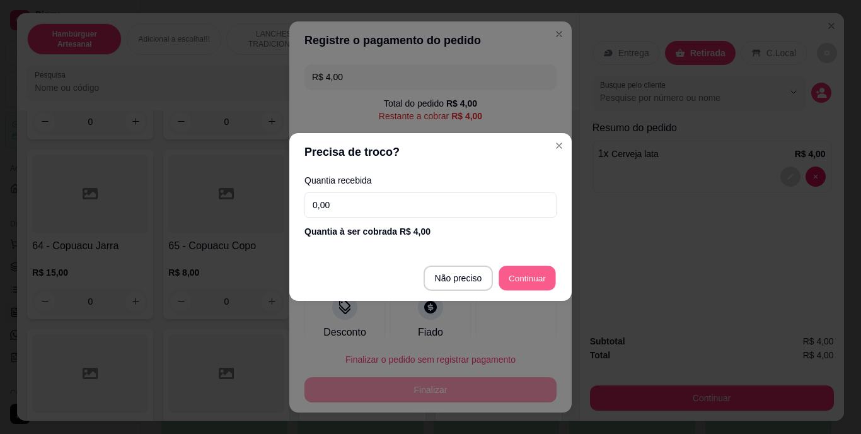
type input "R$ 0,00"
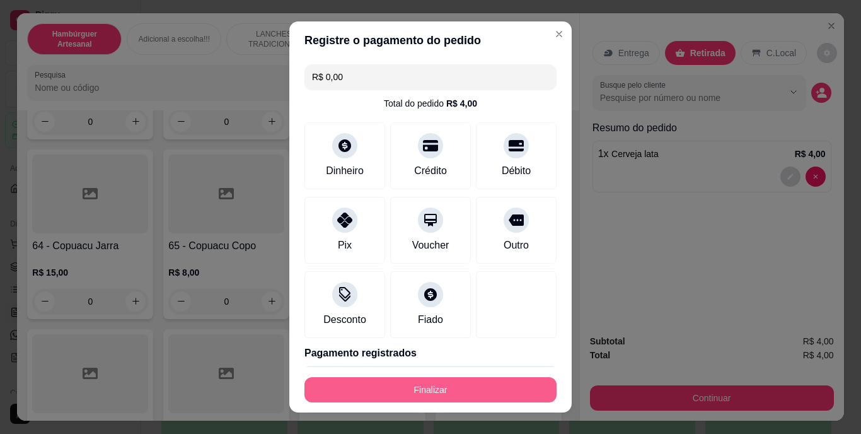
click at [496, 388] on button "Finalizar" at bounding box center [431, 389] width 252 height 25
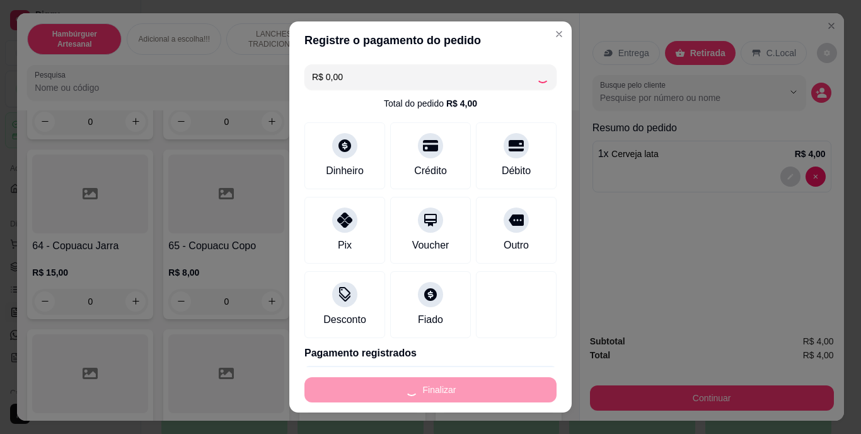
type input "0"
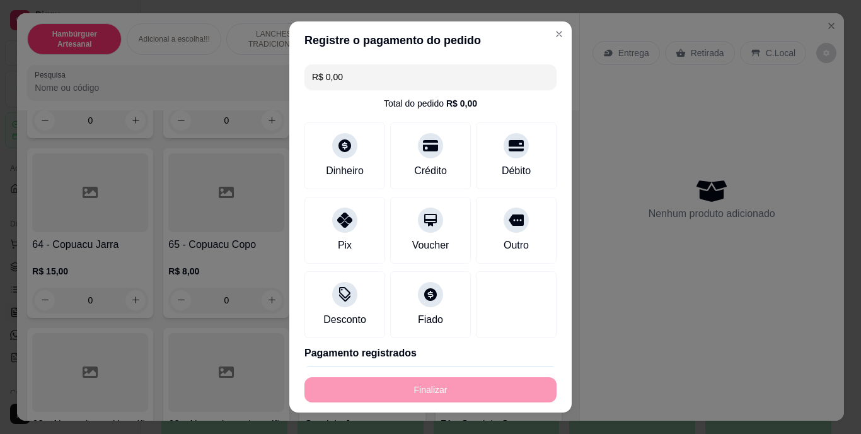
type input "-R$ 4,00"
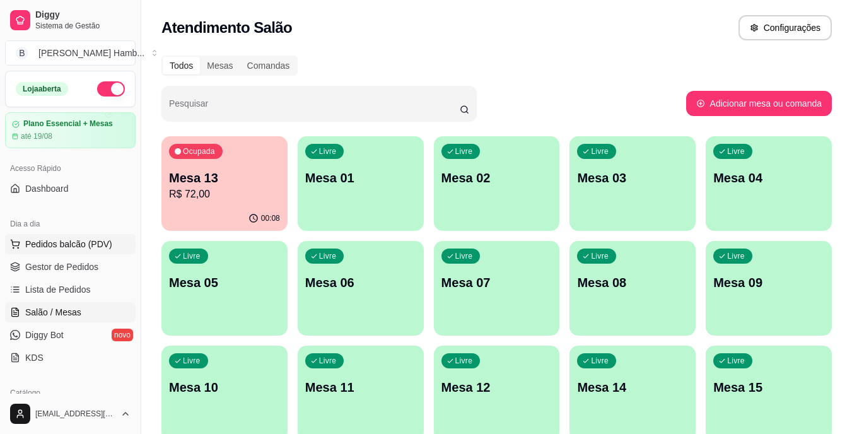
click at [61, 245] on span "Pedidos balcão (PDV)" at bounding box center [68, 244] width 87 height 13
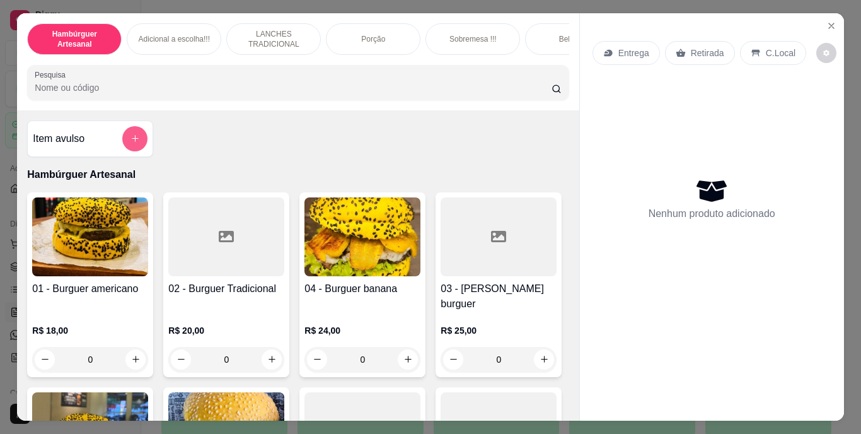
click at [134, 138] on icon "add-separate-item" at bounding box center [135, 138] width 9 height 9
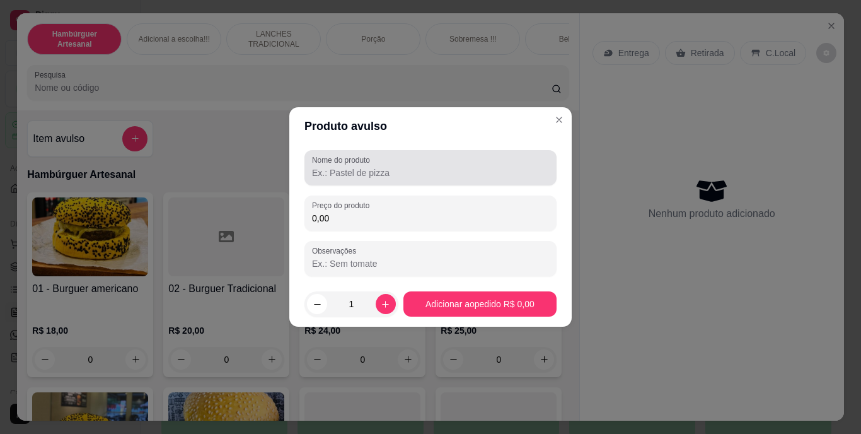
click at [346, 180] on div at bounding box center [430, 167] width 237 height 25
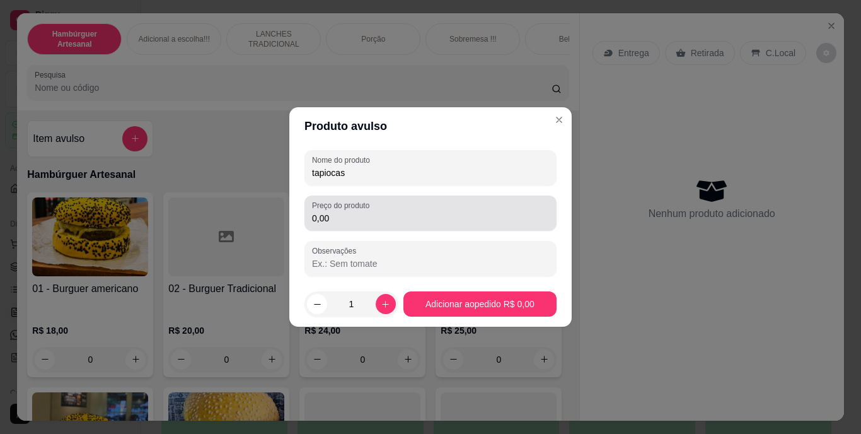
type input "tapiocas"
click at [402, 217] on input "0,00" at bounding box center [430, 218] width 237 height 13
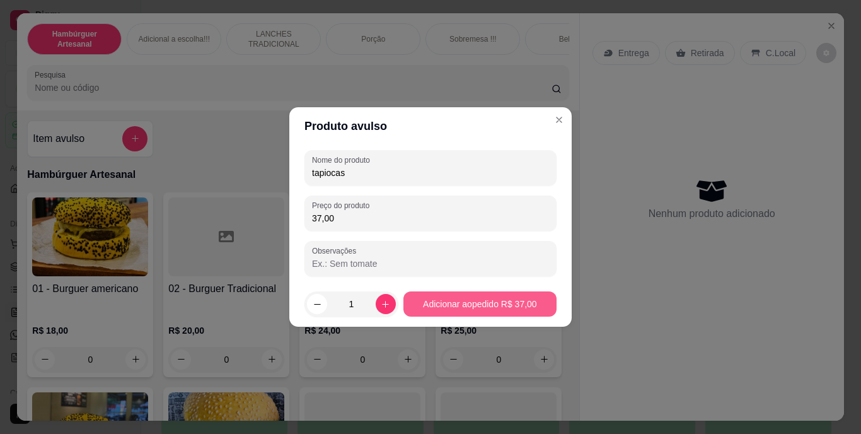
type input "37,00"
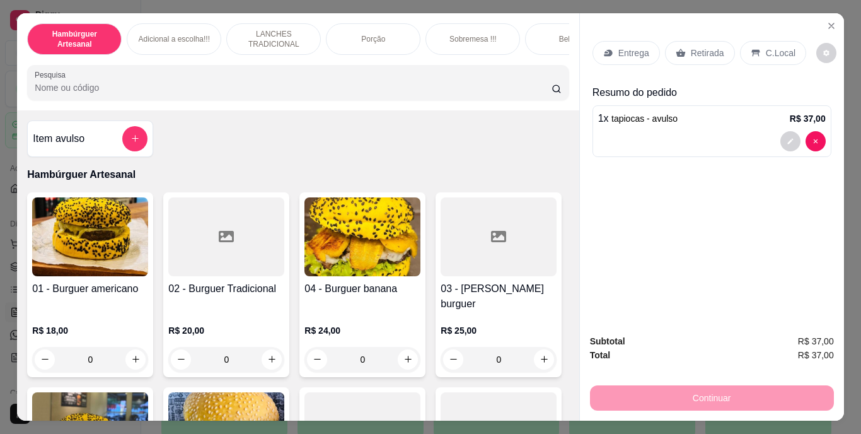
click at [653, 392] on div "Continuar" at bounding box center [712, 396] width 244 height 28
click at [713, 41] on div "Retirada" at bounding box center [700, 53] width 70 height 24
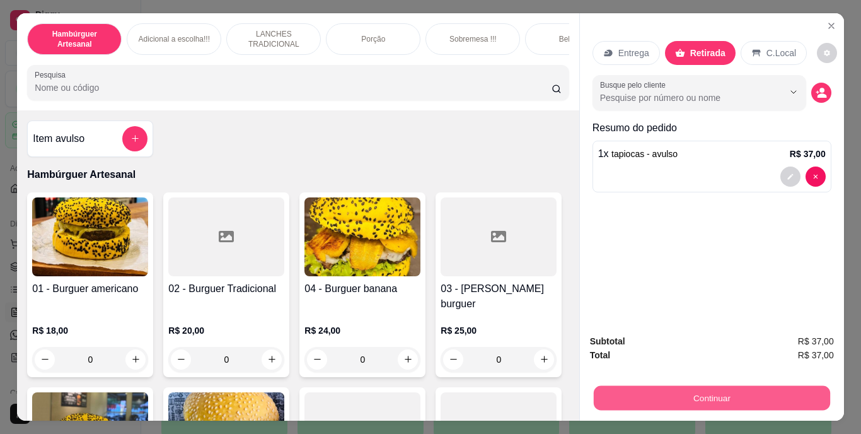
click at [635, 398] on button "Continuar" at bounding box center [711, 398] width 236 height 25
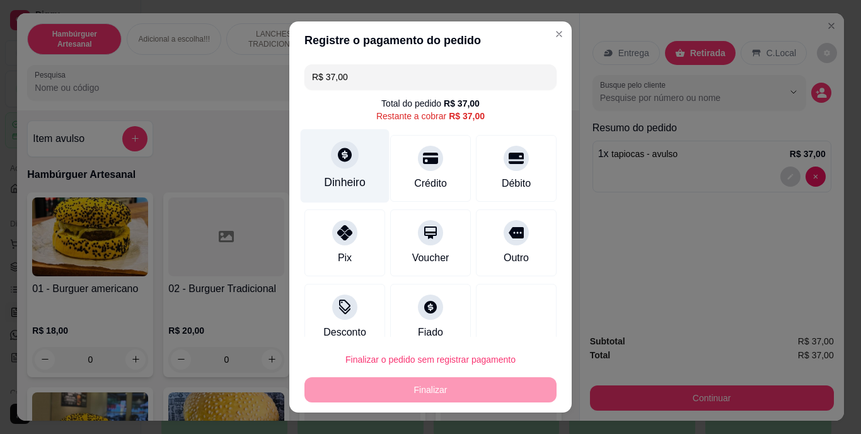
click at [343, 171] on div "Dinheiro" at bounding box center [345, 166] width 89 height 74
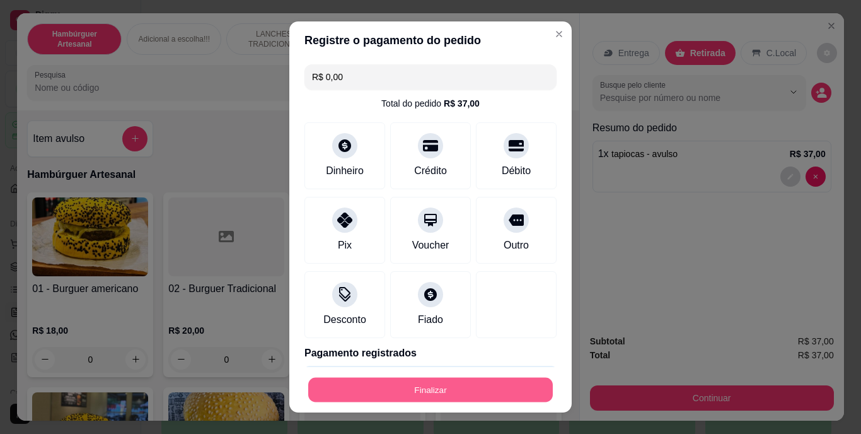
click at [445, 387] on button "Finalizar" at bounding box center [430, 389] width 245 height 25
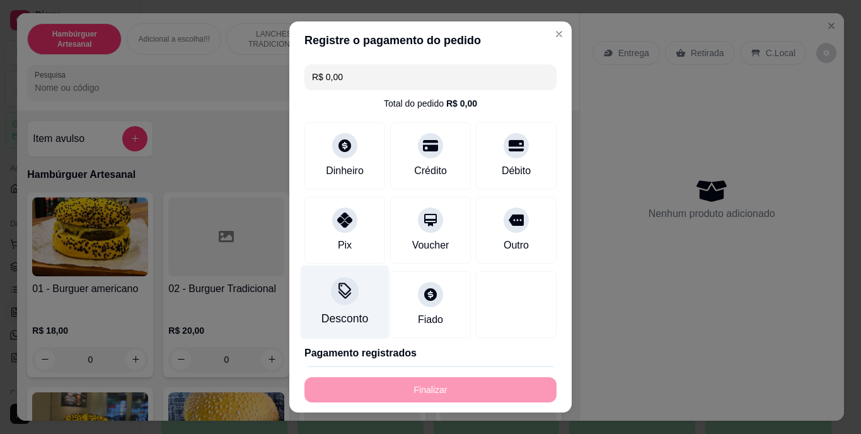
type input "-R$ 37,00"
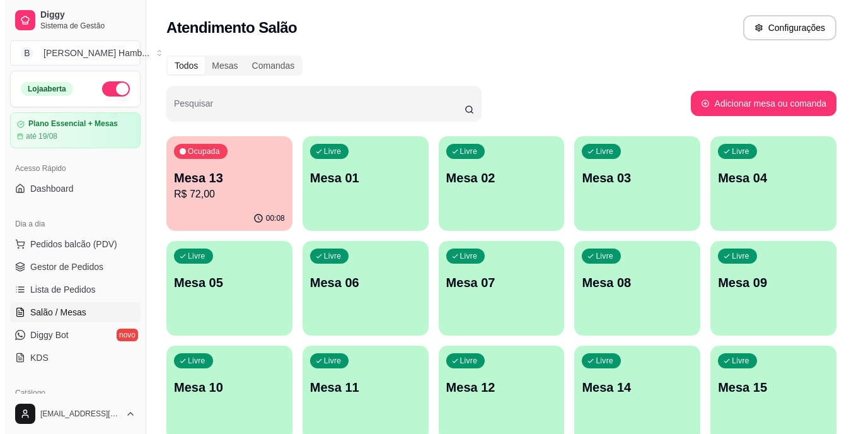
scroll to position [63, 0]
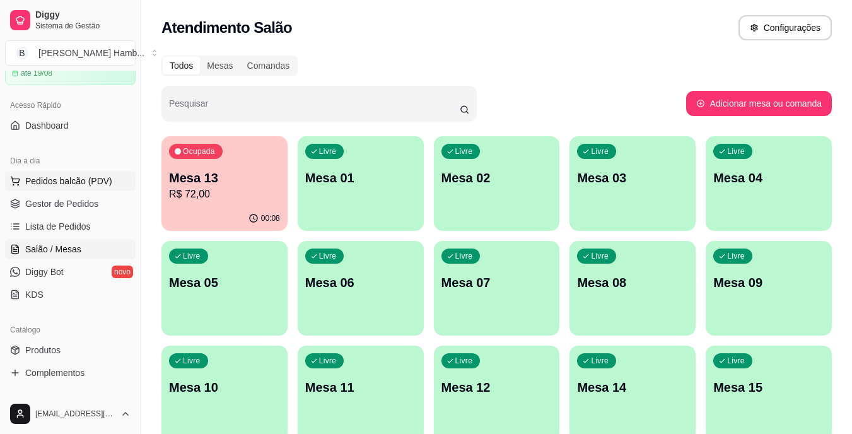
click at [71, 184] on span "Pedidos balcão (PDV)" at bounding box center [68, 181] width 87 height 13
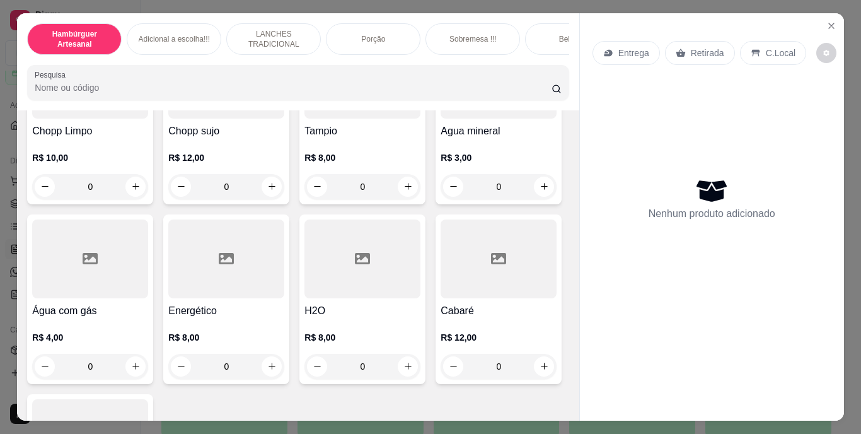
scroll to position [3658, 0]
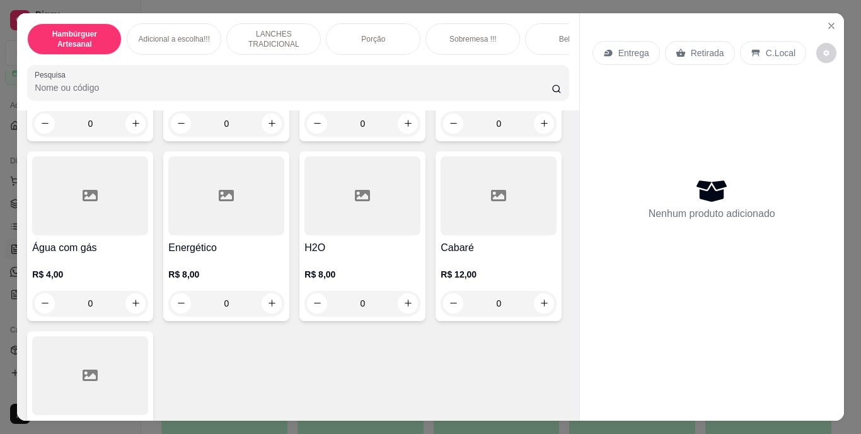
type input "1"
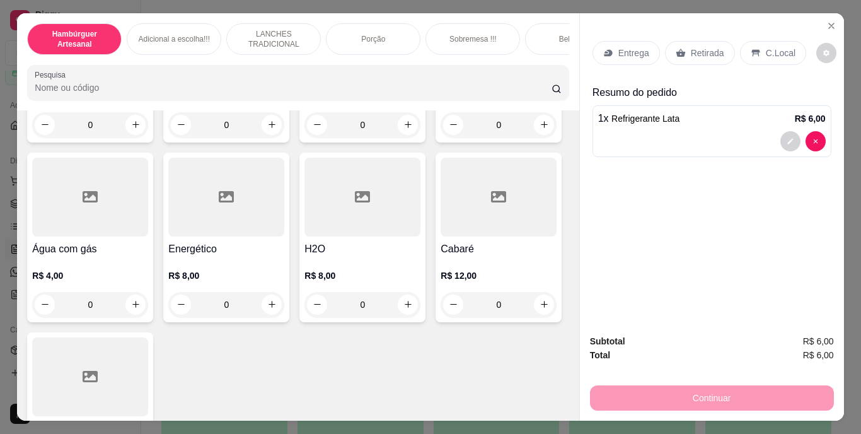
click at [711, 47] on p "Retirada" at bounding box center [707, 53] width 33 height 13
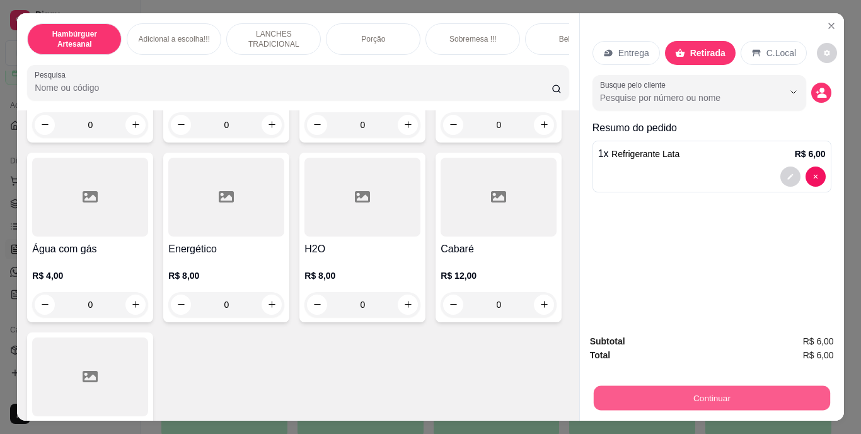
click at [638, 388] on button "Continuar" at bounding box center [711, 398] width 236 height 25
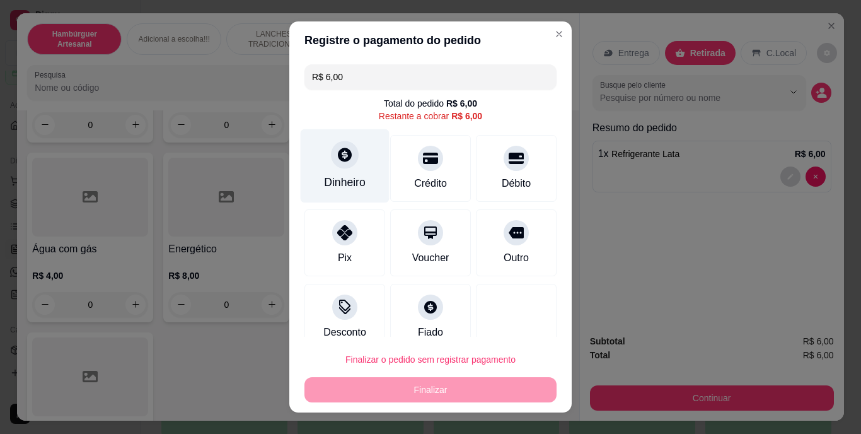
click at [343, 176] on div "Dinheiro" at bounding box center [345, 183] width 42 height 16
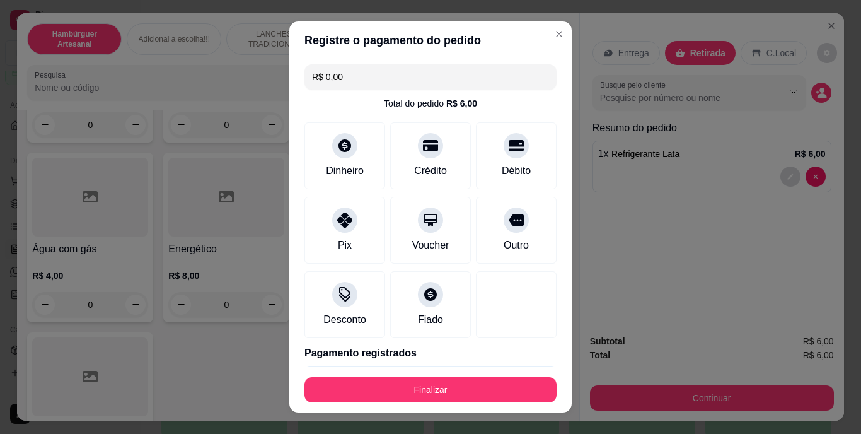
type input "R$ 0,00"
click at [447, 369] on footer "Finalizar" at bounding box center [430, 389] width 283 height 45
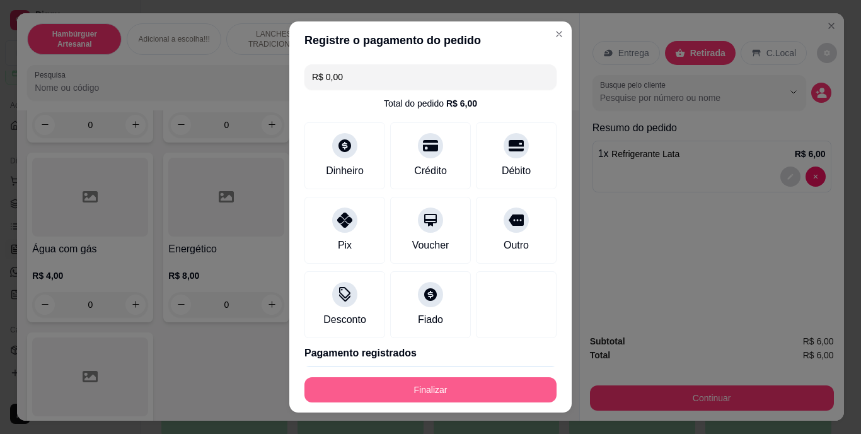
click at [452, 394] on button "Finalizar" at bounding box center [431, 389] width 252 height 25
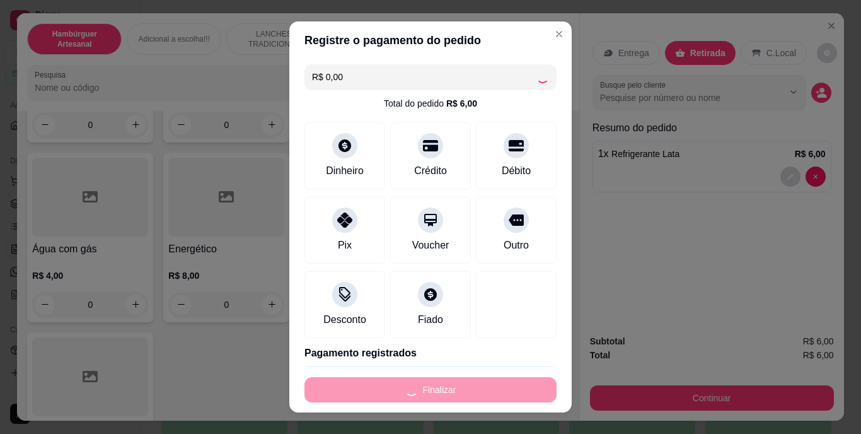
type input "0"
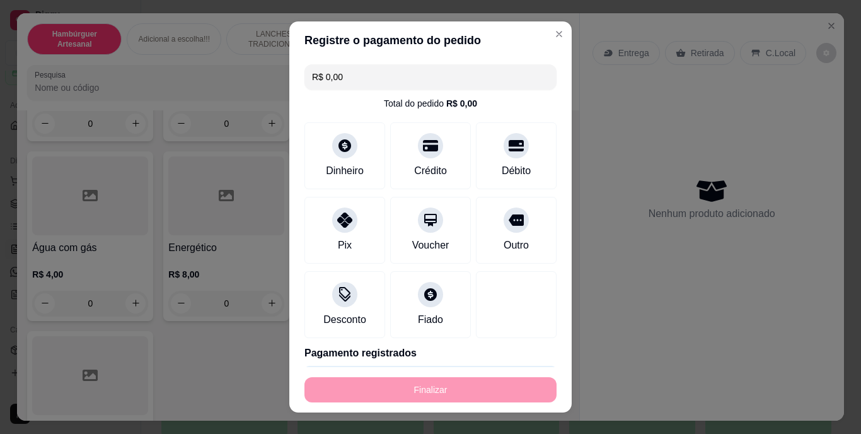
type input "-R$ 6,00"
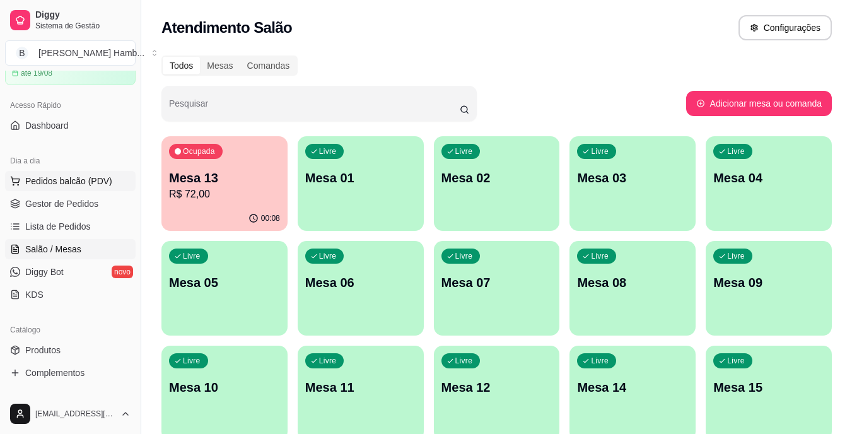
click at [80, 182] on span "Pedidos balcão (PDV)" at bounding box center [68, 181] width 87 height 13
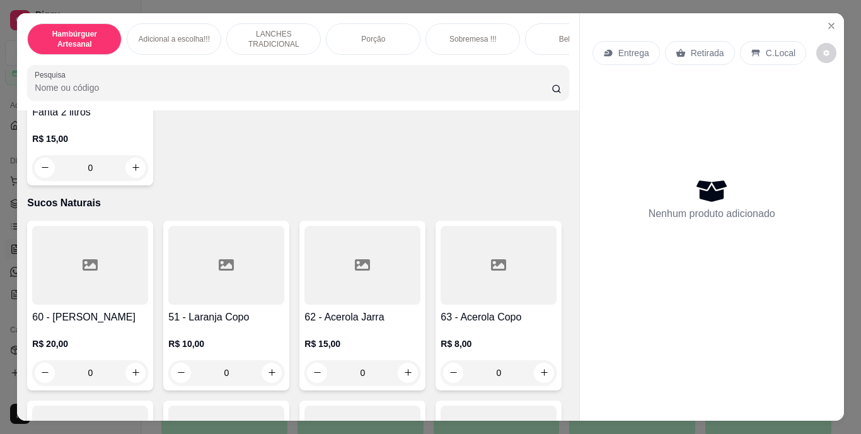
scroll to position [4099, 0]
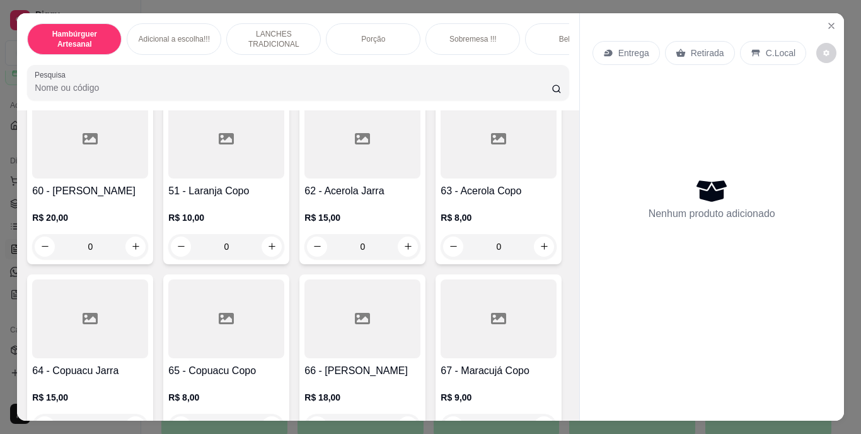
type input "1"
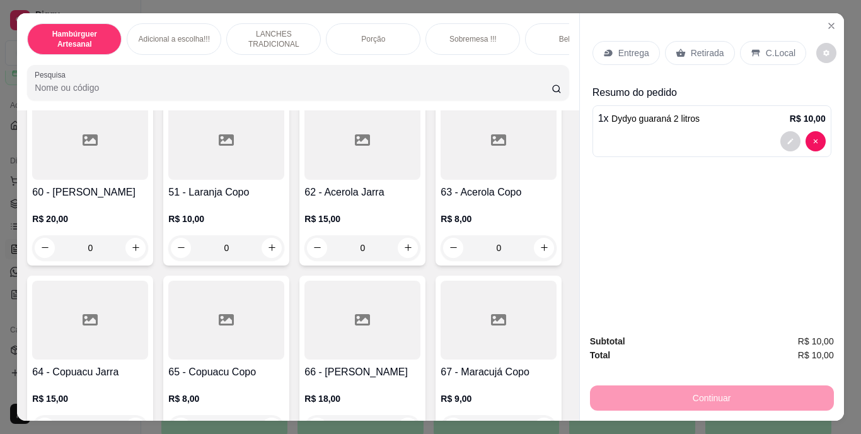
click at [693, 49] on p "Retirada" at bounding box center [707, 53] width 33 height 13
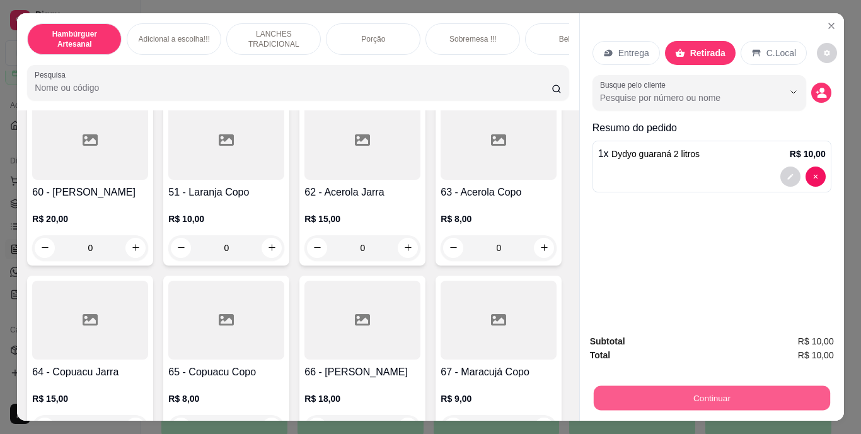
click at [680, 386] on button "Continuar" at bounding box center [711, 398] width 236 height 25
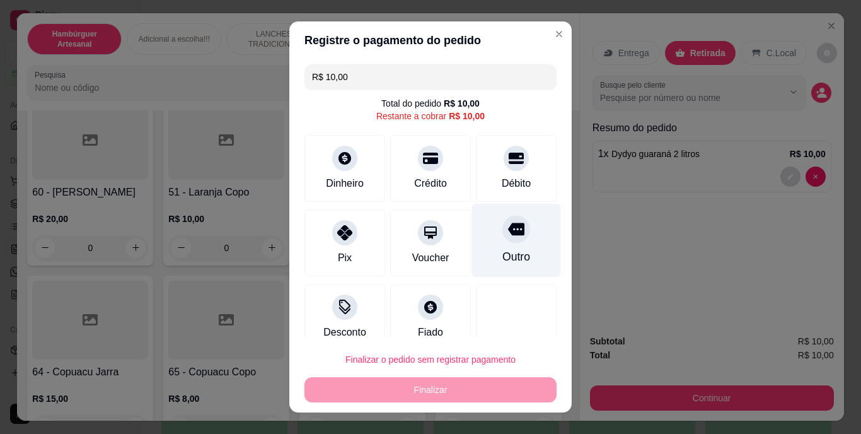
click at [487, 246] on div "Outro" at bounding box center [516, 241] width 89 height 74
type input "R$ 0,00"
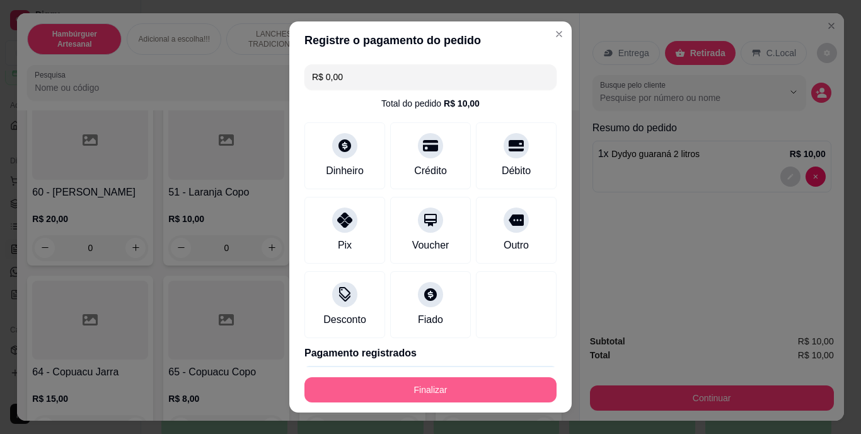
click at [445, 394] on button "Finalizar" at bounding box center [431, 389] width 252 height 25
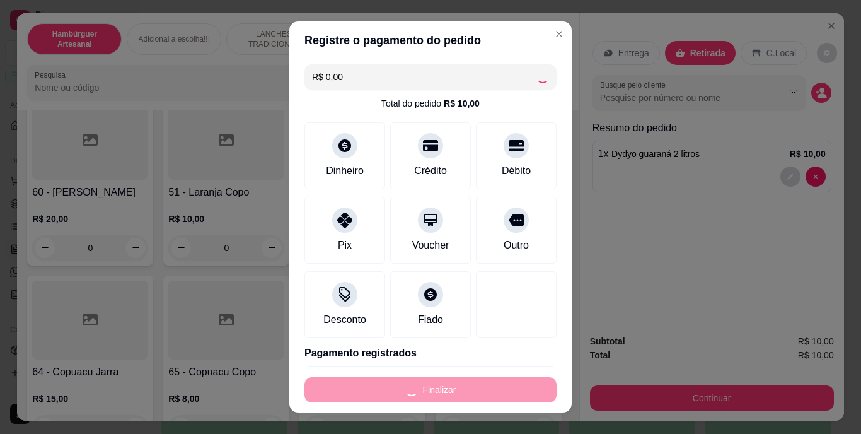
type input "0"
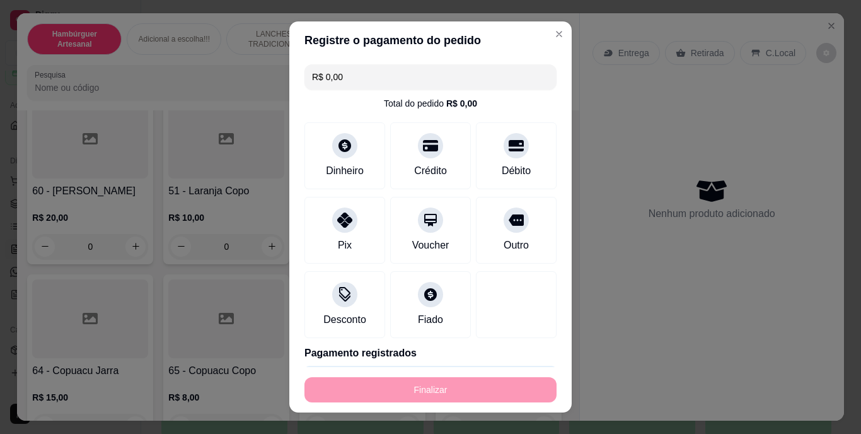
type input "-R$ 10,00"
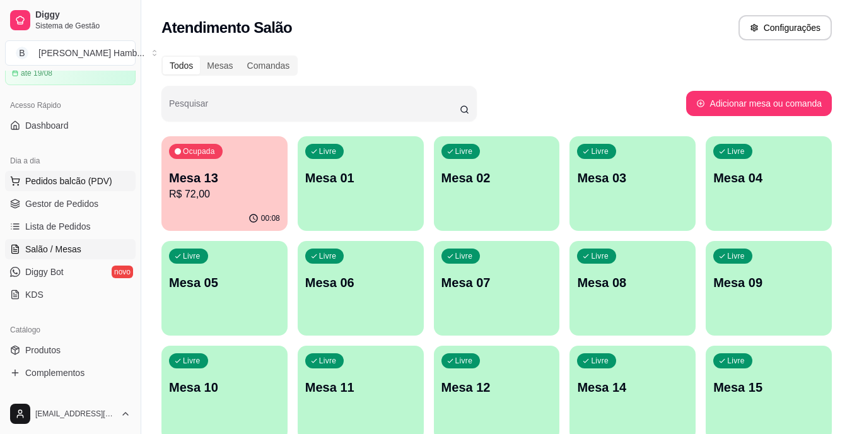
click at [88, 173] on button "Pedidos balcão (PDV)" at bounding box center [70, 181] width 131 height 20
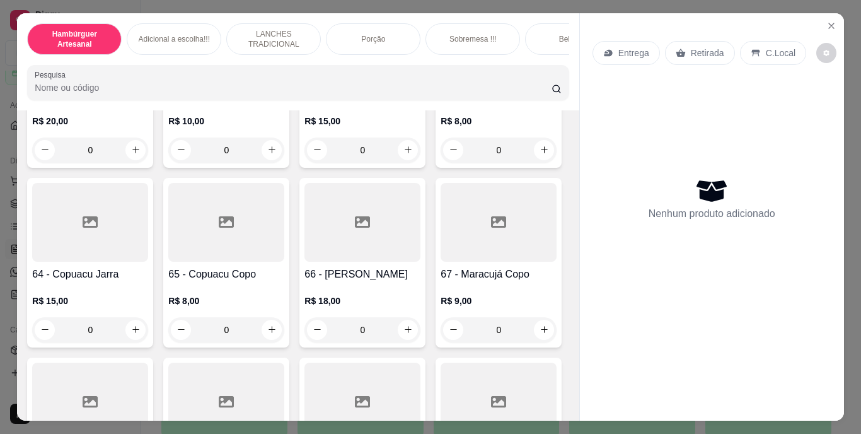
scroll to position [4198, 0]
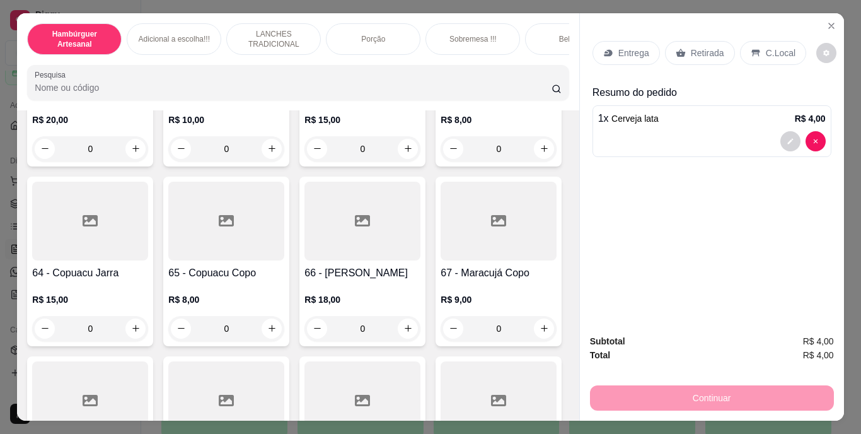
type input "2"
click at [781, 133] on button "decrease-product-quantity" at bounding box center [791, 141] width 20 height 20
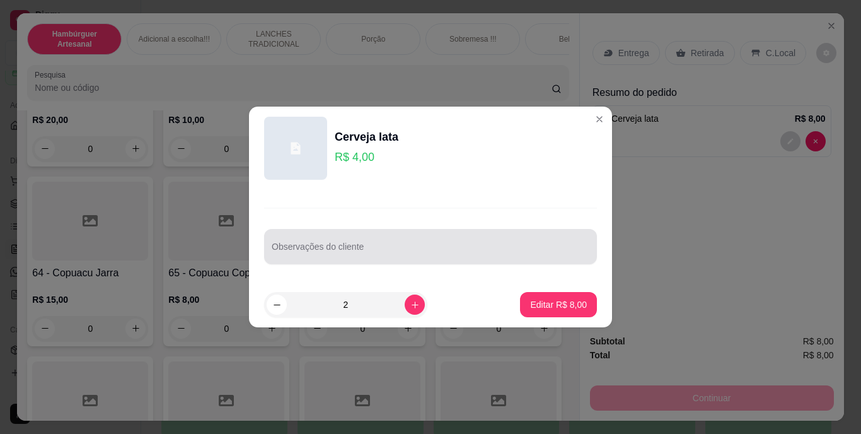
click at [342, 250] on input "Observações do cliente" at bounding box center [431, 251] width 318 height 13
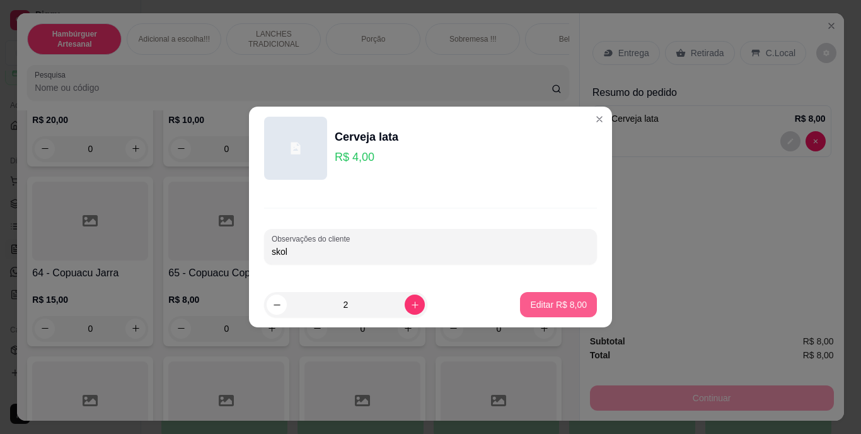
type input "skol"
click at [561, 295] on button "Editar R$ 8,00" at bounding box center [559, 305] width 74 height 25
type input "0"
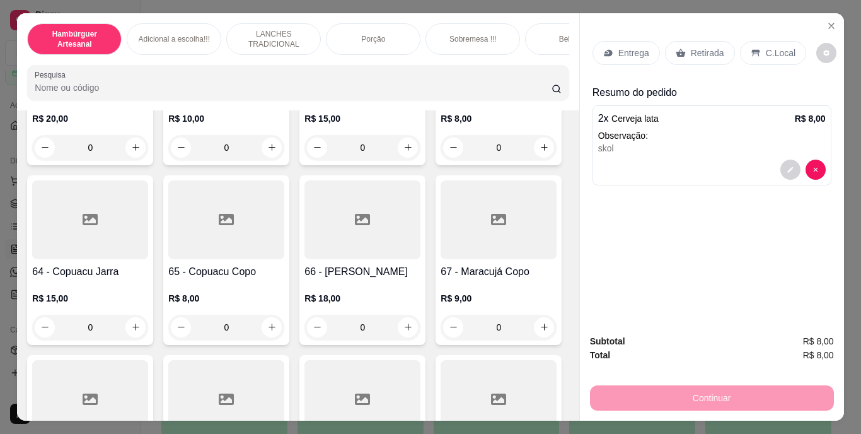
click at [691, 47] on p "Retirada" at bounding box center [707, 53] width 33 height 13
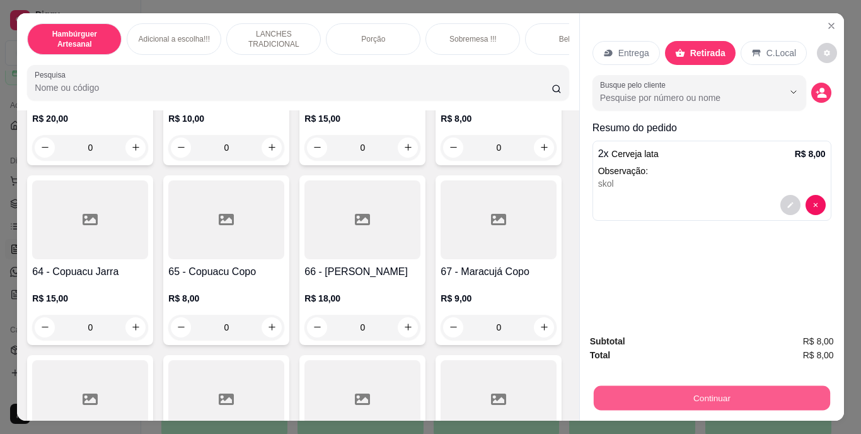
click at [680, 394] on button "Continuar" at bounding box center [711, 398] width 236 height 25
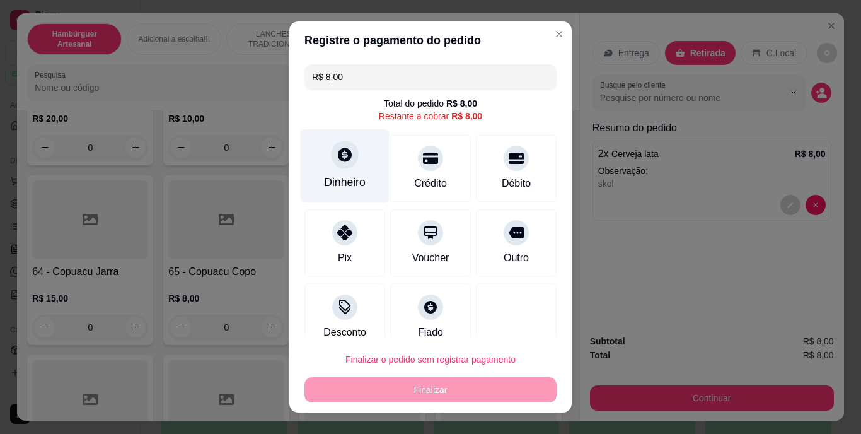
click at [342, 173] on div "Dinheiro" at bounding box center [345, 166] width 89 height 74
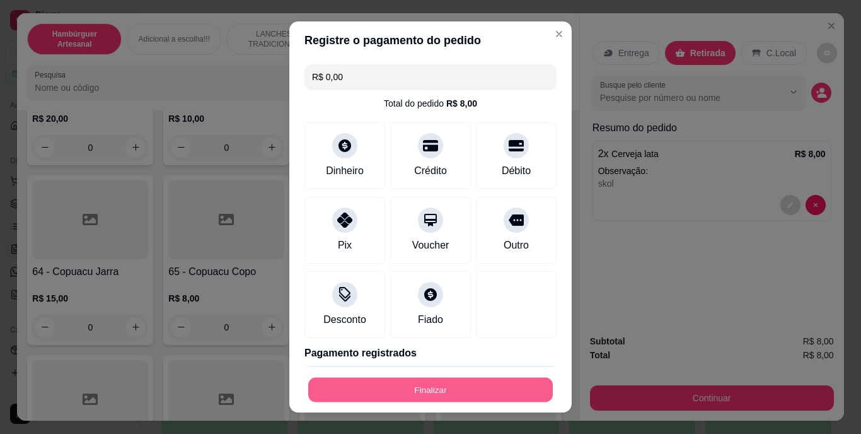
click at [420, 390] on button "Finalizar" at bounding box center [430, 389] width 245 height 25
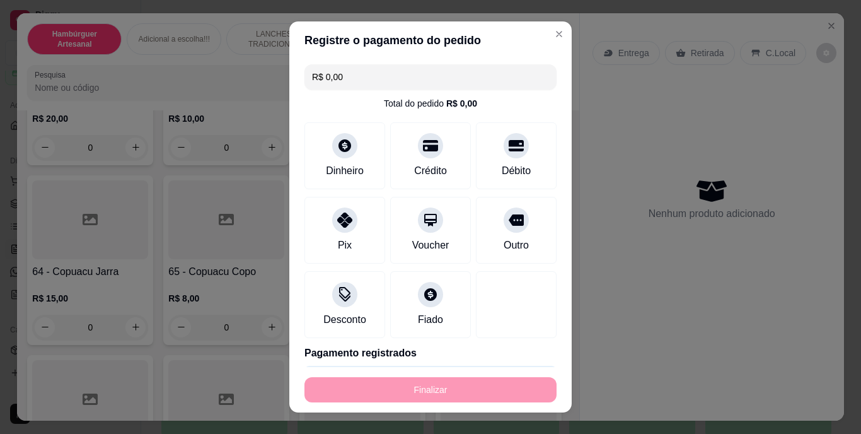
type input "-R$ 8,00"
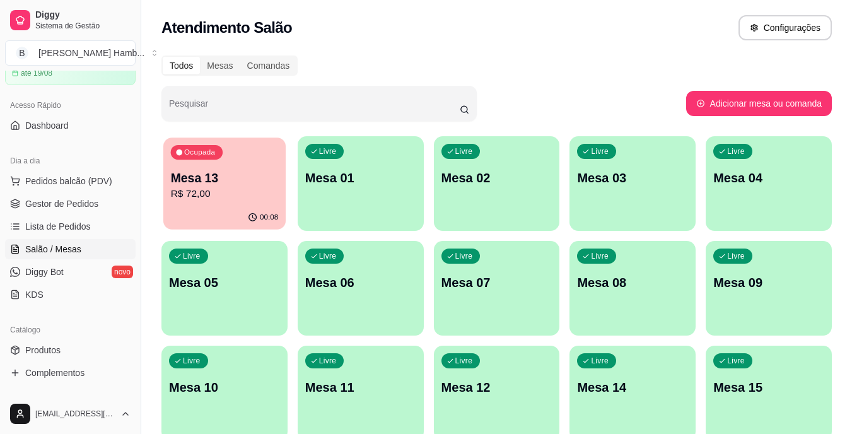
click at [265, 213] on div "00:08" at bounding box center [224, 218] width 122 height 24
click at [254, 176] on p "Mesa 13" at bounding box center [224, 178] width 111 height 18
click at [28, 185] on span "Pedidos balcão (PDV)" at bounding box center [68, 181] width 87 height 13
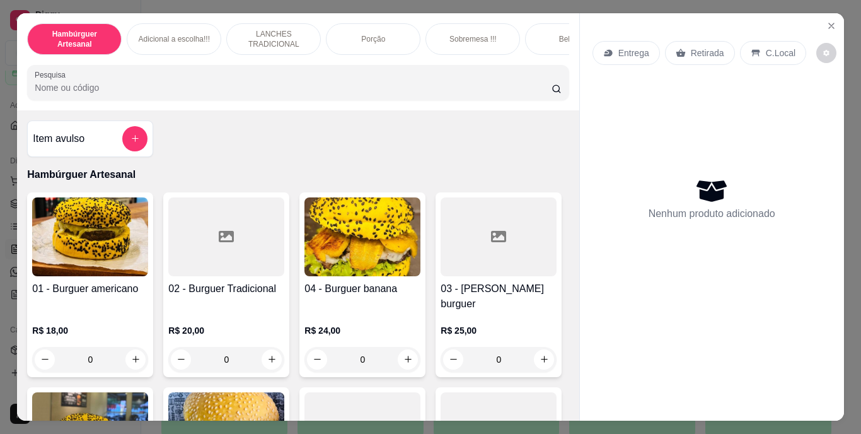
click at [705, 47] on p "Retirada" at bounding box center [707, 53] width 33 height 13
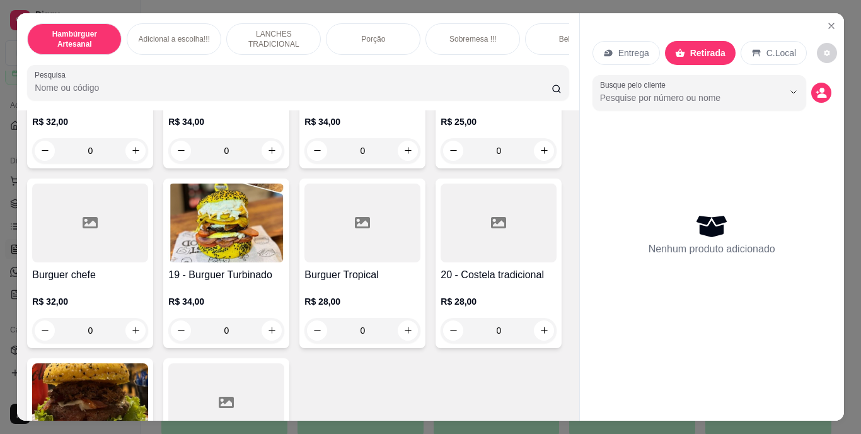
scroll to position [947, 0]
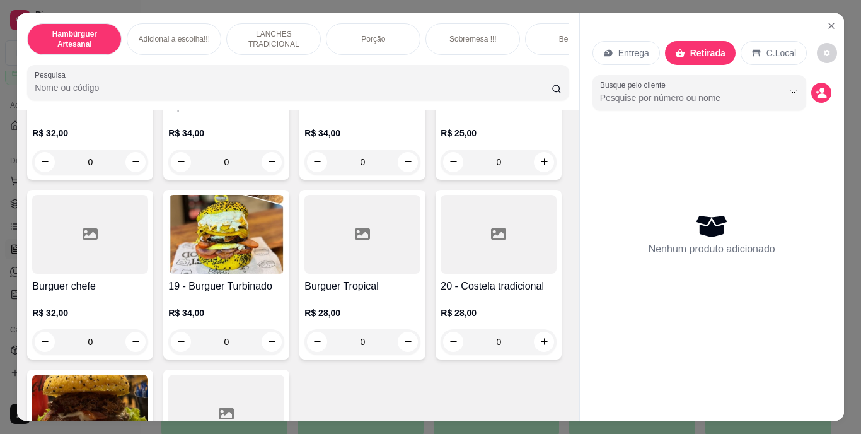
type input "1"
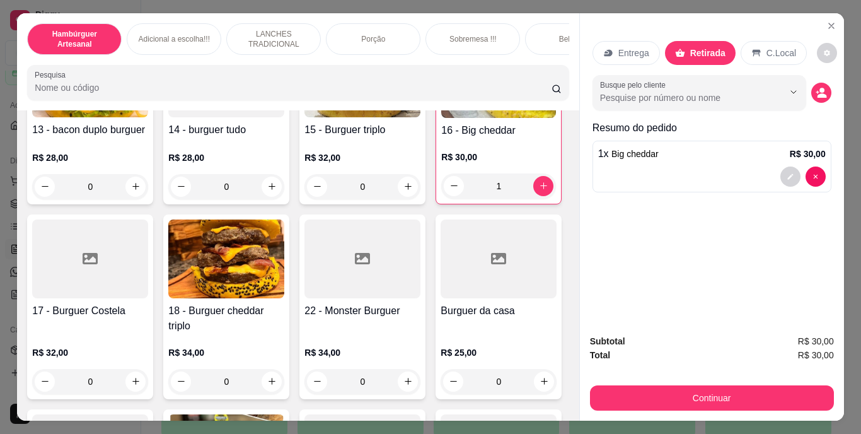
scroll to position [729, 0]
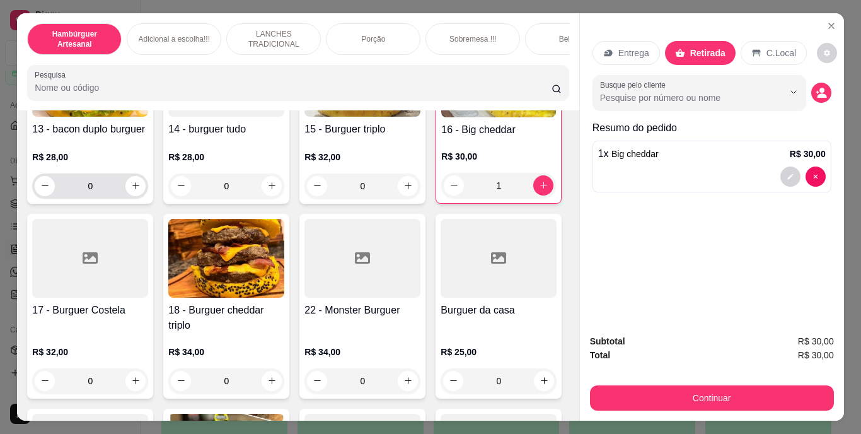
click at [129, 199] on div "0" at bounding box center [90, 185] width 111 height 25
click at [132, 190] on icon "increase-product-quantity" at bounding box center [135, 185] width 9 height 9
type input "1"
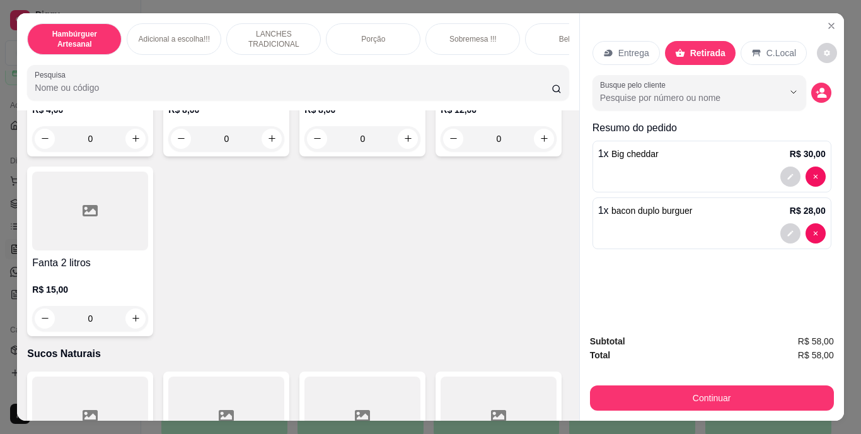
scroll to position [3824, 0]
type input "1"
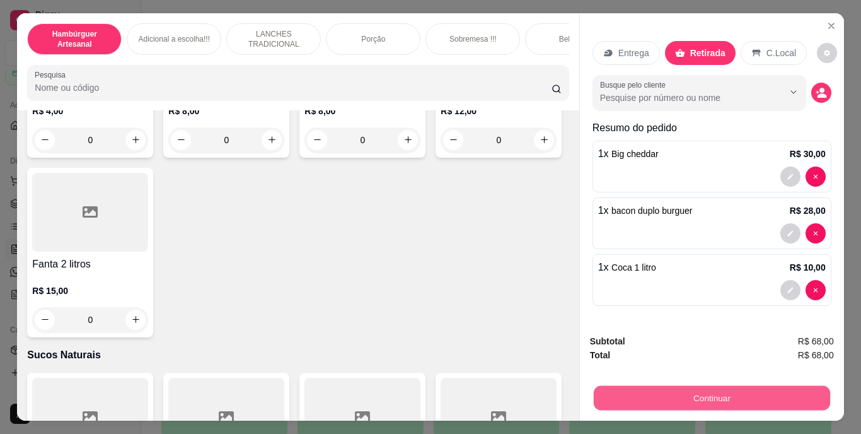
click at [696, 386] on button "Continuar" at bounding box center [711, 398] width 236 height 25
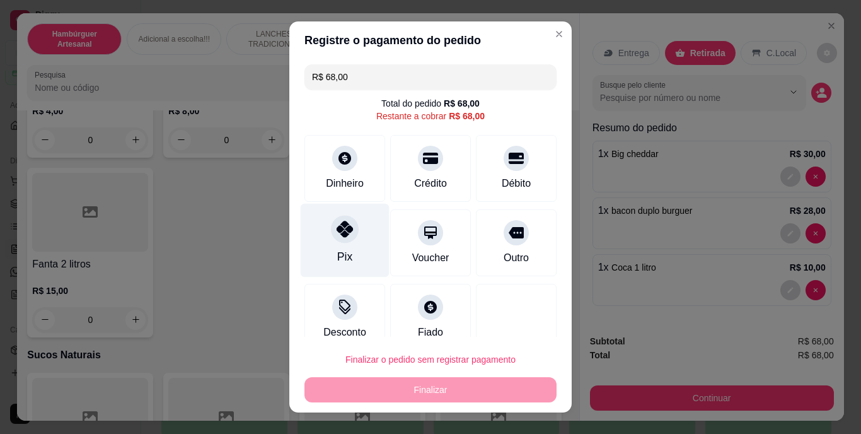
click at [352, 242] on div "Pix" at bounding box center [345, 241] width 89 height 74
type input "R$ 0,00"
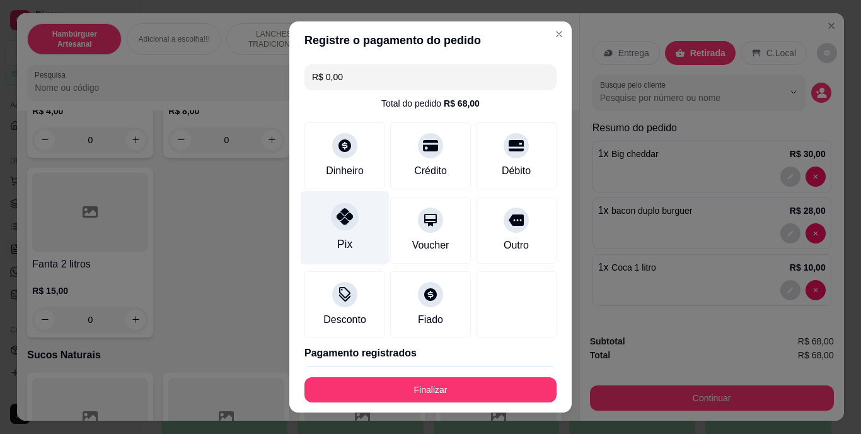
click at [352, 242] on div "Pix" at bounding box center [345, 228] width 89 height 74
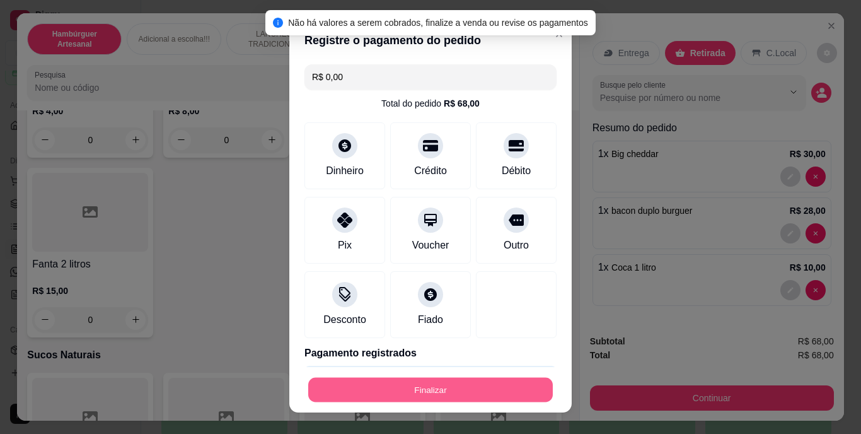
click at [416, 395] on button "Finalizar" at bounding box center [430, 389] width 245 height 25
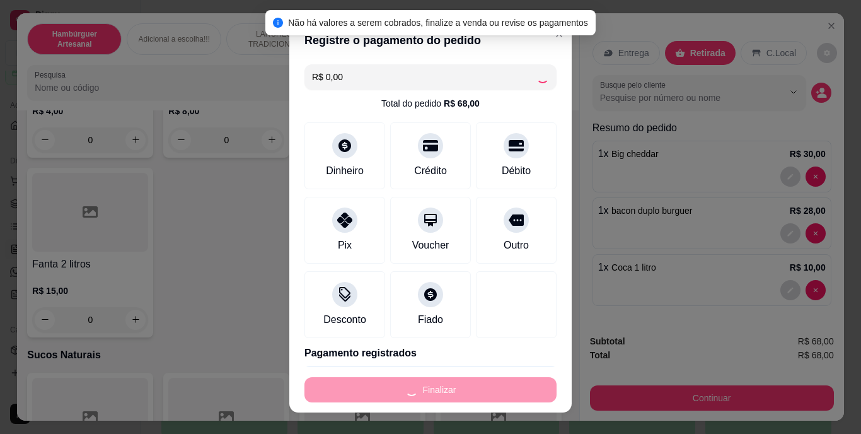
type input "0"
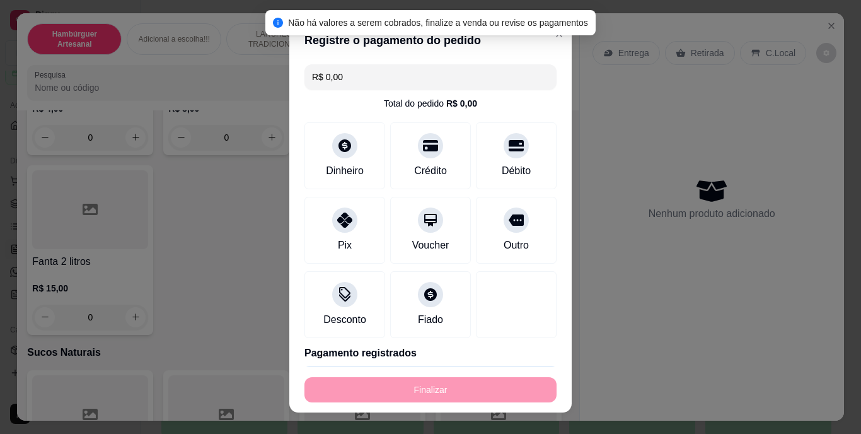
type input "-R$ 68,00"
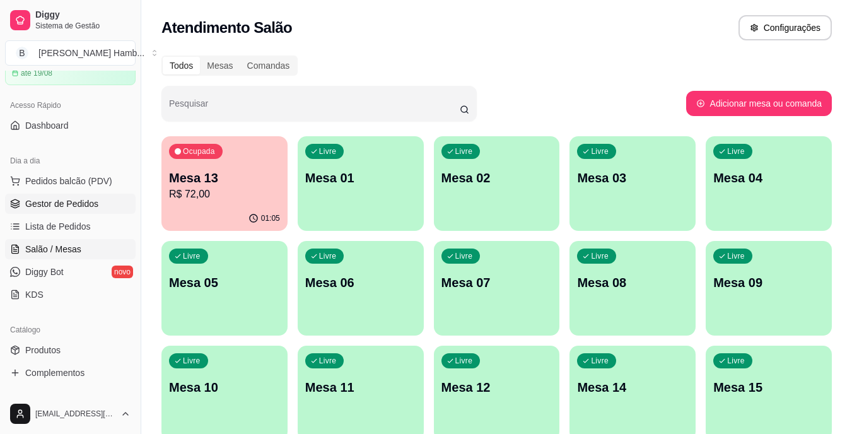
click at [73, 206] on span "Gestor de Pedidos" at bounding box center [61, 203] width 73 height 13
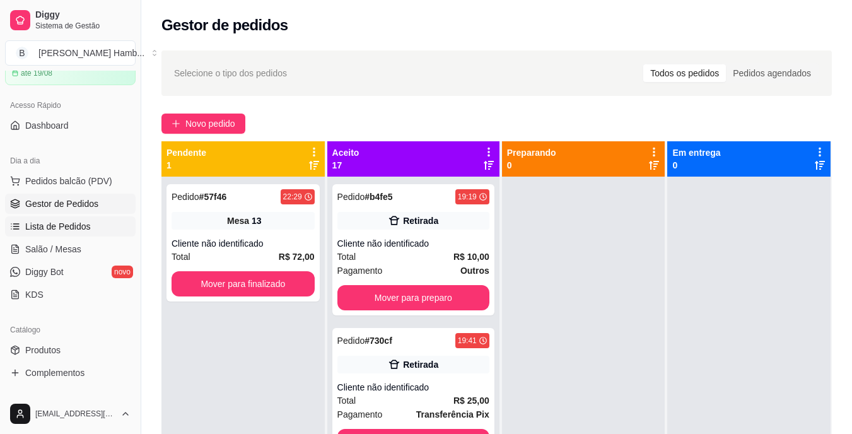
click at [67, 229] on span "Lista de Pedidos" at bounding box center [58, 226] width 66 height 13
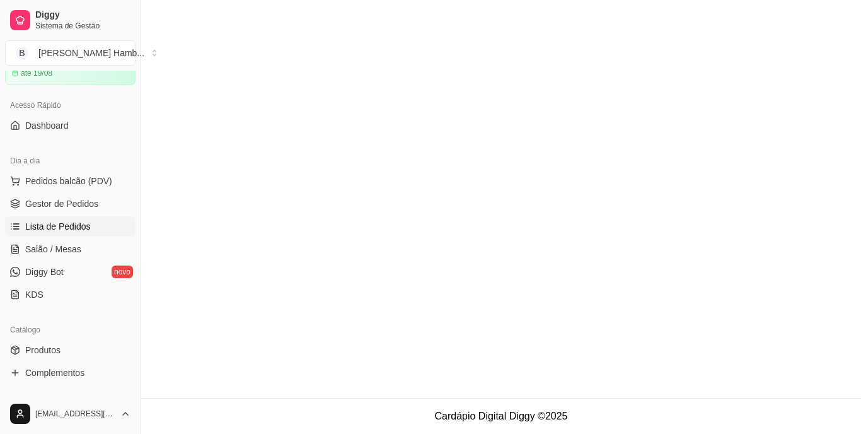
click at [87, 225] on span "Lista de Pedidos" at bounding box center [58, 226] width 66 height 13
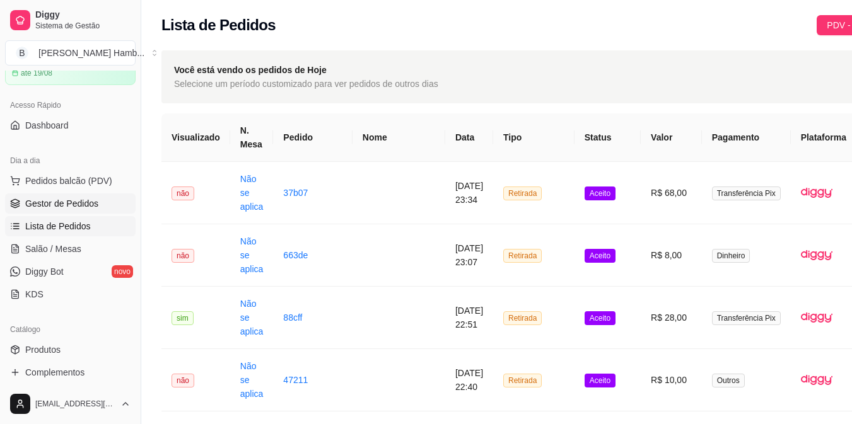
click at [79, 196] on link "Gestor de Pedidos" at bounding box center [70, 204] width 131 height 20
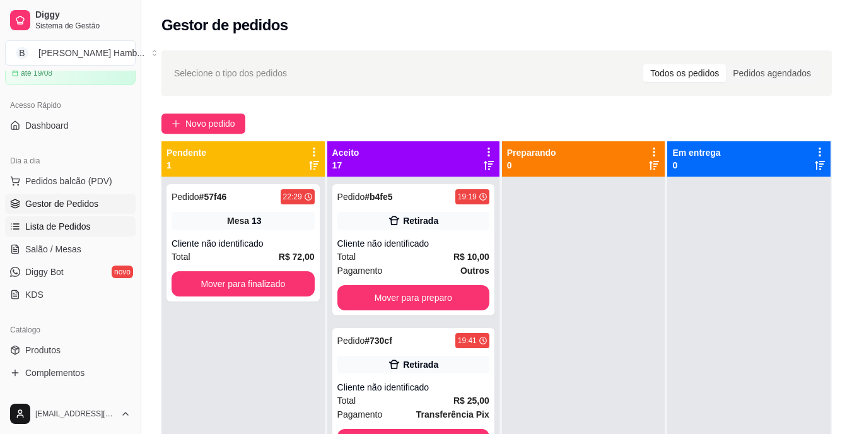
click at [83, 223] on span "Lista de Pedidos" at bounding box center [58, 226] width 66 height 13
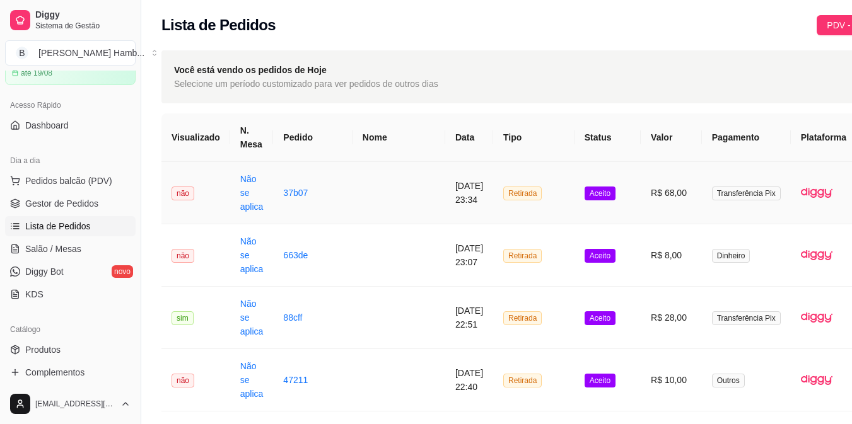
click at [585, 190] on span "Aceito" at bounding box center [600, 194] width 31 height 14
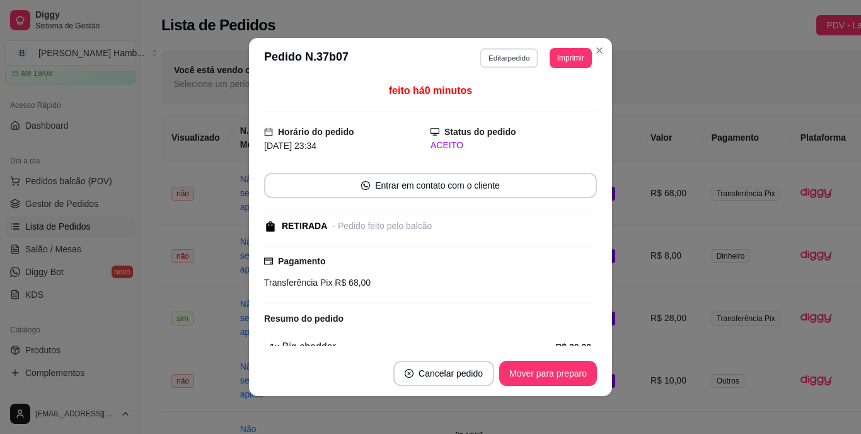
click at [495, 50] on button "Editar pedido" at bounding box center [510, 58] width 59 height 20
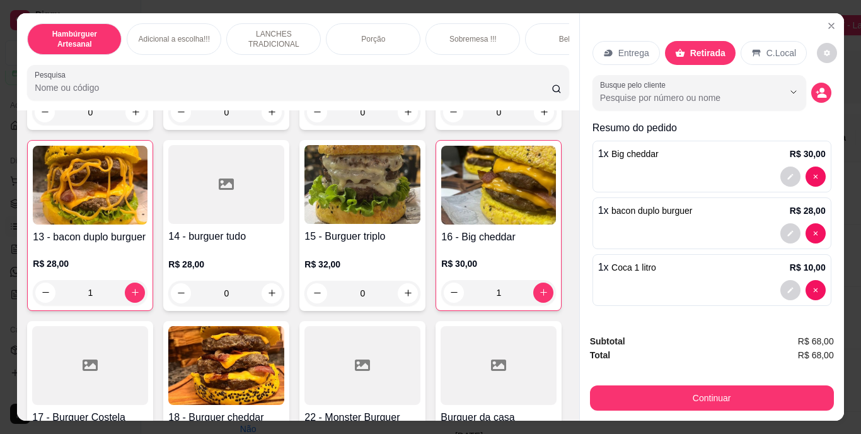
scroll to position [911, 0]
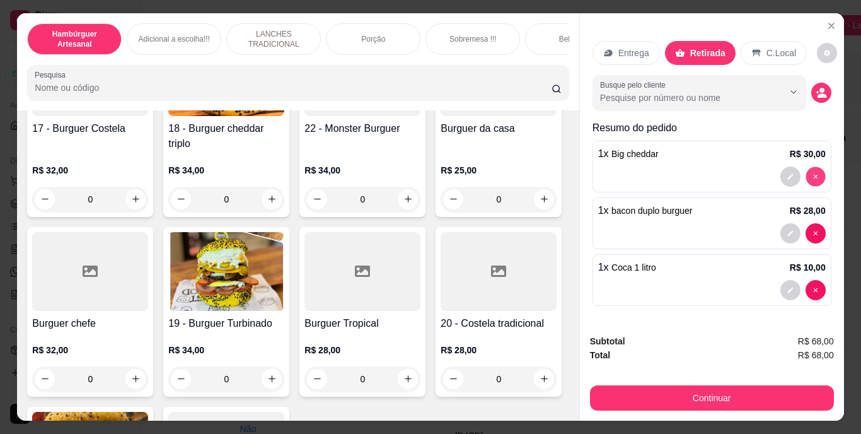
type input "0"
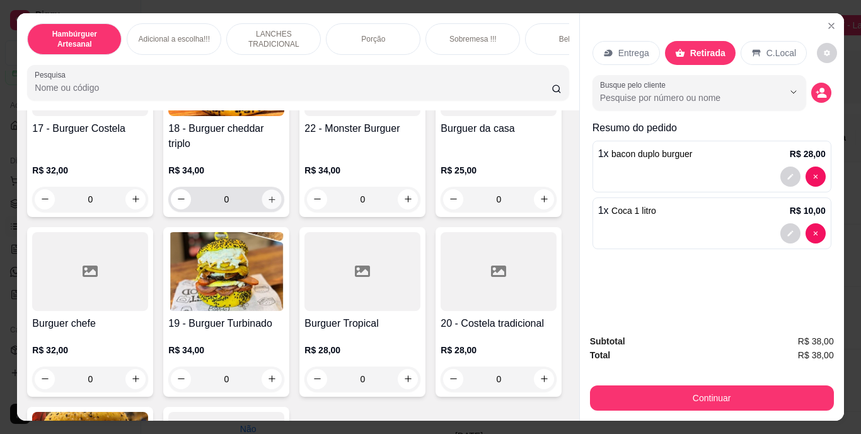
click at [277, 204] on icon "increase-product-quantity" at bounding box center [271, 198] width 9 height 9
type input "1"
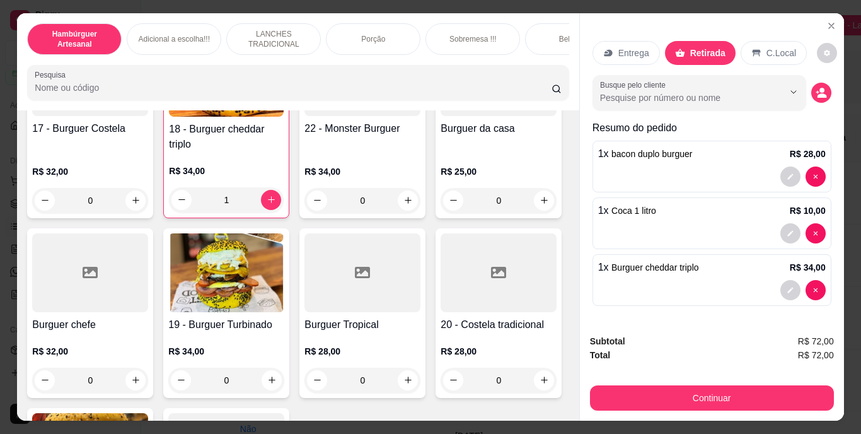
scroll to position [846, 0]
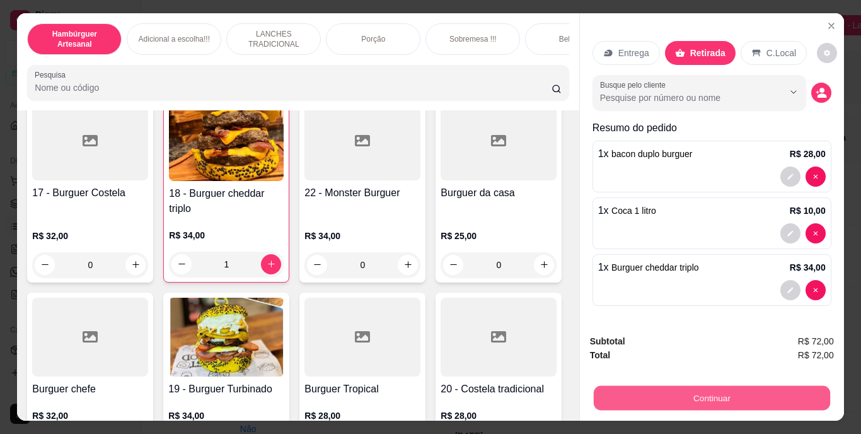
click at [679, 395] on button "Continuar" at bounding box center [711, 398] width 236 height 25
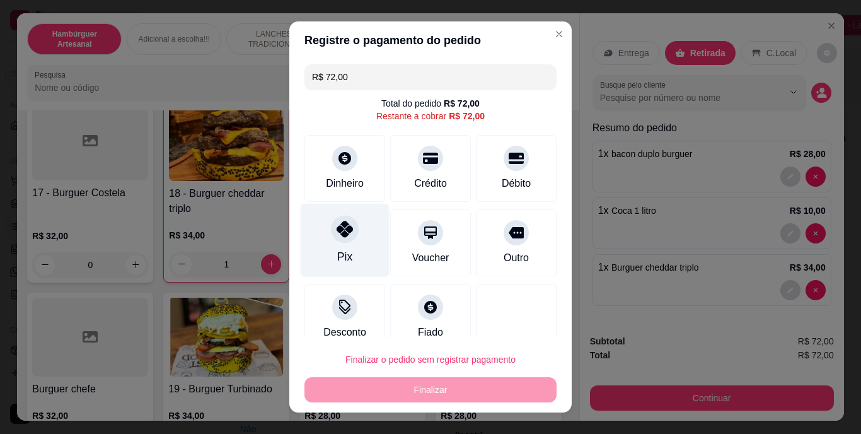
click at [326, 244] on div "Pix" at bounding box center [345, 241] width 89 height 74
type input "R$ 0,00"
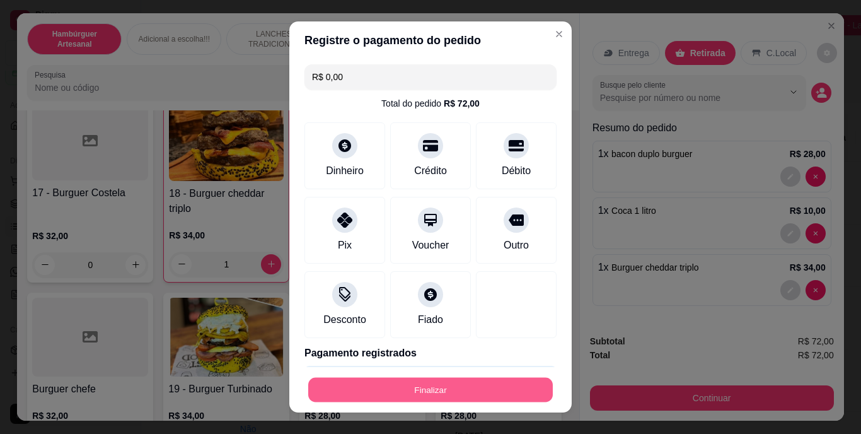
click at [444, 393] on button "Finalizar" at bounding box center [430, 389] width 245 height 25
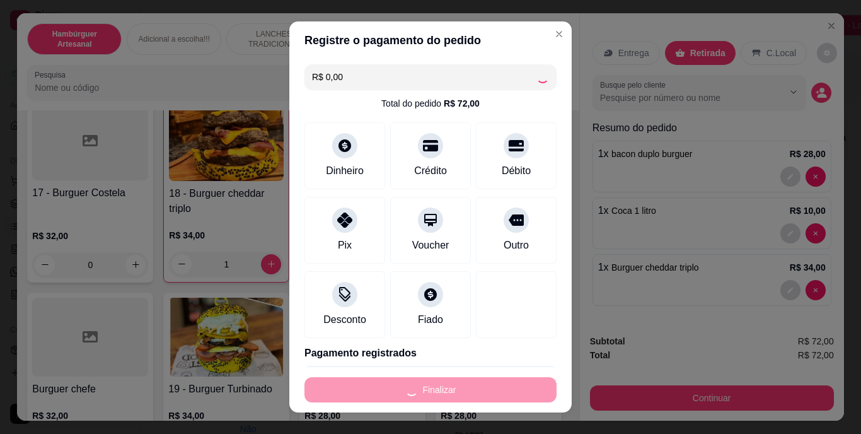
type input "0"
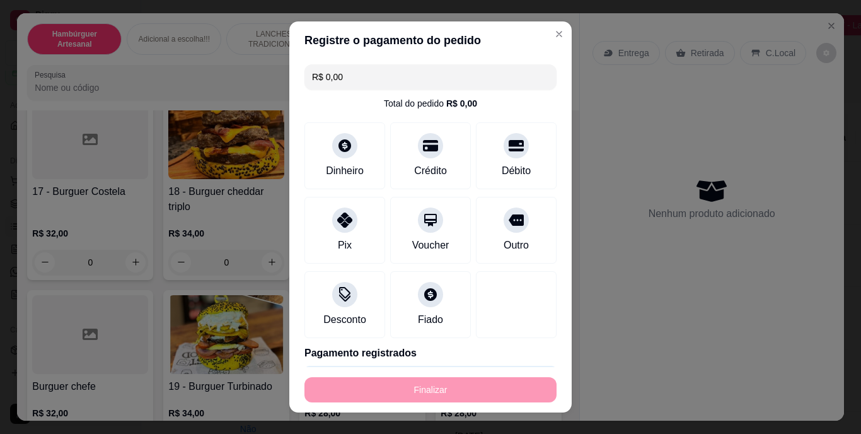
type input "-R$ 72,00"
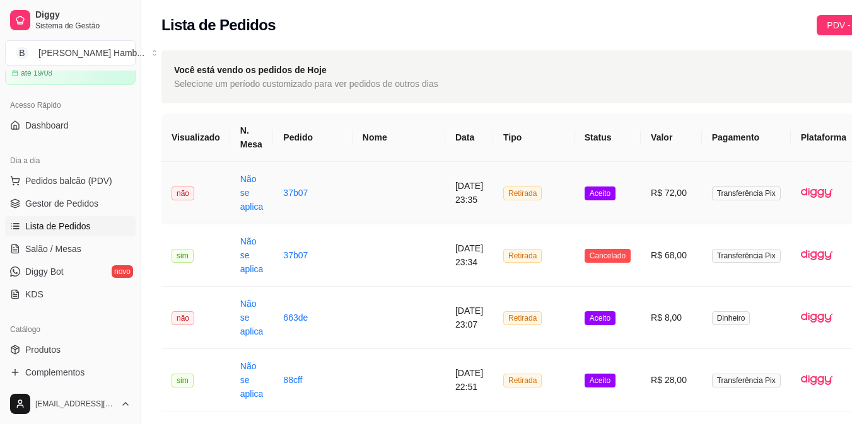
click at [503, 192] on span "Retirada" at bounding box center [522, 194] width 38 height 14
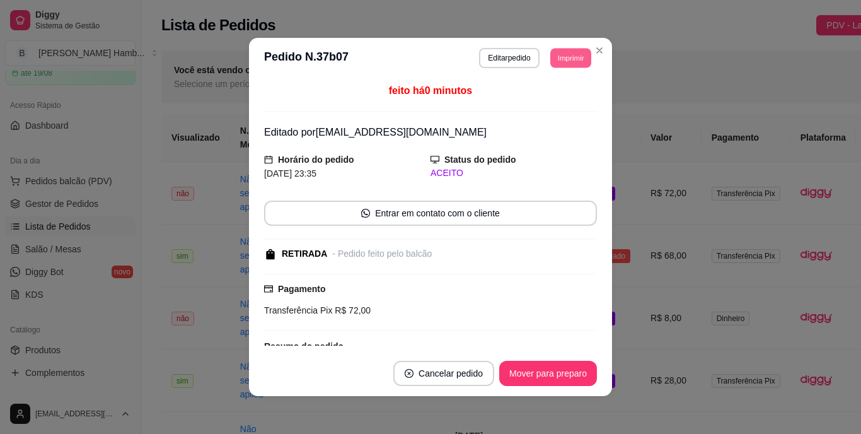
click at [572, 53] on button "Imprimir" at bounding box center [571, 58] width 41 height 20
click at [542, 103] on button "IMPRESSORA" at bounding box center [542, 102] width 88 height 20
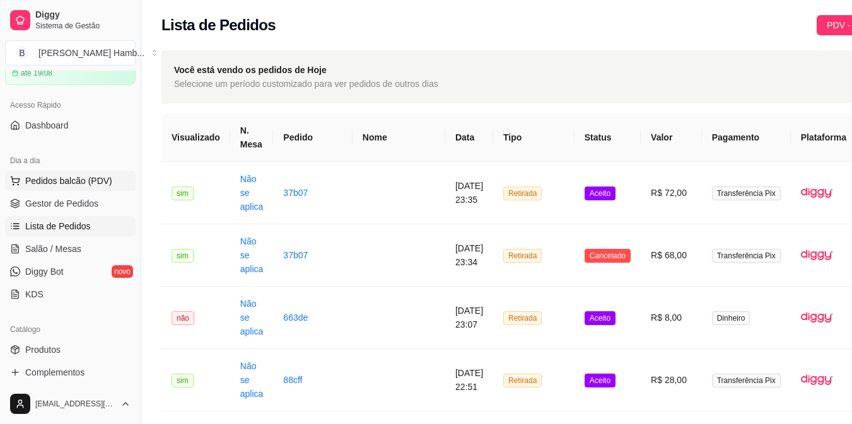
click at [57, 173] on button "Pedidos balcão (PDV)" at bounding box center [70, 181] width 131 height 20
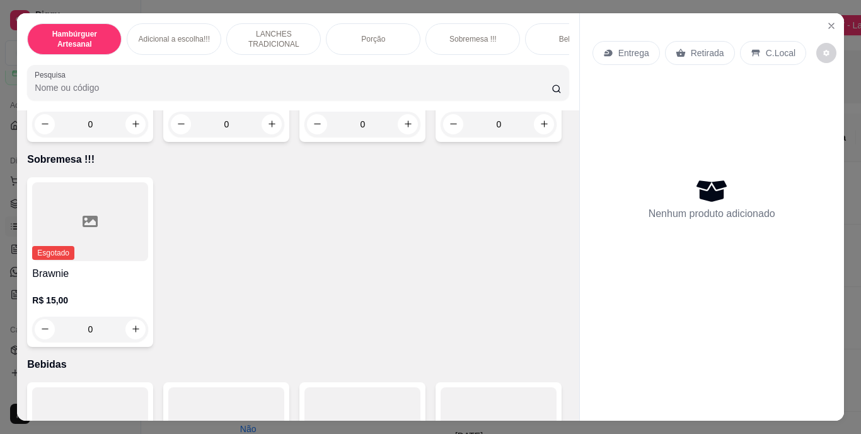
scroll to position [2712, 0]
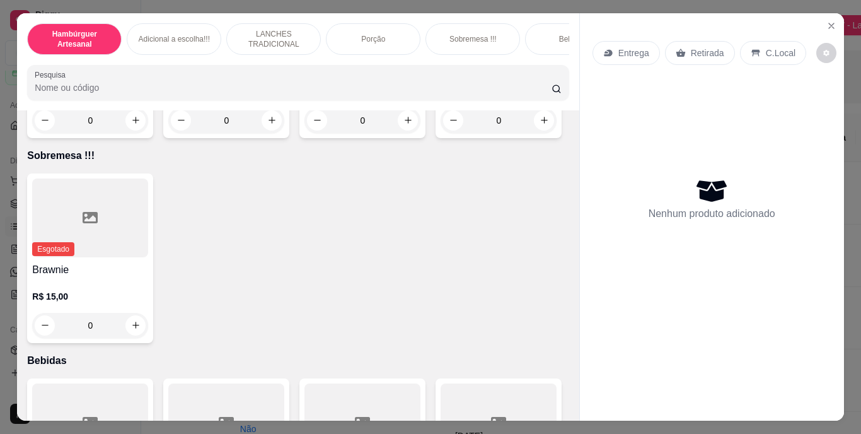
type input "1"
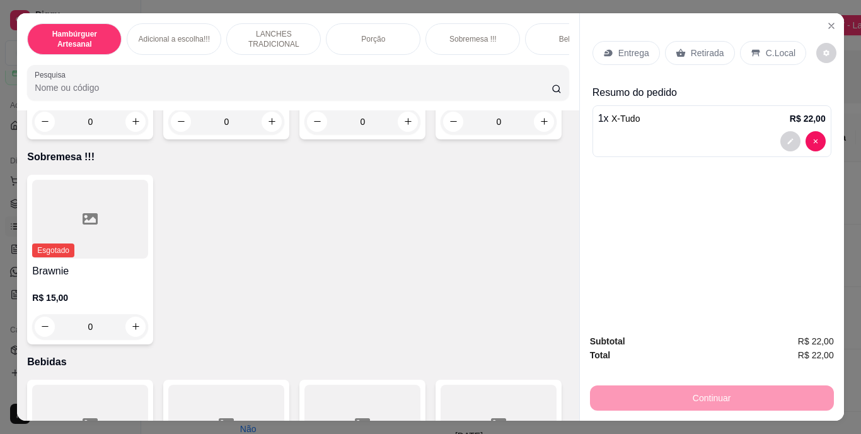
scroll to position [2712, 0]
click at [689, 55] on div "Retirada" at bounding box center [700, 53] width 70 height 24
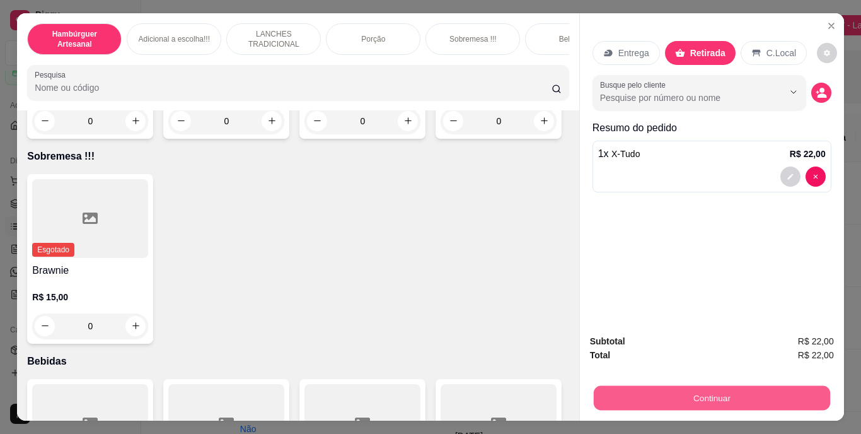
click at [706, 388] on button "Continuar" at bounding box center [711, 398] width 236 height 25
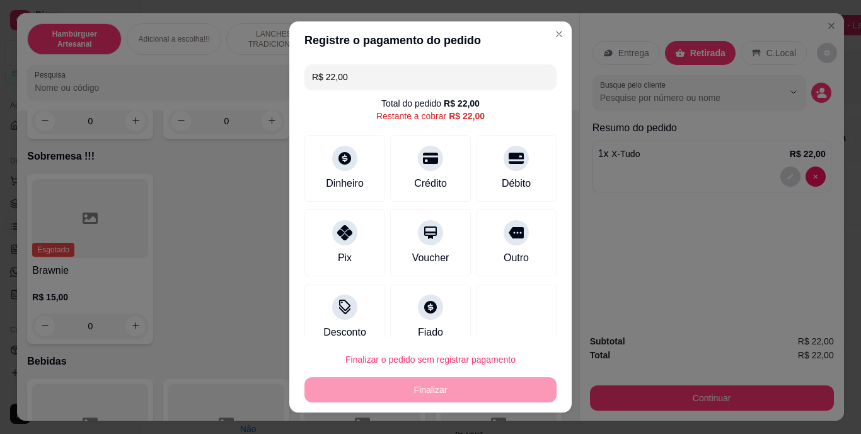
scroll to position [19, 0]
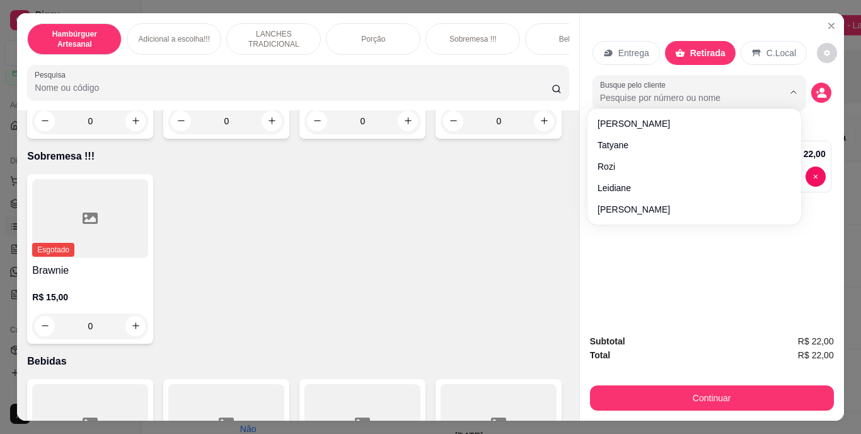
click at [669, 93] on input "Busque pelo cliente" at bounding box center [681, 97] width 163 height 13
click at [674, 330] on div "Hambúrguer Artesanal Adicional a escolha!!! LANCHES TRADICIONAL Porção Sobremes…" at bounding box center [430, 217] width 827 height 408
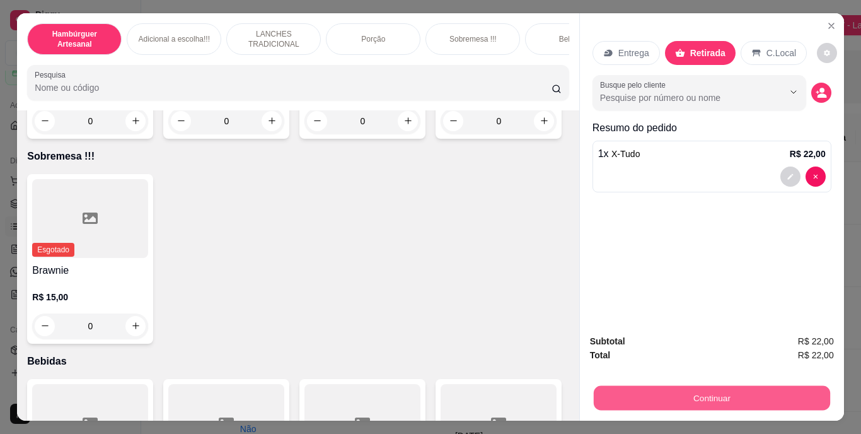
click at [703, 394] on button "Continuar" at bounding box center [711, 398] width 236 height 25
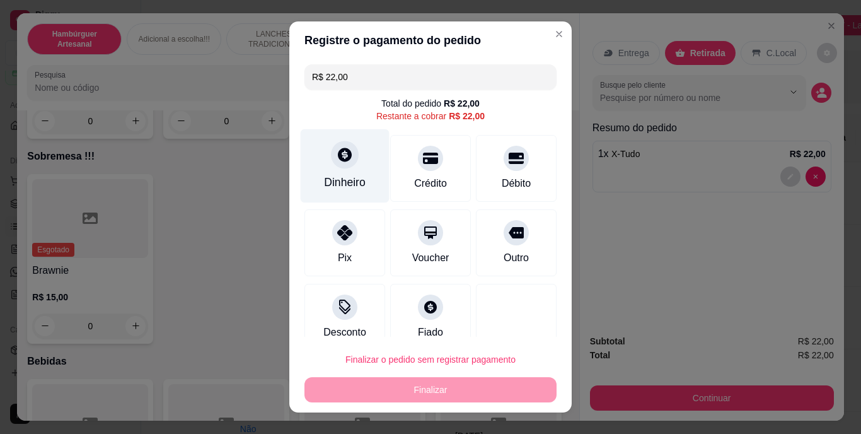
click at [348, 179] on div "Dinheiro" at bounding box center [345, 183] width 42 height 16
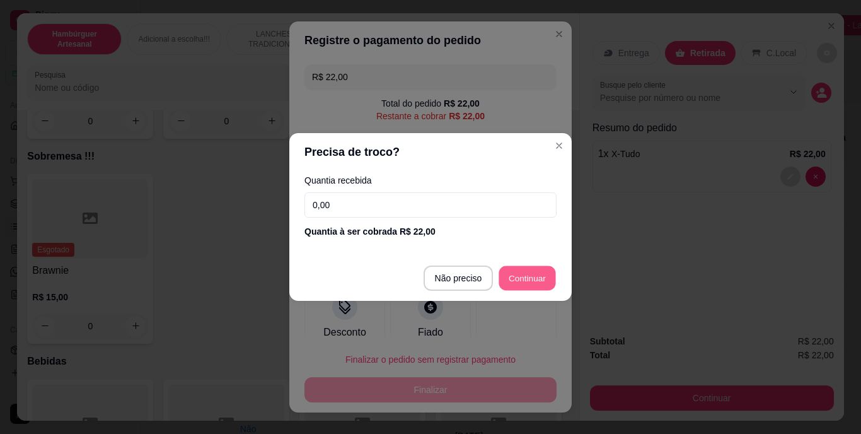
type input "R$ 0,00"
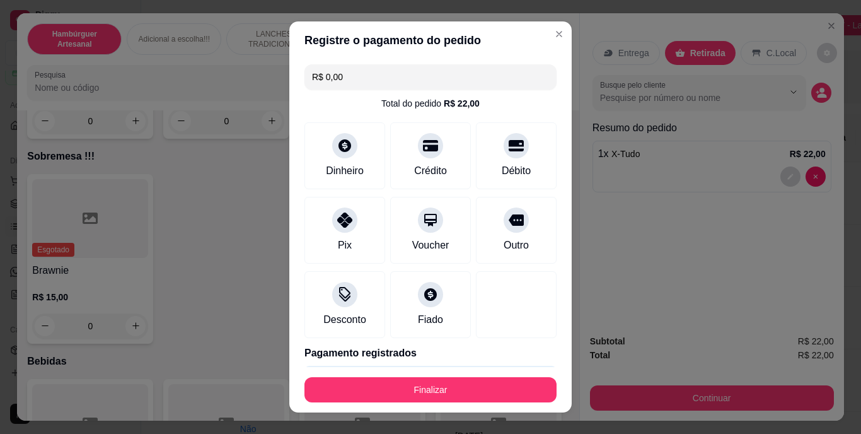
click at [421, 399] on footer "Finalizar" at bounding box center [430, 389] width 283 height 45
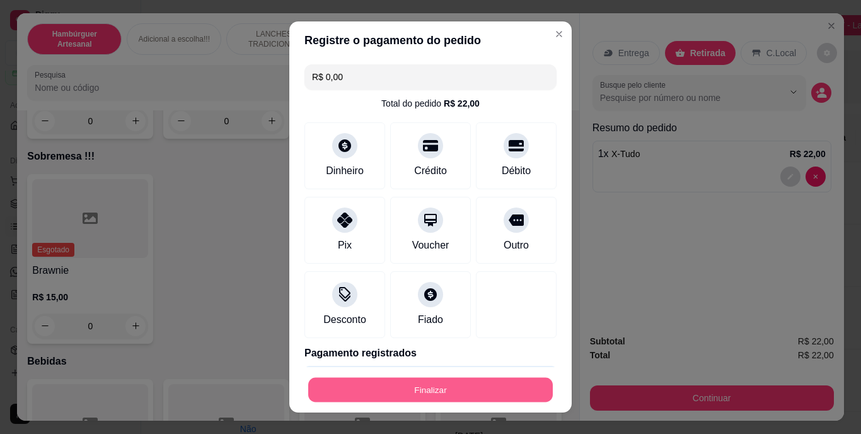
click at [421, 399] on button "Finalizar" at bounding box center [430, 389] width 245 height 25
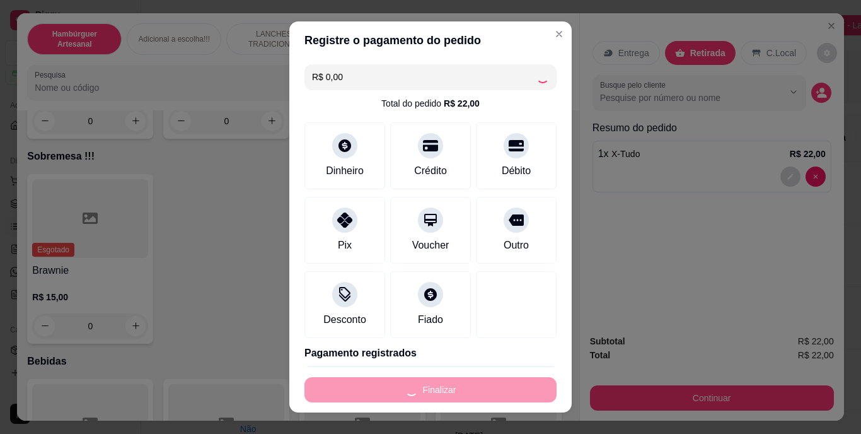
type input "0"
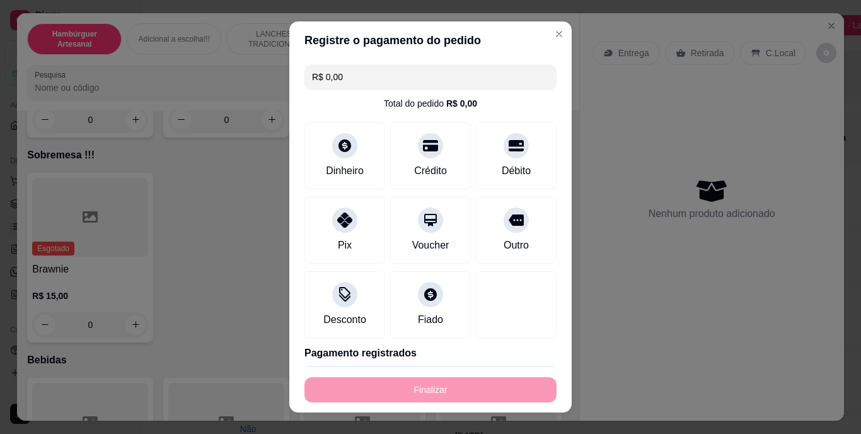
type input "-R$ 22,00"
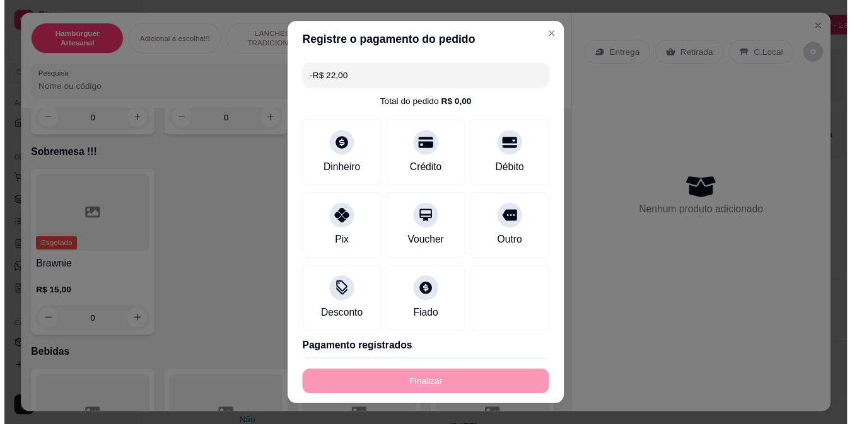
scroll to position [2712, 0]
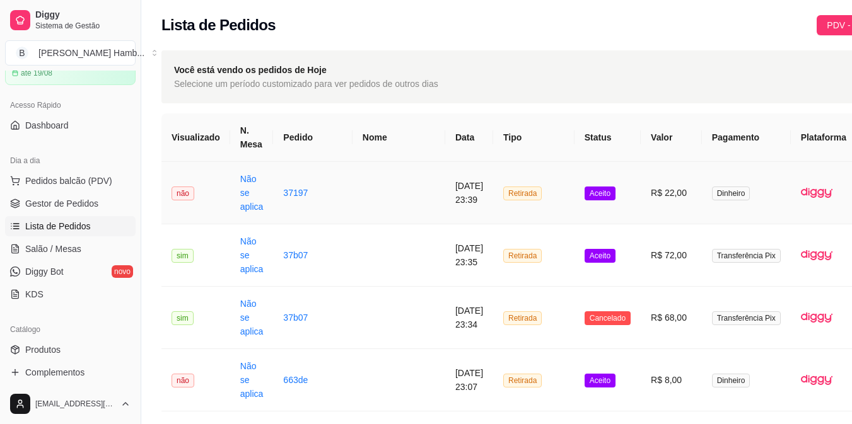
click at [507, 191] on span "Retirada" at bounding box center [522, 194] width 38 height 14
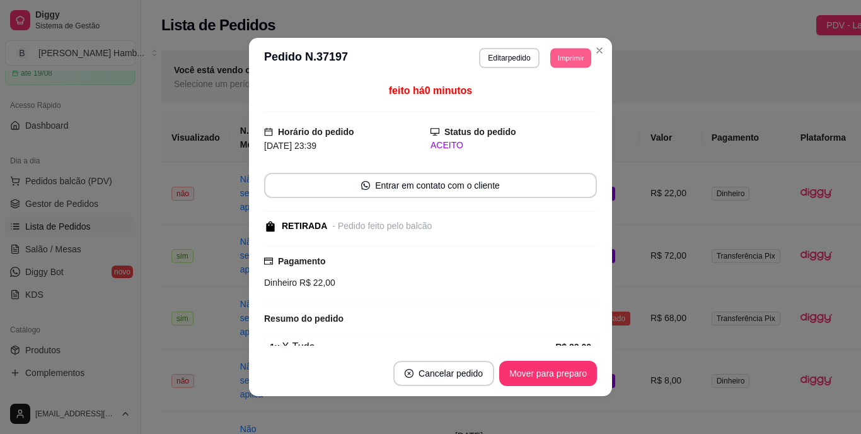
click at [561, 56] on button "Imprimir" at bounding box center [571, 58] width 41 height 20
click at [540, 109] on button "IMPRESSORA" at bounding box center [542, 102] width 88 height 20
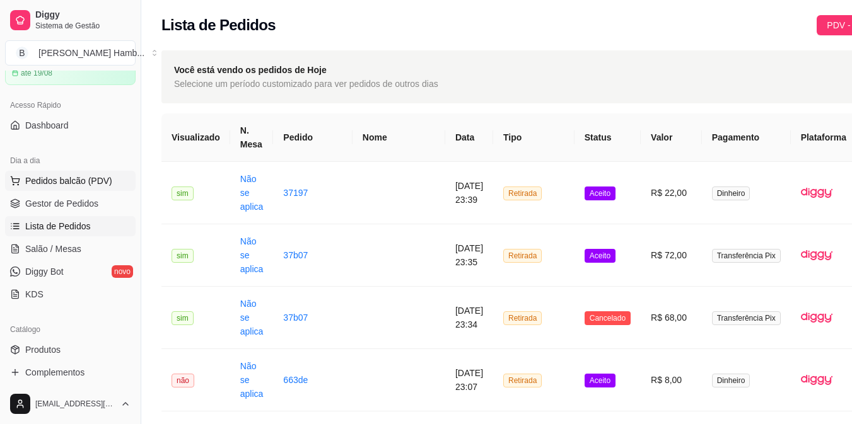
click at [81, 173] on button "Pedidos balcão (PDV)" at bounding box center [70, 181] width 131 height 20
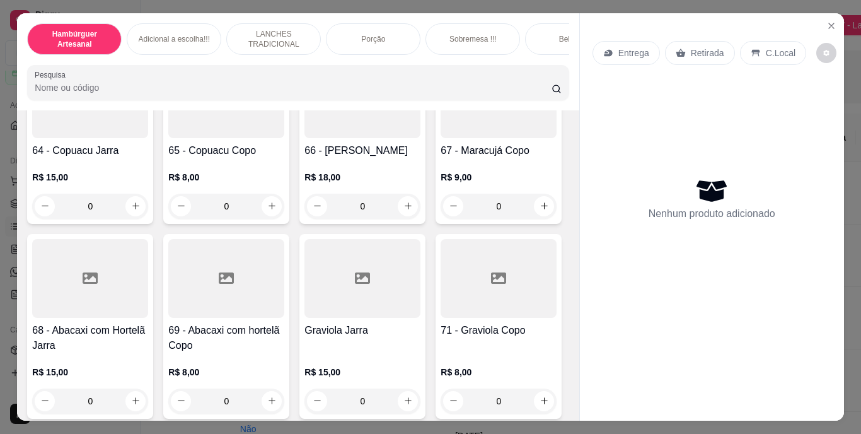
scroll to position [4337, 0]
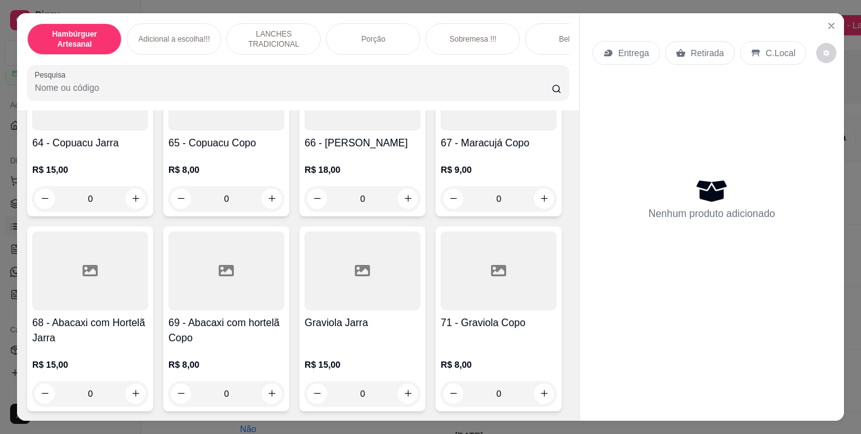
type input "1"
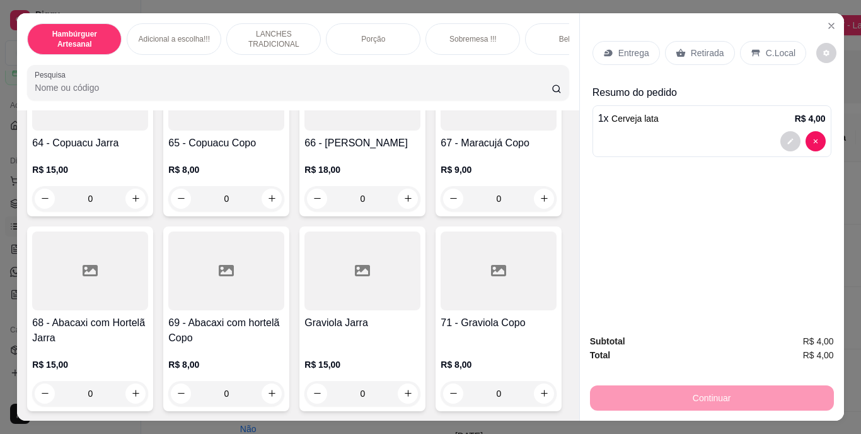
scroll to position [4338, 0]
click at [791, 137] on button "decrease-product-quantity" at bounding box center [791, 141] width 20 height 20
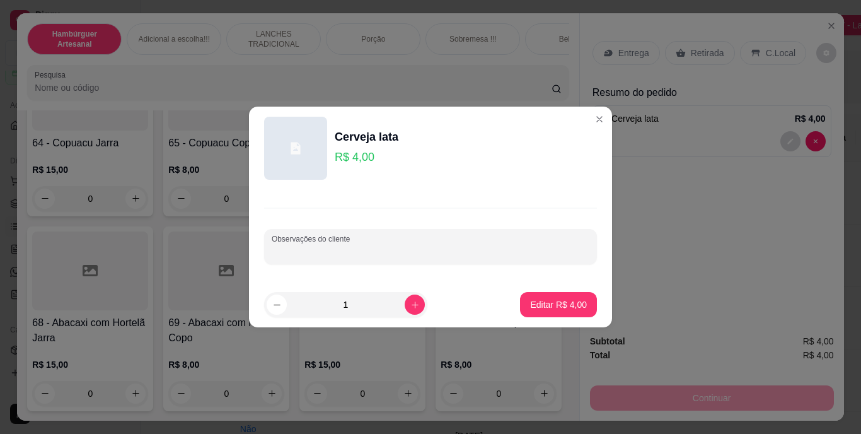
click at [435, 247] on input "Observações do cliente" at bounding box center [431, 251] width 318 height 13
type input "skol"
click at [522, 295] on button "Editar R$ 4,00" at bounding box center [559, 305] width 74 height 25
type input "0"
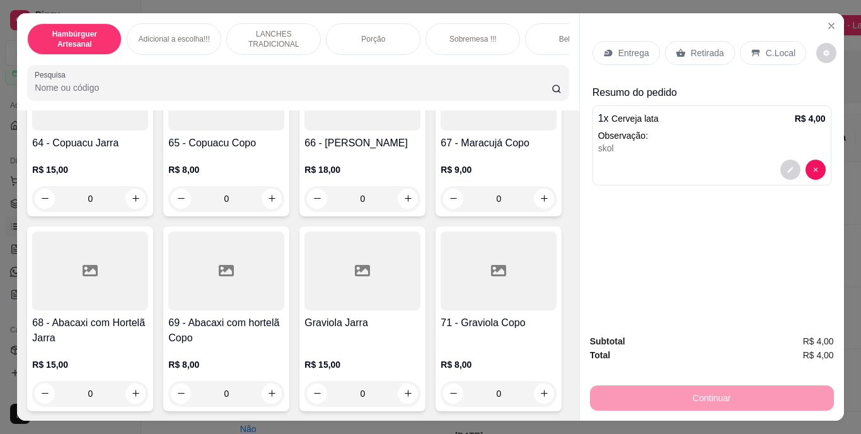
scroll to position [4337, 0]
click at [692, 50] on p "Retirada" at bounding box center [707, 53] width 33 height 13
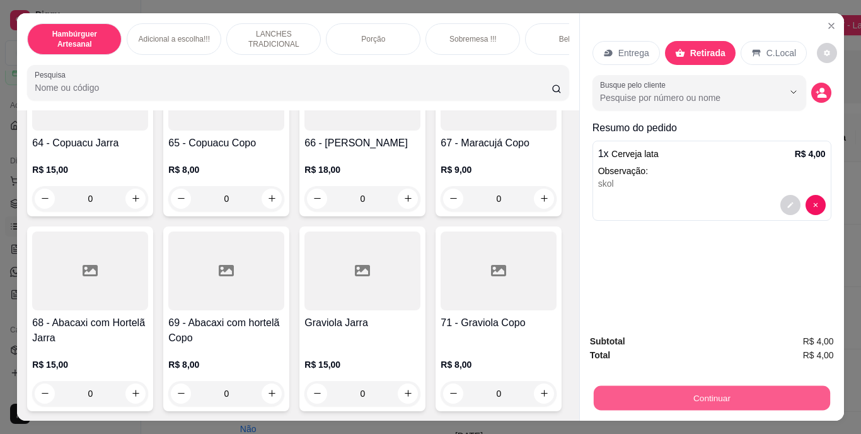
click at [686, 397] on button "Continuar" at bounding box center [711, 398] width 236 height 25
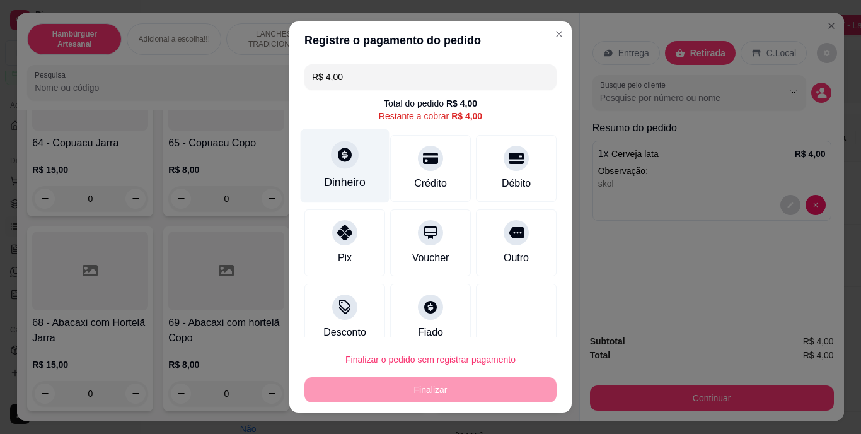
click at [332, 175] on div "Dinheiro" at bounding box center [345, 183] width 42 height 16
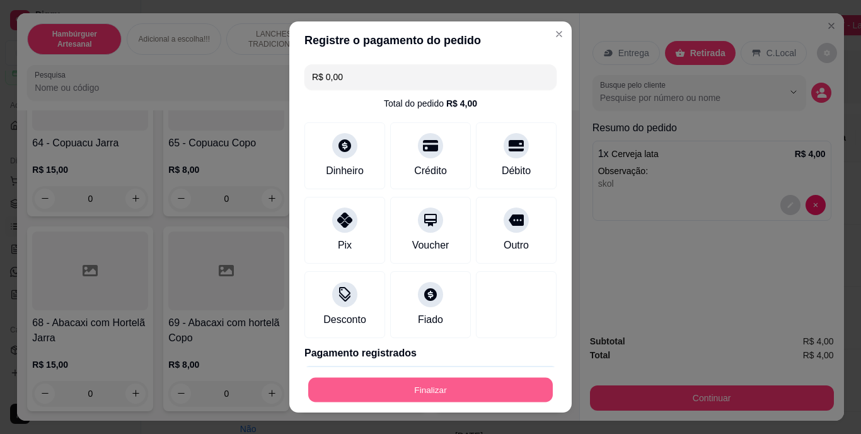
click at [472, 400] on button "Finalizar" at bounding box center [430, 389] width 245 height 25
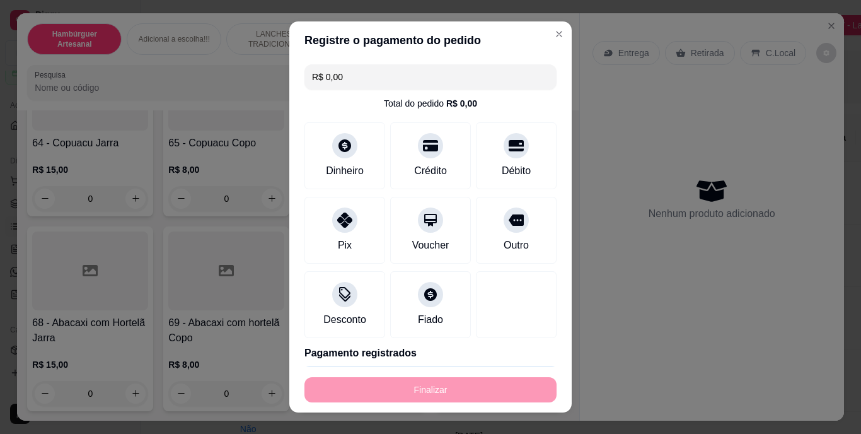
type input "-R$ 4,00"
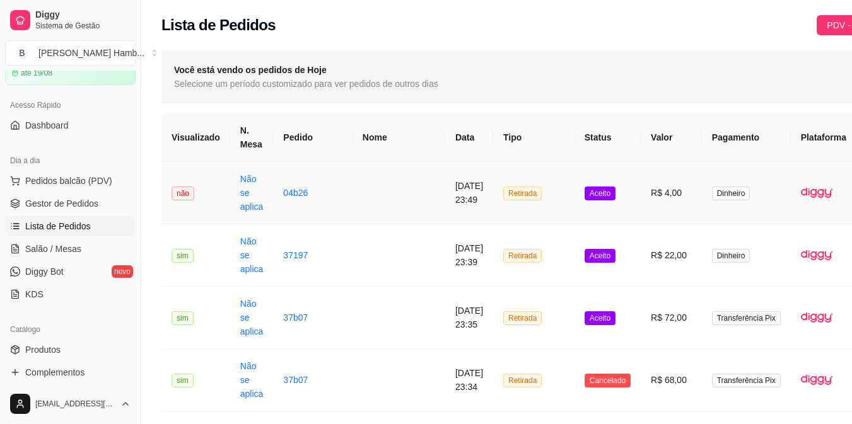
click at [368, 185] on td at bounding box center [399, 193] width 93 height 62
click at [103, 181] on span "Pedidos balcão (PDV)" at bounding box center [68, 181] width 87 height 13
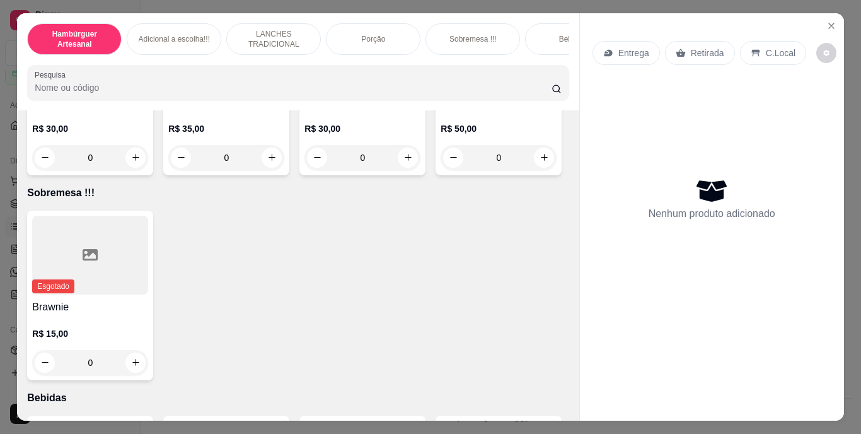
scroll to position [2675, 0]
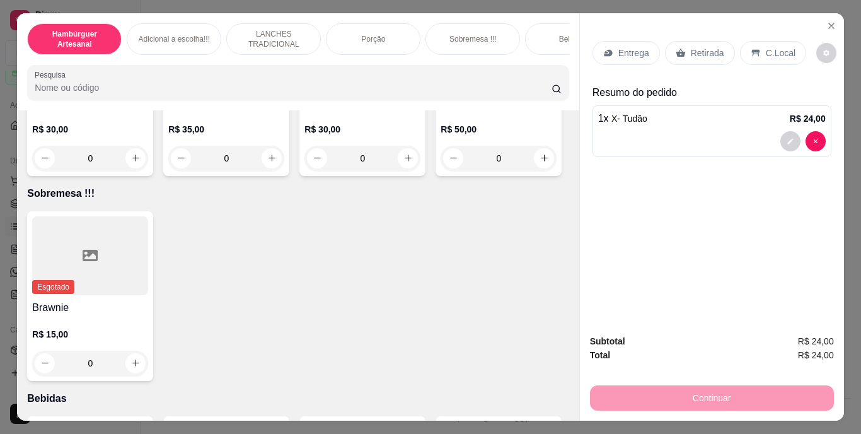
type input "2"
click at [682, 41] on div "Retirada" at bounding box center [700, 53] width 70 height 24
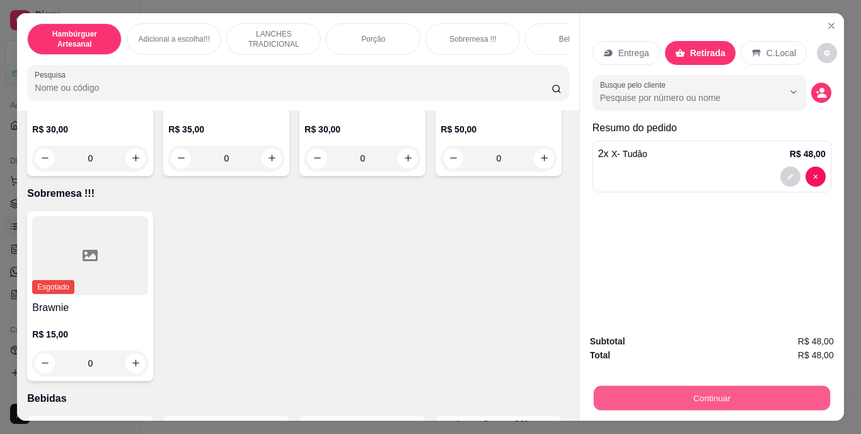
click at [726, 386] on button "Continuar" at bounding box center [711, 398] width 236 height 25
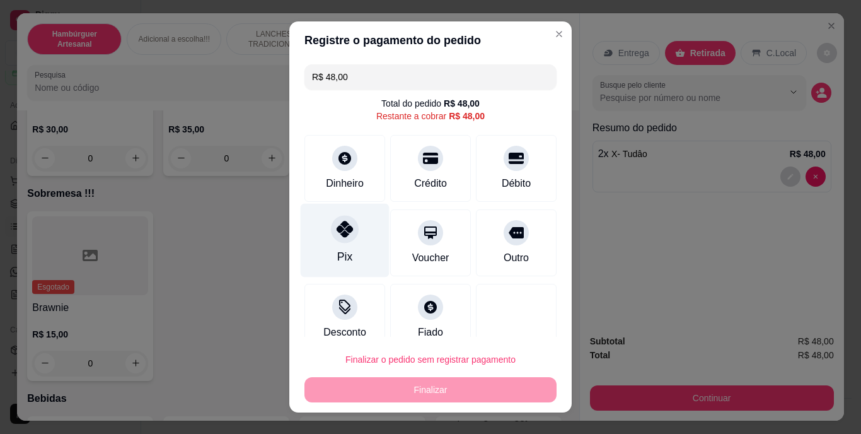
click at [363, 222] on div "Pix" at bounding box center [345, 241] width 89 height 74
type input "R$ 0,00"
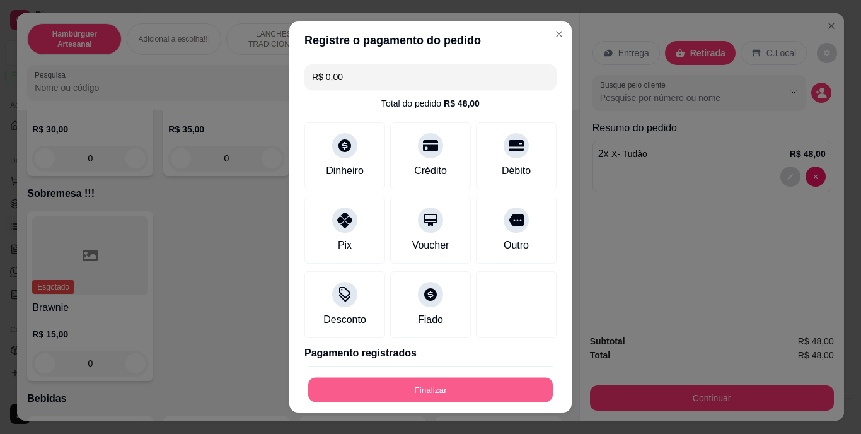
click at [424, 383] on button "Finalizar" at bounding box center [430, 389] width 245 height 25
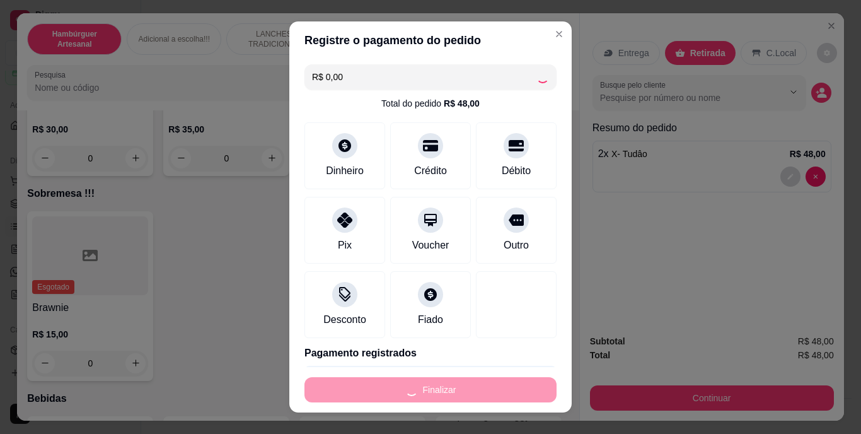
type input "0"
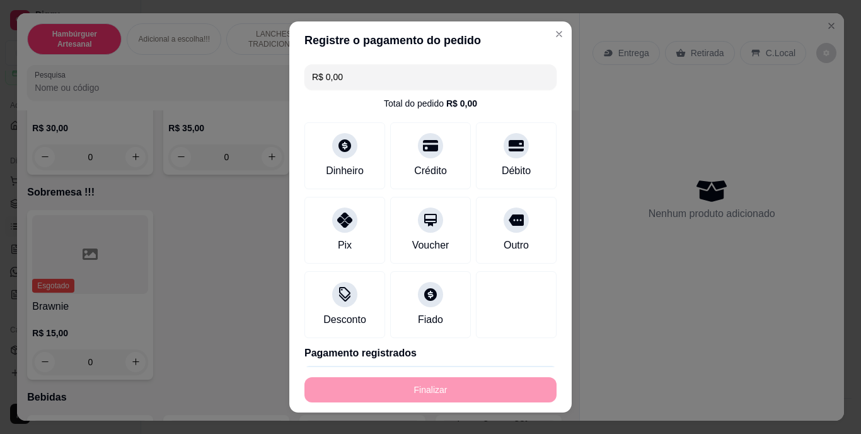
type input "-R$ 48,00"
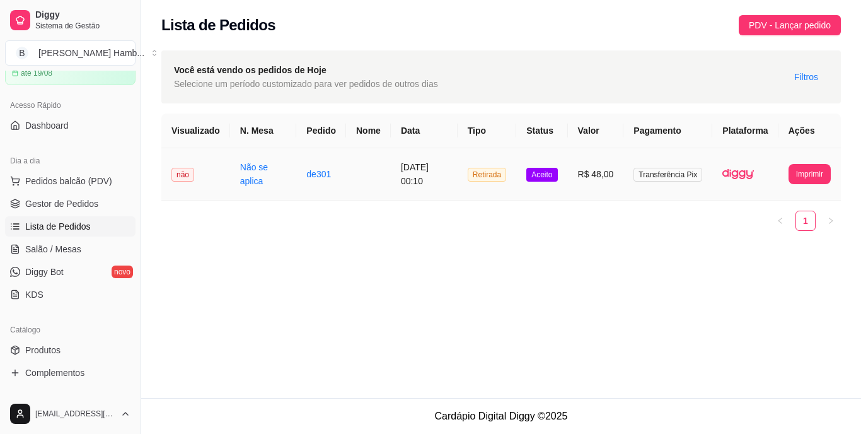
click at [334, 187] on td "de301" at bounding box center [321, 174] width 50 height 52
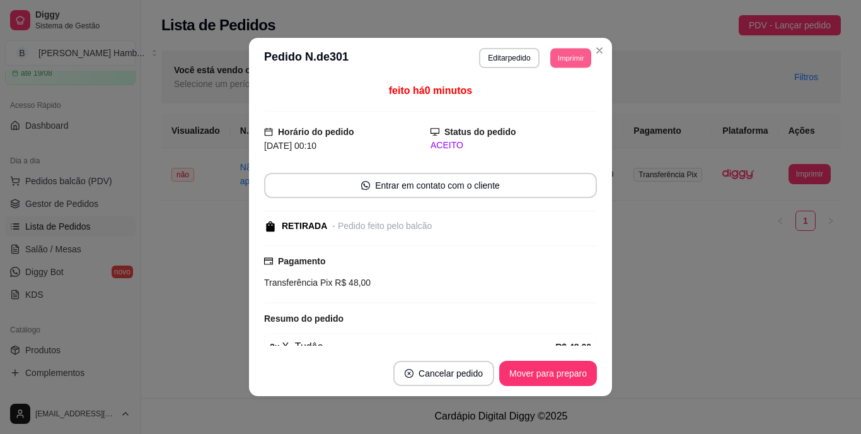
click at [559, 63] on button "Imprimir" at bounding box center [571, 58] width 41 height 20
click at [541, 106] on button "IMPRESSORA" at bounding box center [542, 102] width 88 height 20
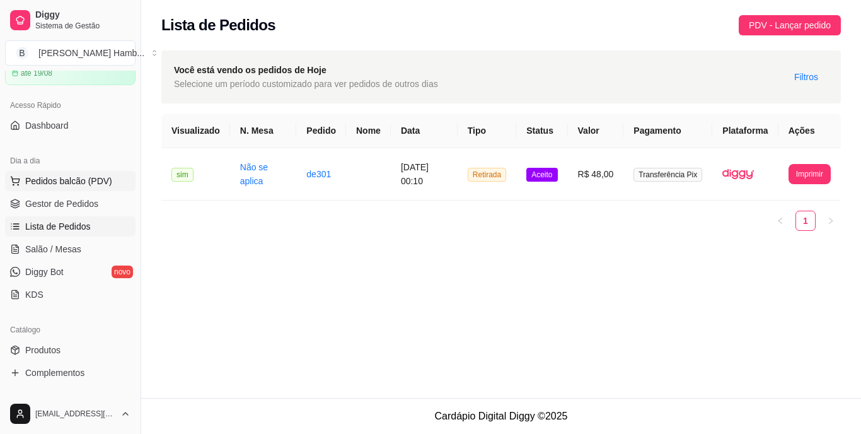
click at [77, 180] on span "Pedidos balcão (PDV)" at bounding box center [68, 181] width 87 height 13
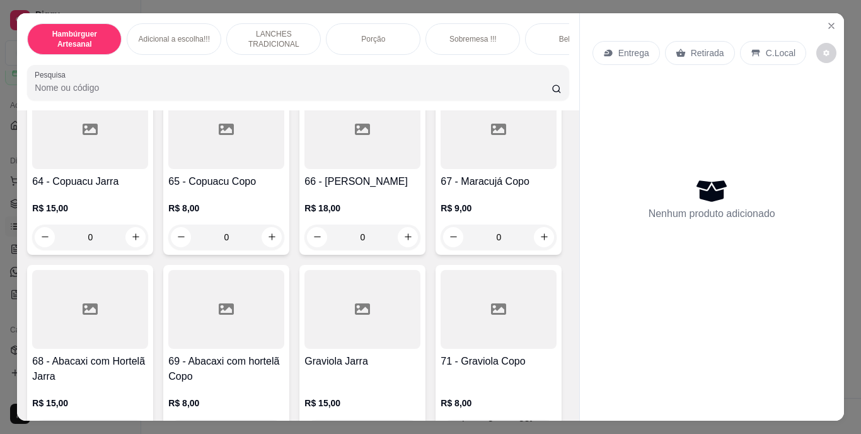
scroll to position [4225, 0]
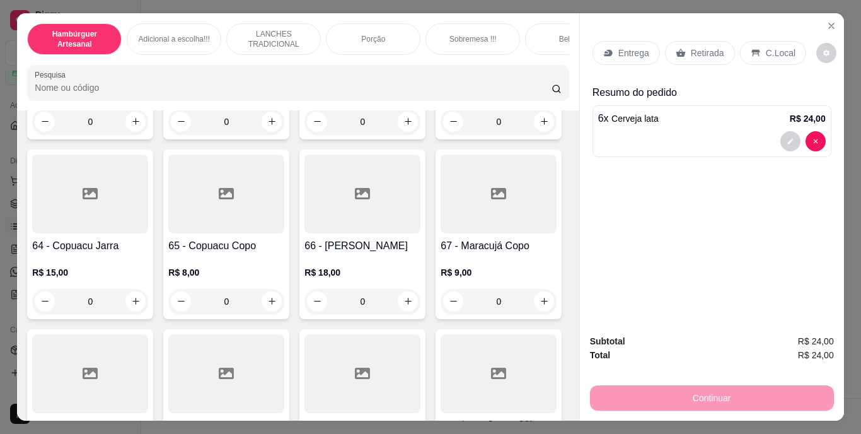
type input "7"
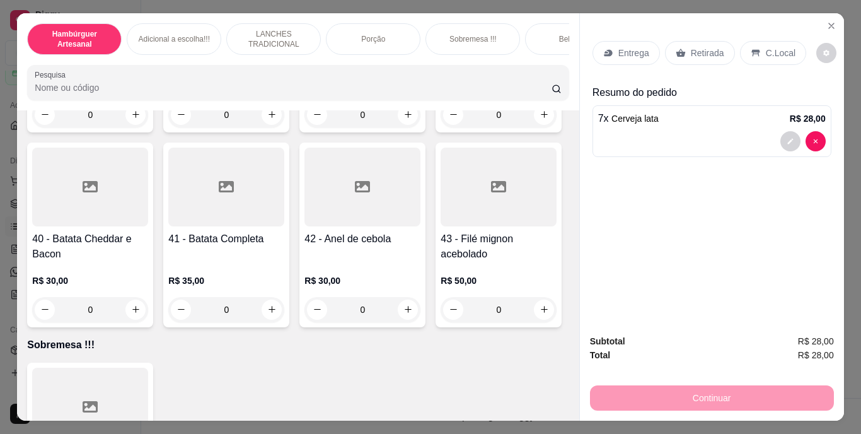
scroll to position [2586, 0]
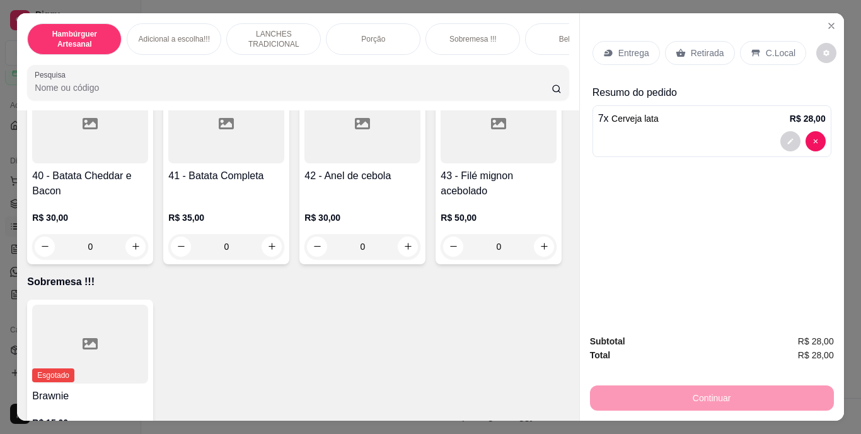
type input "1"
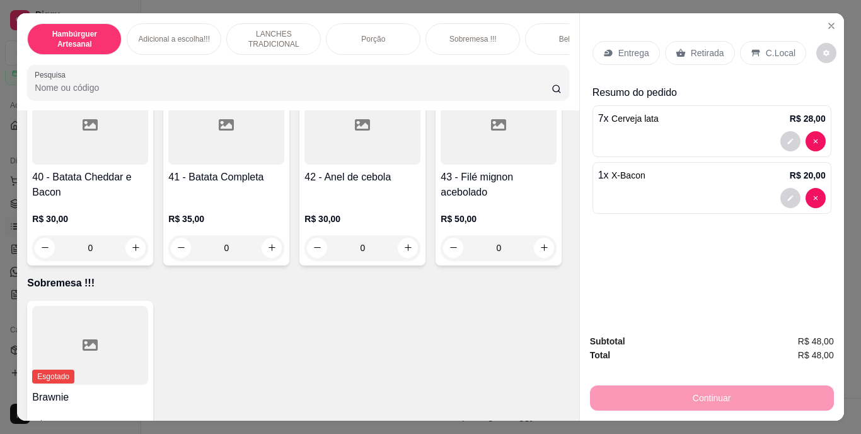
click at [711, 41] on div "Retirada" at bounding box center [700, 53] width 70 height 24
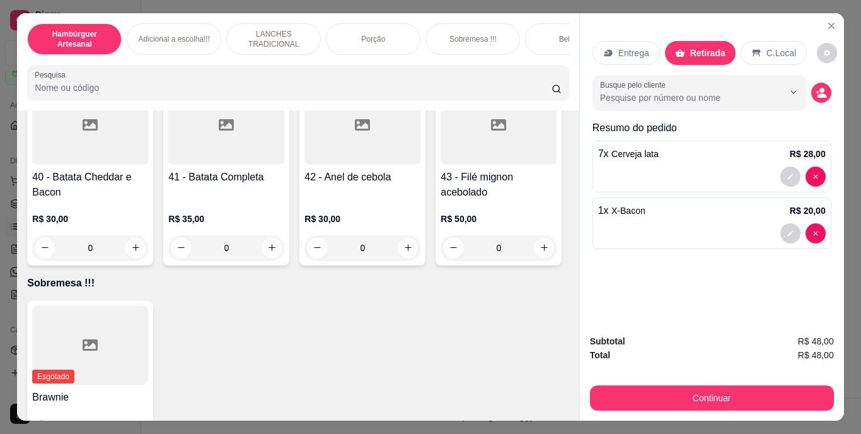
click at [590, 396] on button "Continuar" at bounding box center [712, 397] width 244 height 25
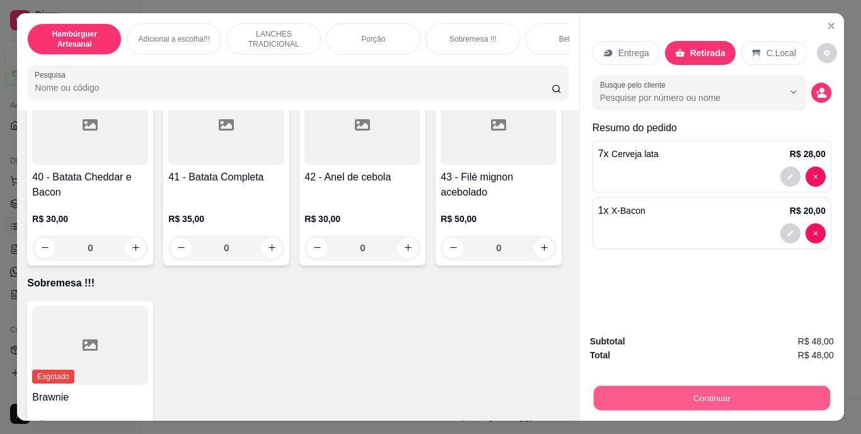
click at [610, 394] on button "Continuar" at bounding box center [711, 398] width 236 height 25
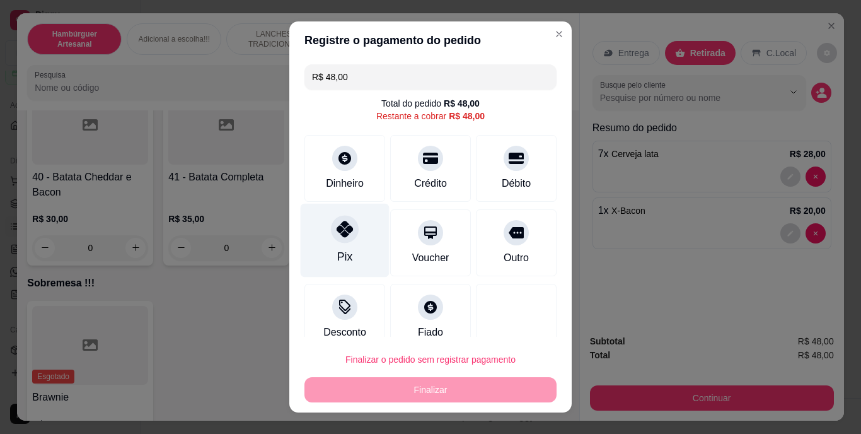
click at [331, 227] on div at bounding box center [345, 230] width 28 height 28
type input "R$ 0,00"
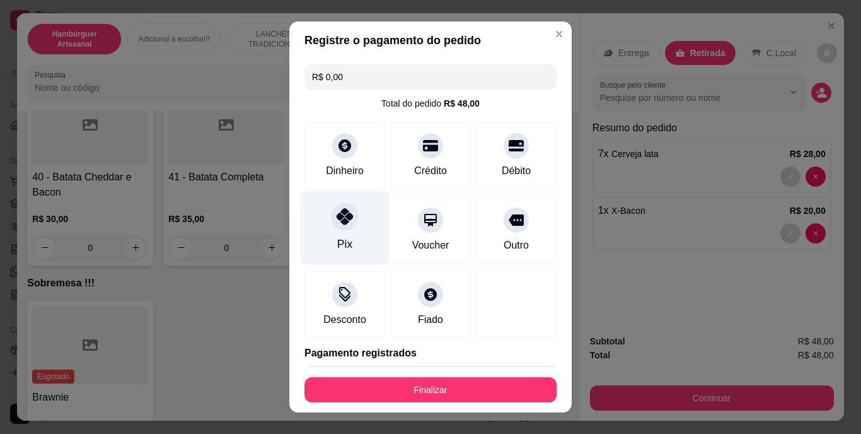
click at [339, 238] on div "Pix" at bounding box center [344, 244] width 15 height 16
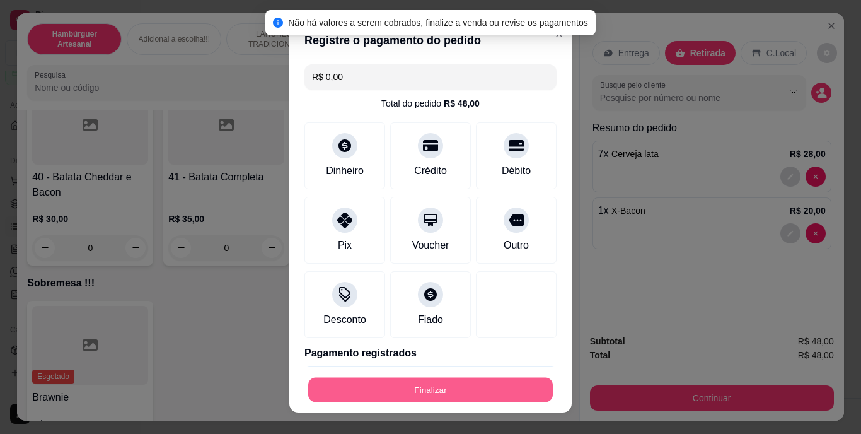
click at [435, 383] on button "Finalizar" at bounding box center [430, 389] width 245 height 25
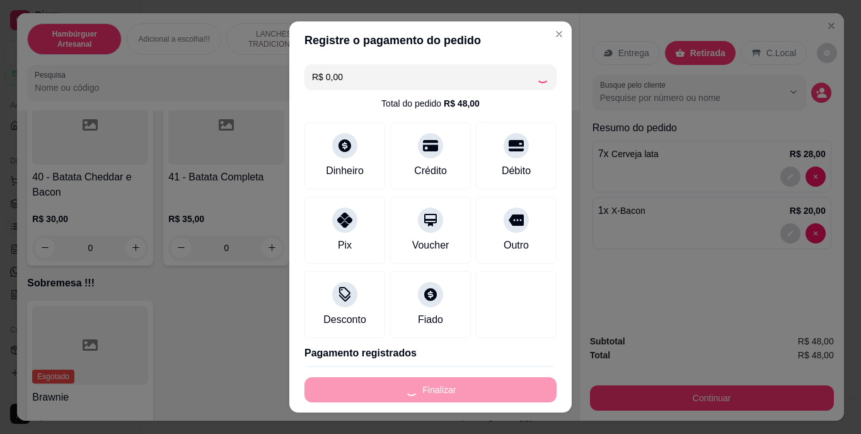
type input "0"
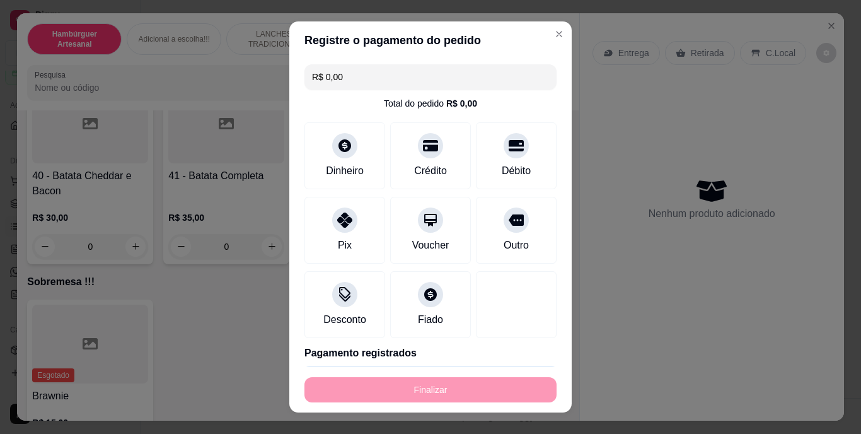
type input "-R$ 48,00"
